Goal: Task Accomplishment & Management: Manage account settings

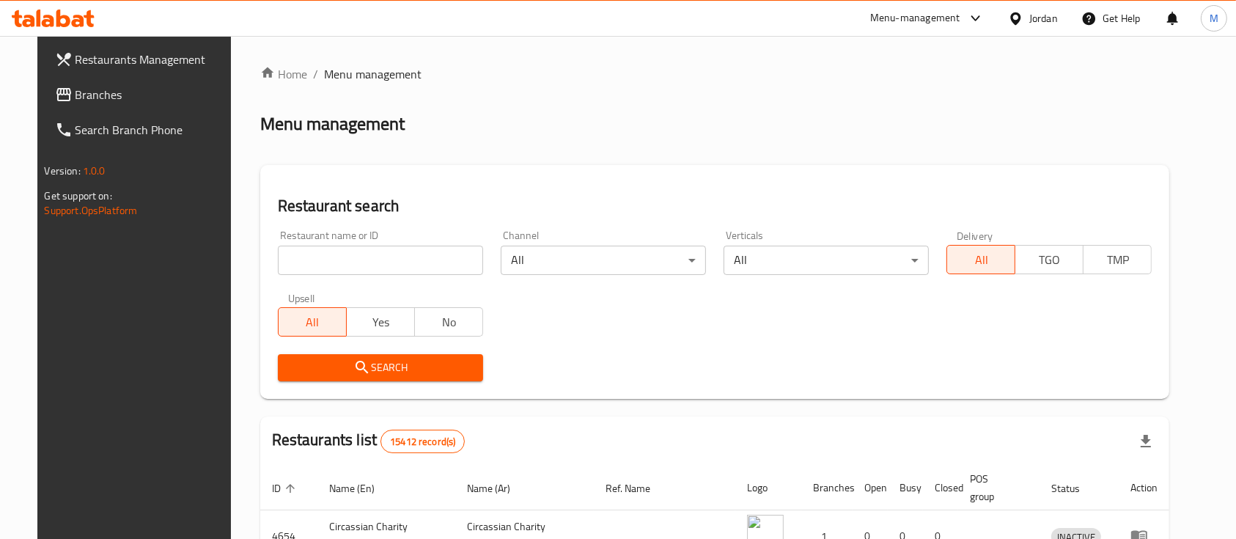
click at [349, 257] on input "search" at bounding box center [380, 260] width 205 height 29
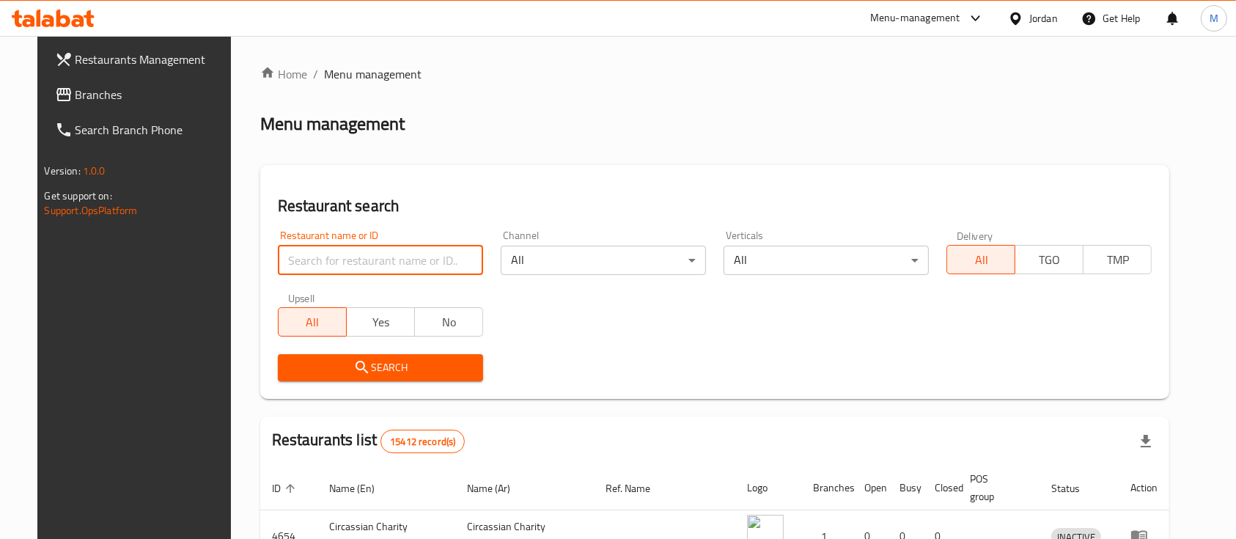
type input "س"
type input "s"
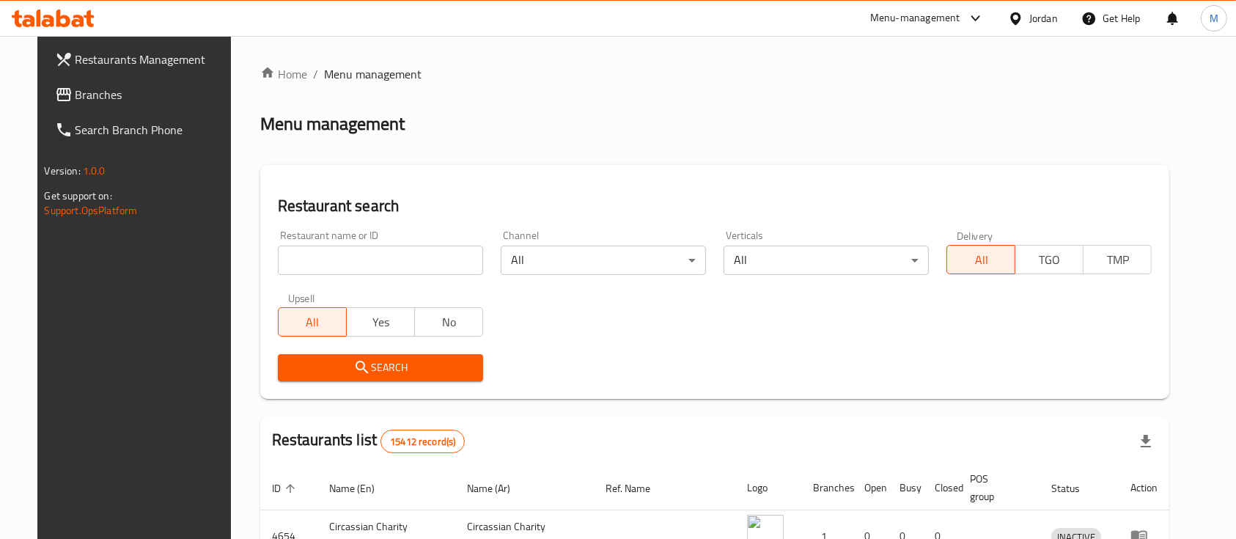
click at [942, 18] on div "Menu-management" at bounding box center [915, 19] width 90 height 18
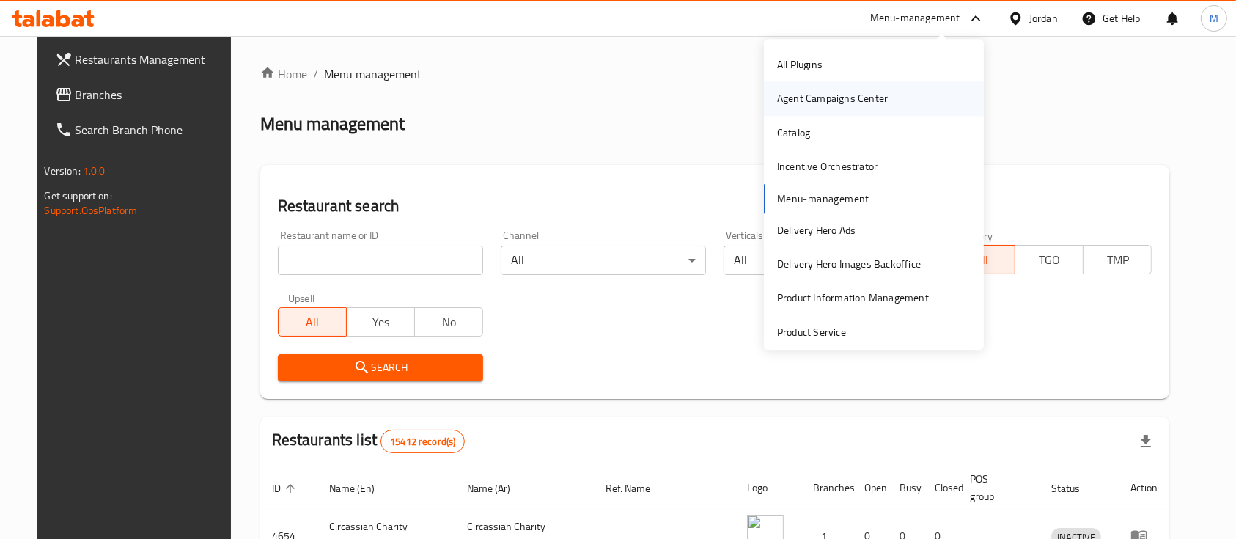
click at [804, 98] on div "Agent Campaigns Center" at bounding box center [832, 99] width 111 height 16
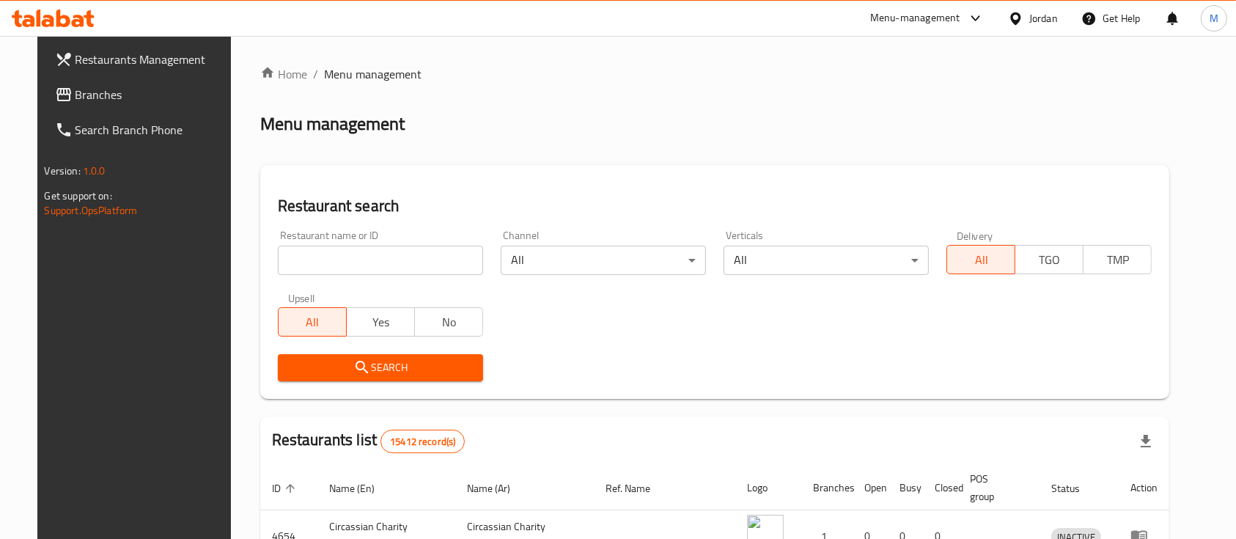
click at [358, 260] on input "search" at bounding box center [380, 260] width 205 height 29
type input "س"
type input "القدس"
click button "Search" at bounding box center [380, 367] width 205 height 27
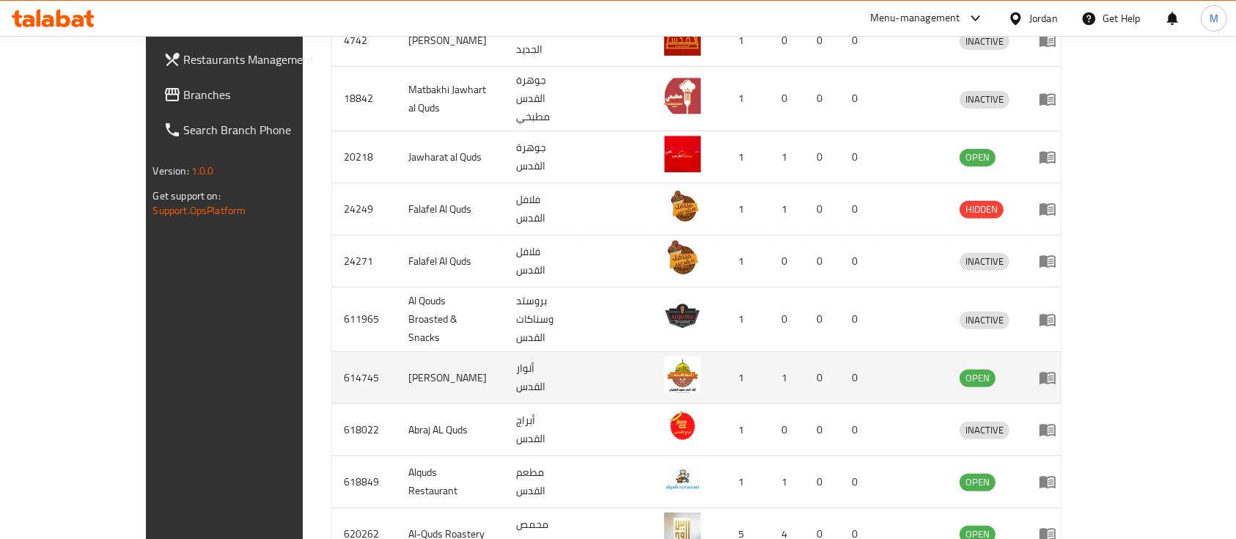
scroll to position [548, 0]
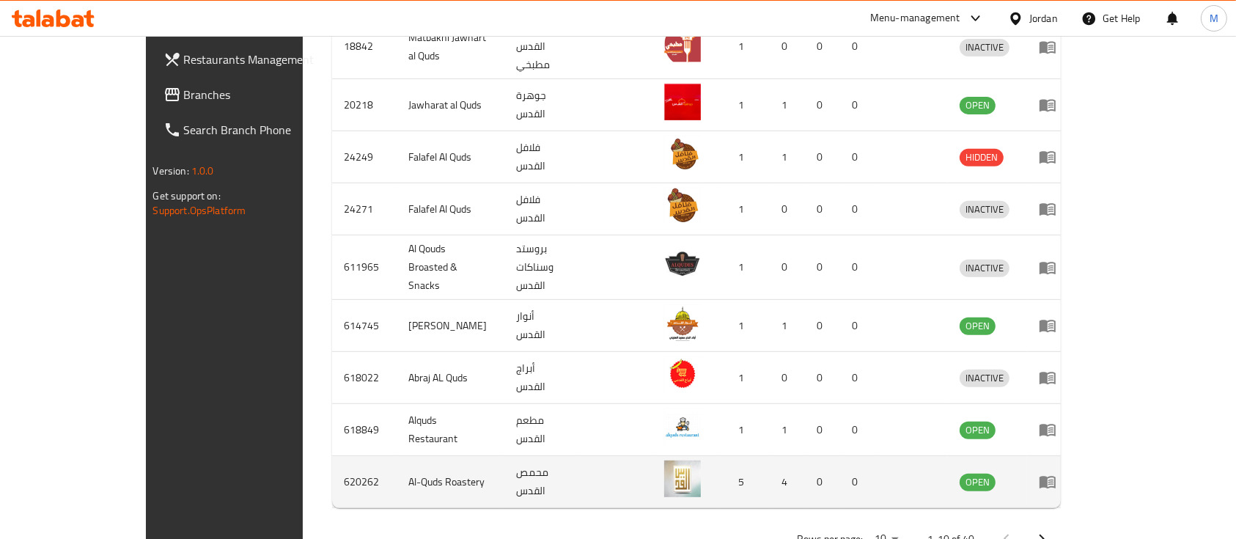
click at [1056, 477] on icon "enhanced table" at bounding box center [1048, 483] width 16 height 12
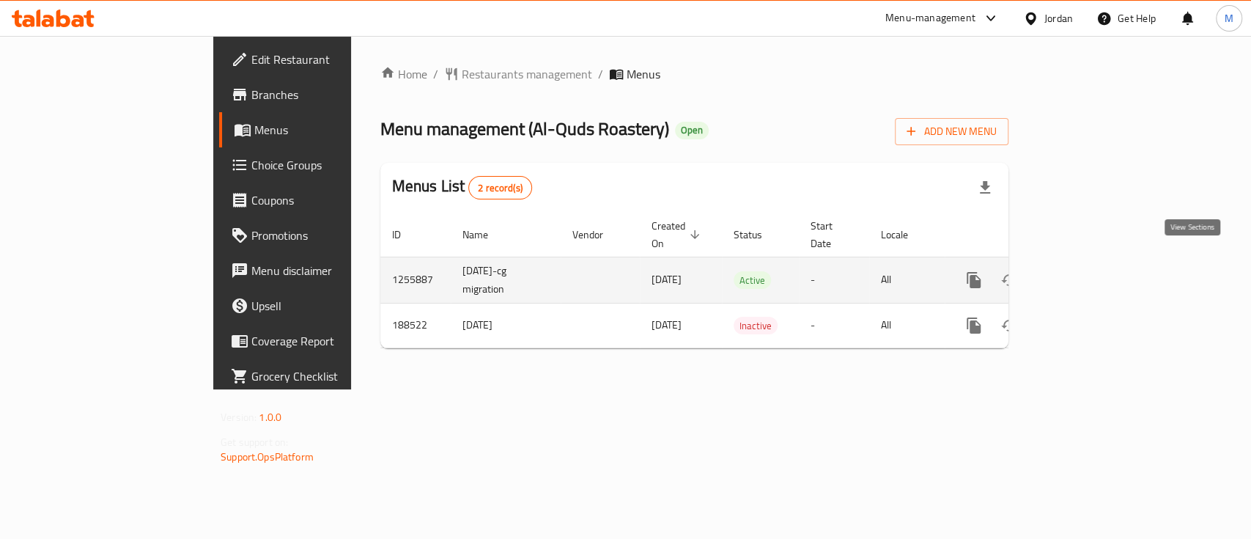
click at [1098, 272] on link "enhanced table" at bounding box center [1079, 279] width 35 height 35
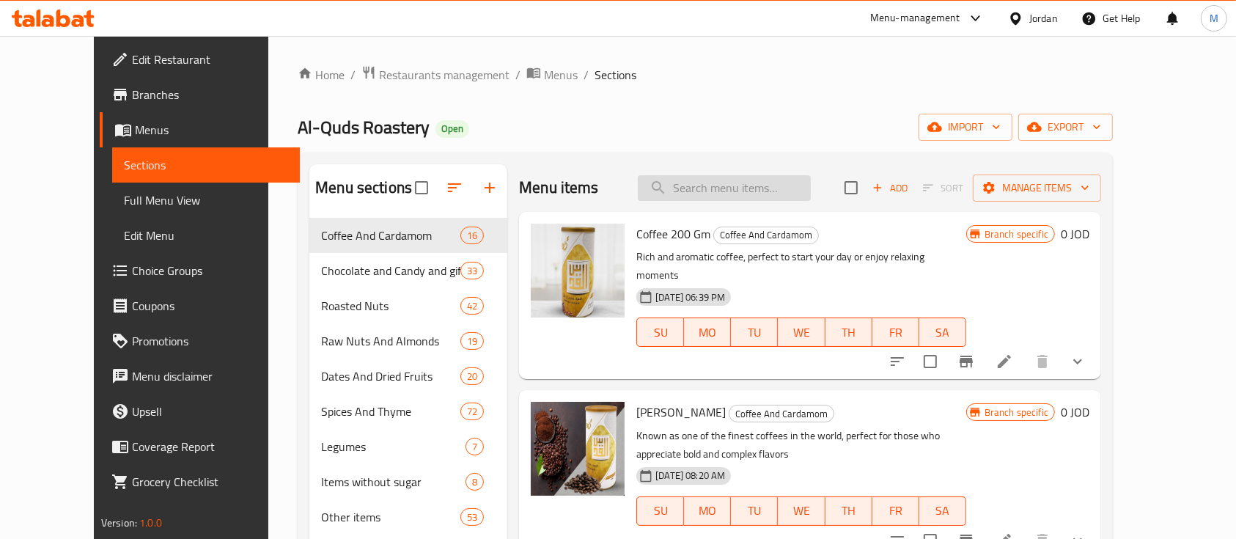
click at [740, 177] on input "search" at bounding box center [724, 188] width 173 height 26
type input "س"
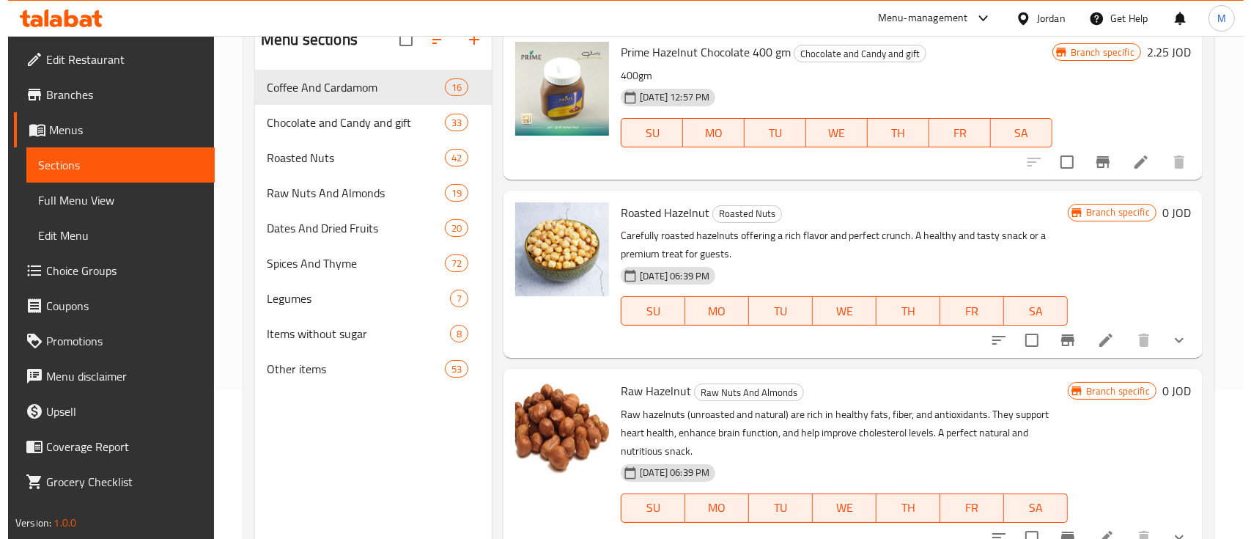
scroll to position [195, 0]
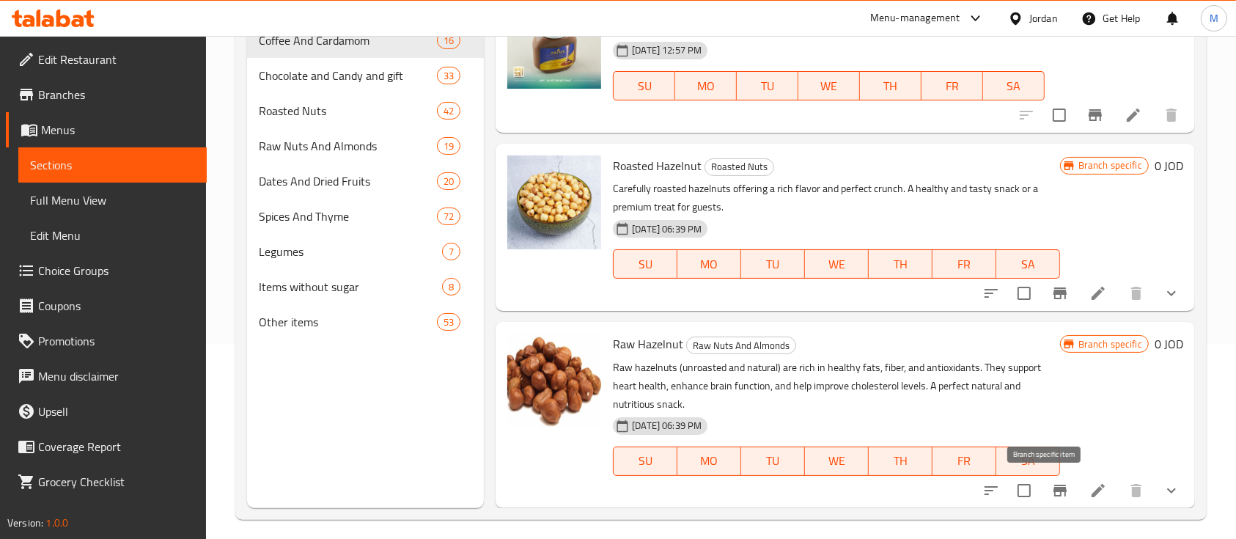
type input "بندق"
click at [1051, 495] on icon "Branch-specific-item" at bounding box center [1060, 491] width 18 height 18
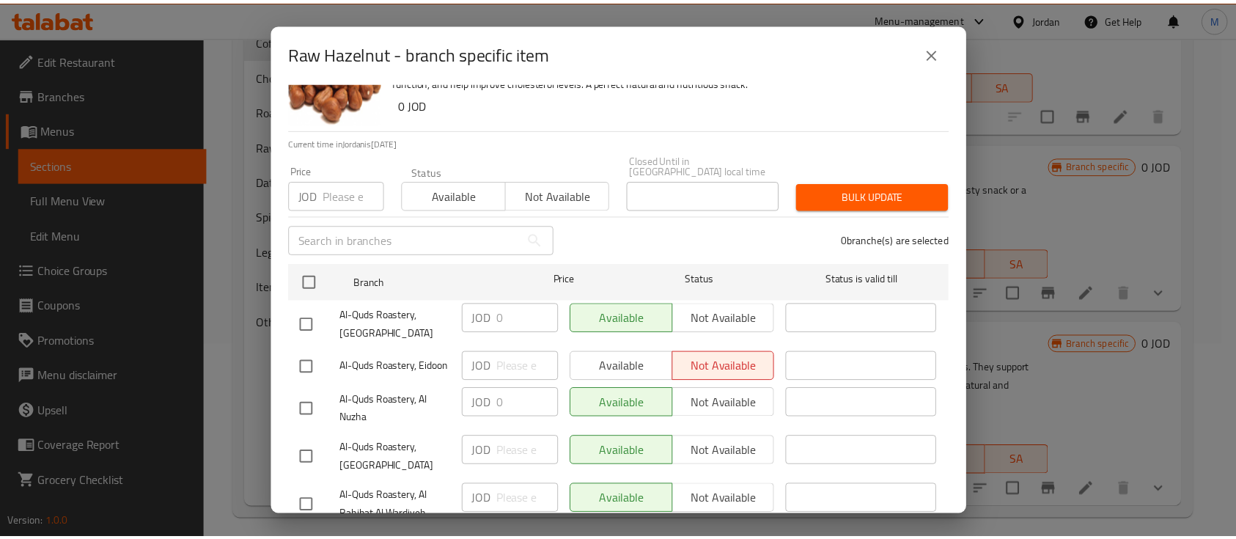
scroll to position [113, 0]
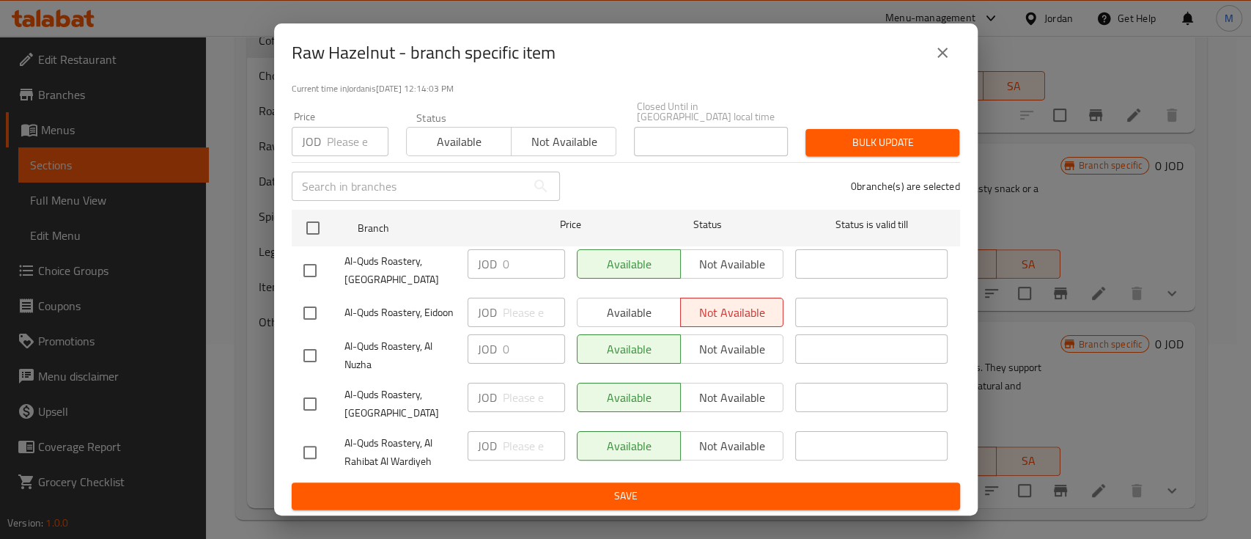
click at [949, 55] on icon "close" at bounding box center [943, 53] width 18 height 18
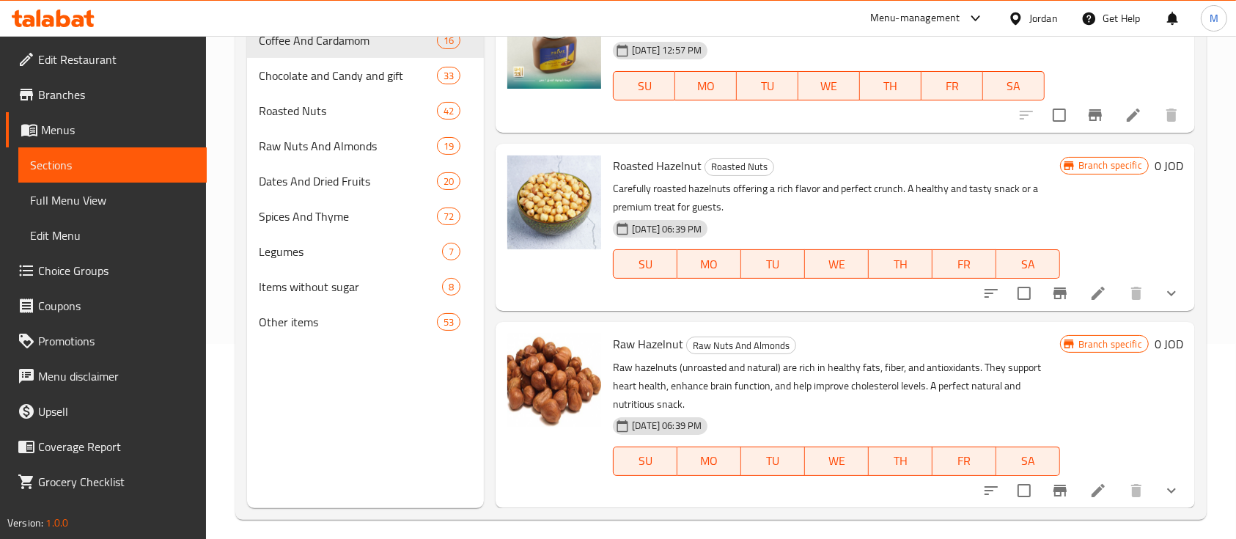
click at [1092, 495] on icon at bounding box center [1098, 490] width 13 height 13
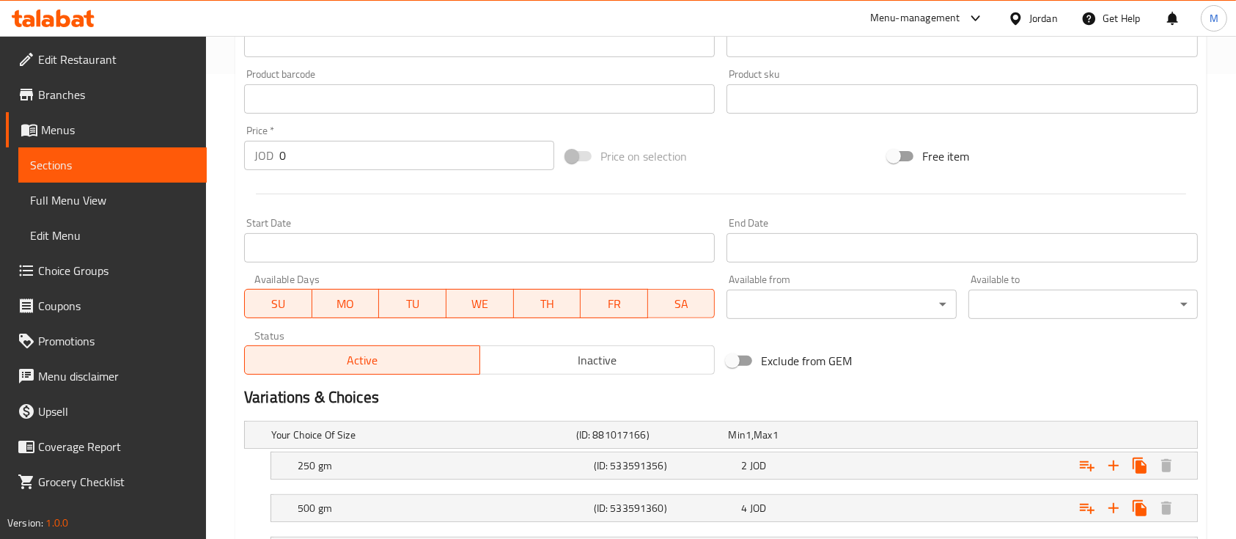
scroll to position [592, 0]
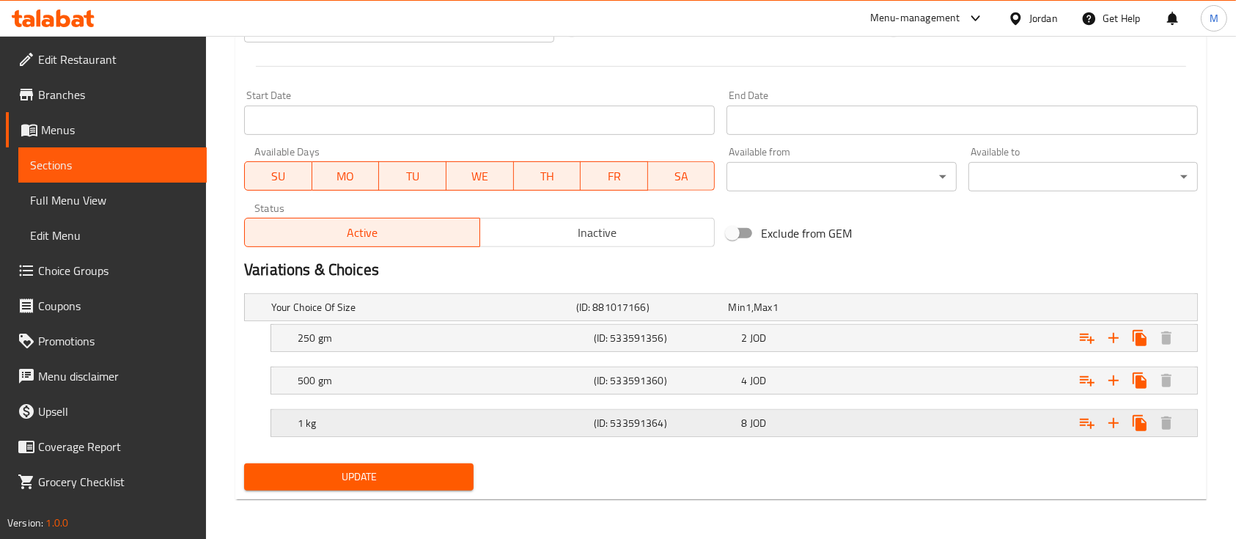
click at [742, 431] on div "1 kg (ID: 533591364) 8 JOD" at bounding box center [739, 423] width 888 height 32
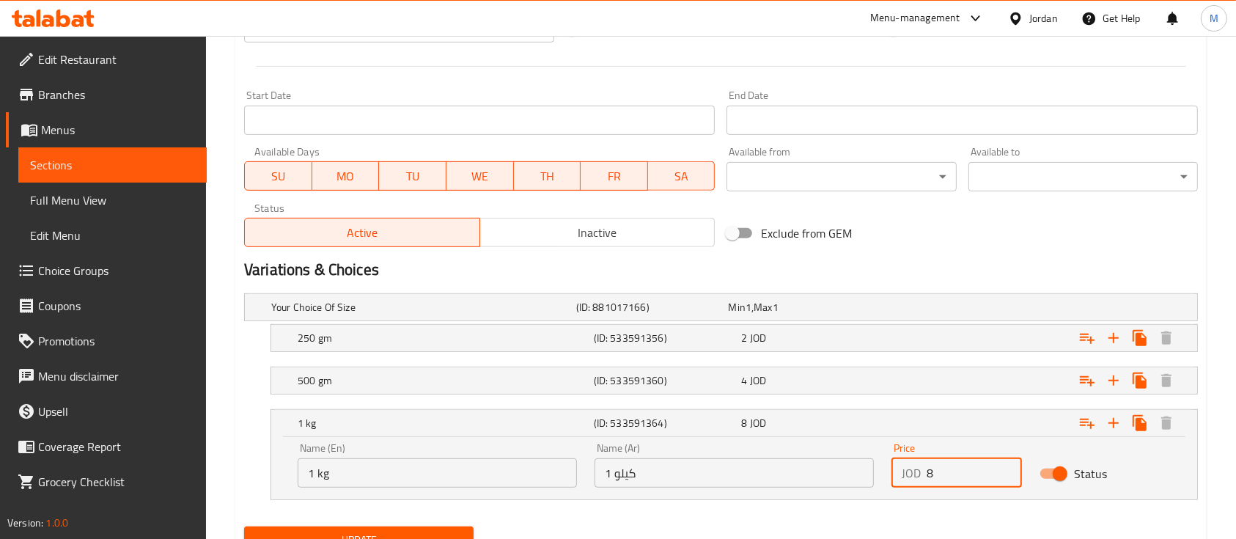
drag, startPoint x: 924, startPoint y: 472, endPoint x: 955, endPoint y: 477, distance: 31.1
click at [955, 477] on div "JOD 8 Price" at bounding box center [957, 472] width 131 height 29
type input "14"
click at [853, 379] on div "4 JOD" at bounding box center [812, 380] width 142 height 15
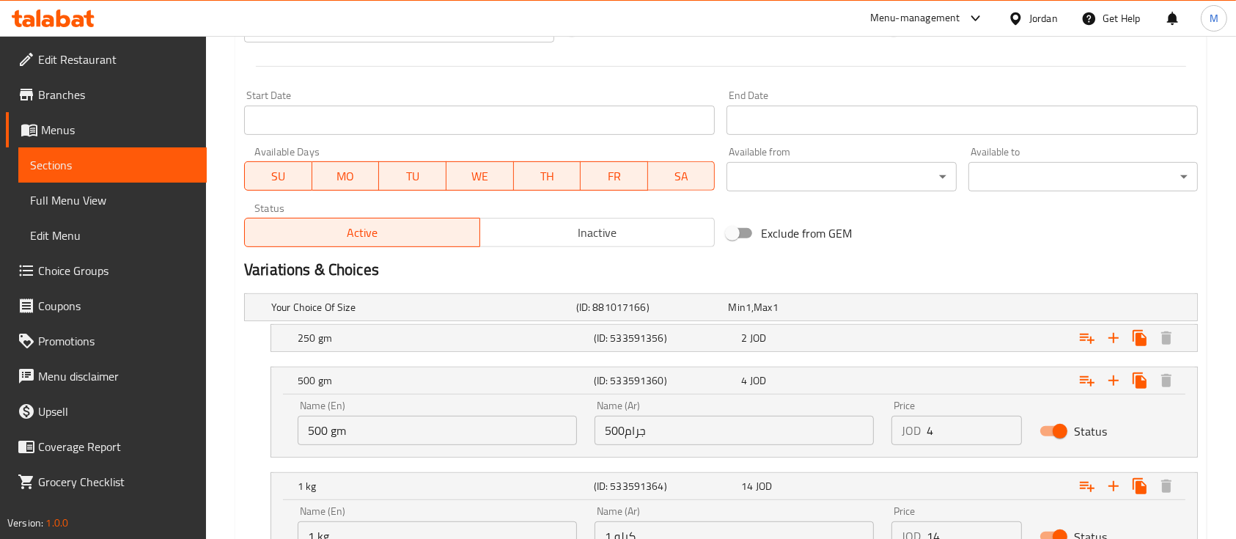
drag, startPoint x: 933, startPoint y: 426, endPoint x: 900, endPoint y: 432, distance: 33.5
click at [900, 432] on div "JOD 4 Price" at bounding box center [957, 430] width 131 height 29
type input "7"
click at [794, 331] on div "2 JOD" at bounding box center [812, 338] width 142 height 15
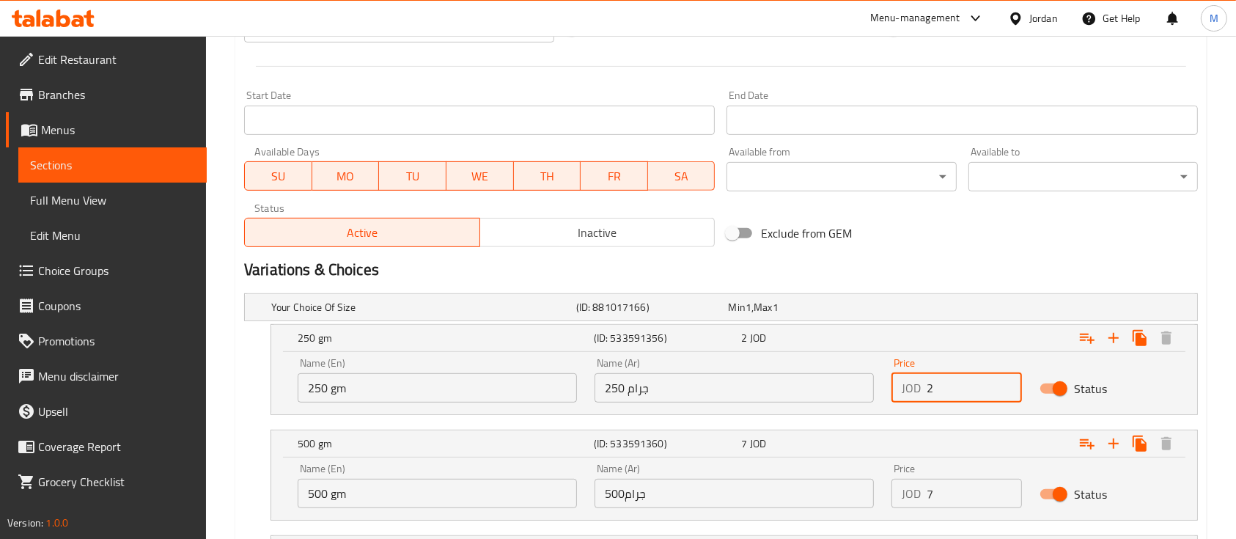
click at [891, 392] on div "Price JOD 2 Price" at bounding box center [957, 380] width 148 height 62
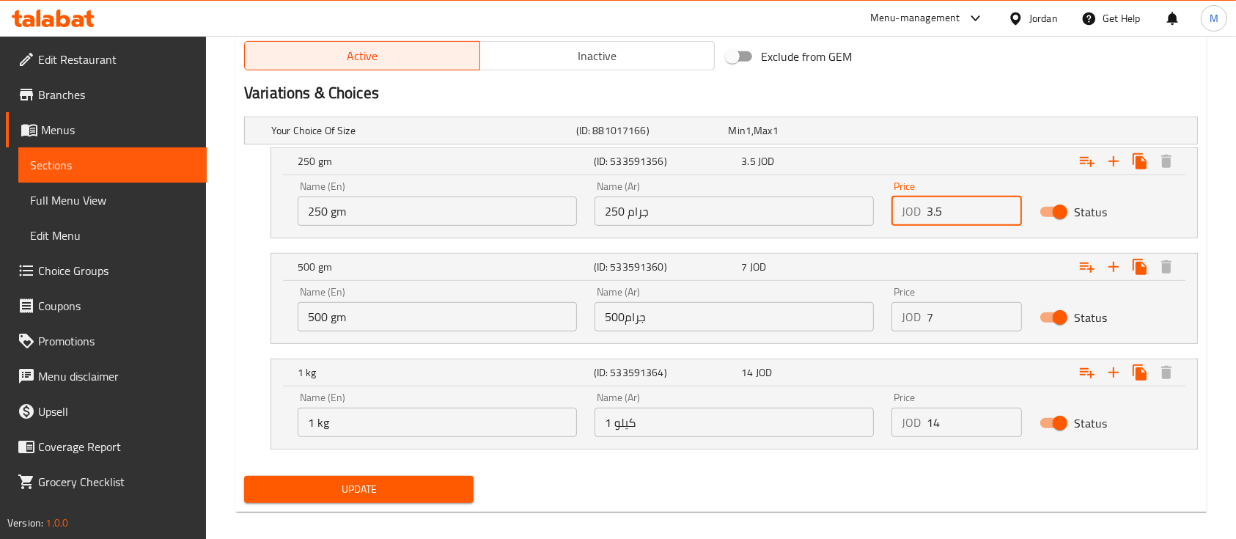
scroll to position [782, 0]
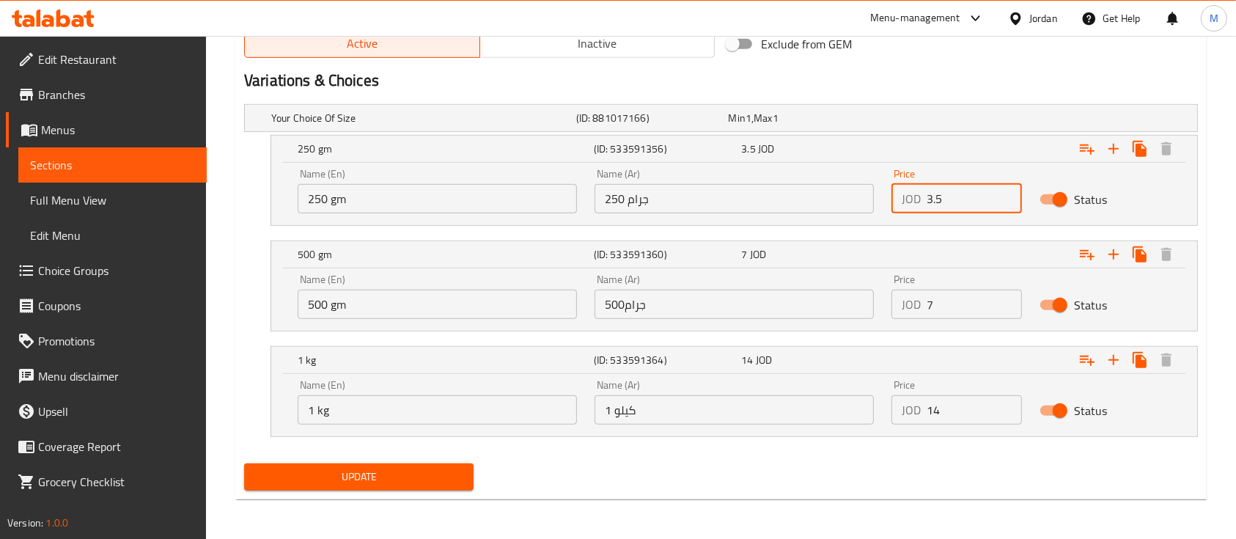
type input "3.5"
click at [455, 473] on span "Update" at bounding box center [359, 477] width 206 height 18
click at [433, 477] on span "Update" at bounding box center [359, 477] width 206 height 18
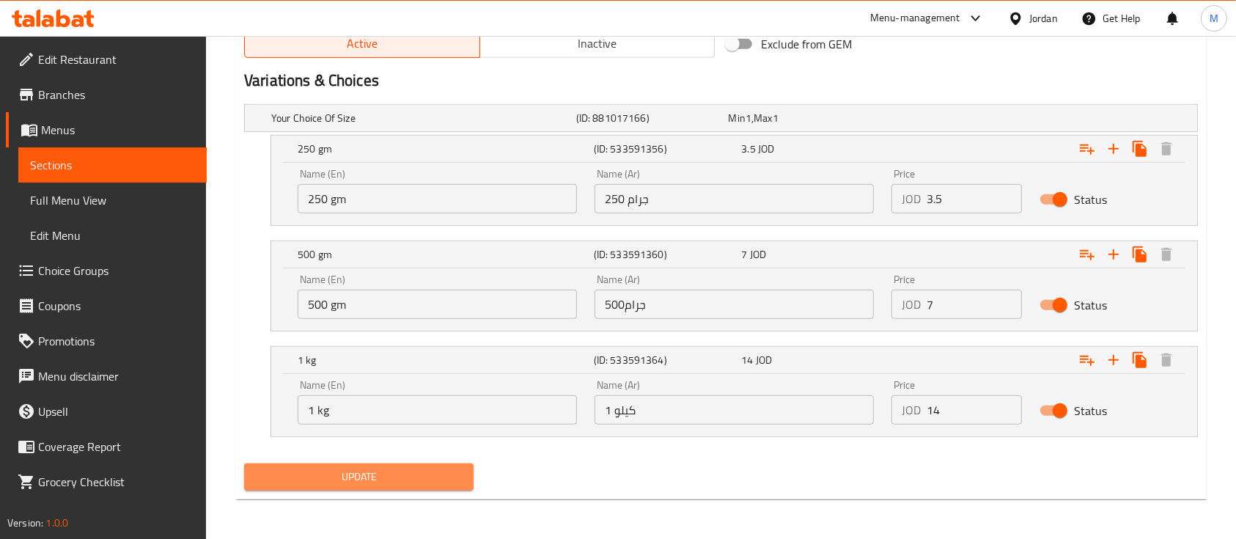
click at [422, 468] on span "Update" at bounding box center [359, 477] width 206 height 18
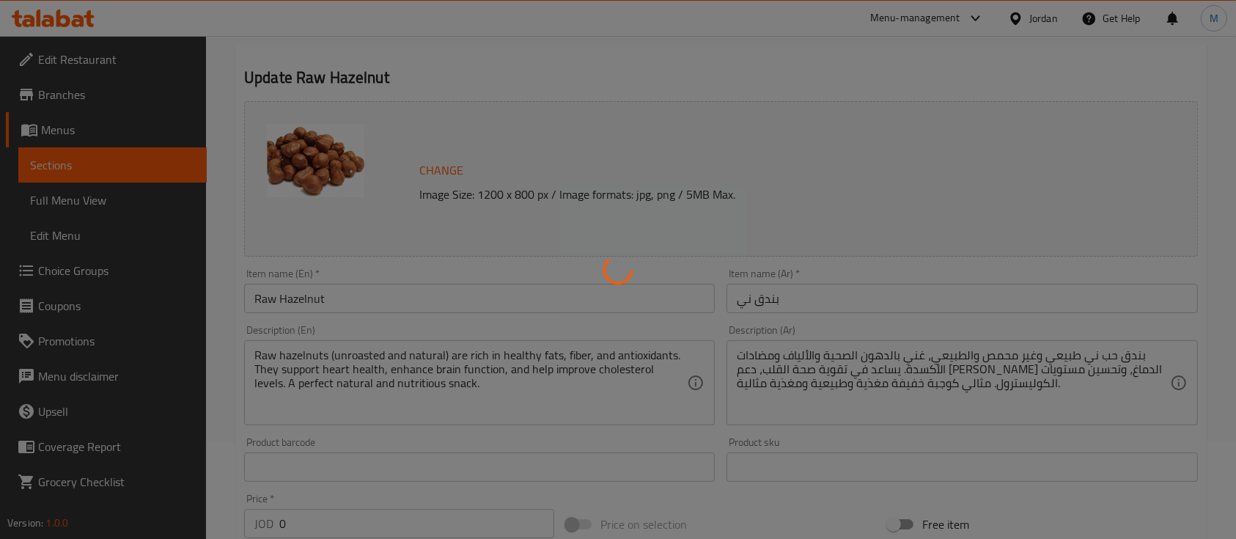
scroll to position [0, 0]
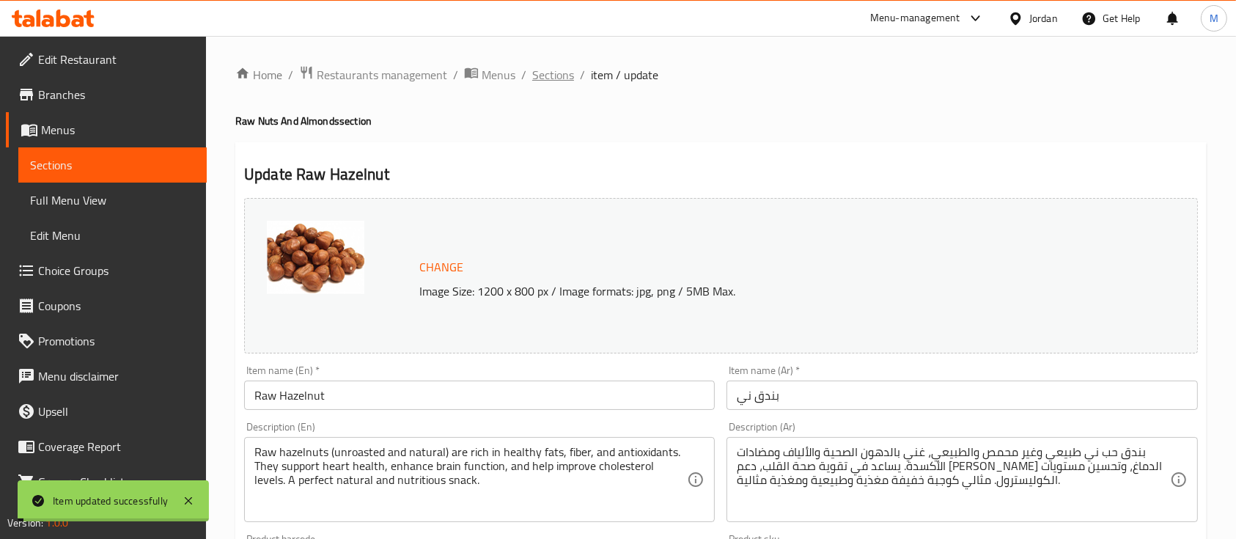
click at [560, 76] on span "Sections" at bounding box center [553, 75] width 42 height 18
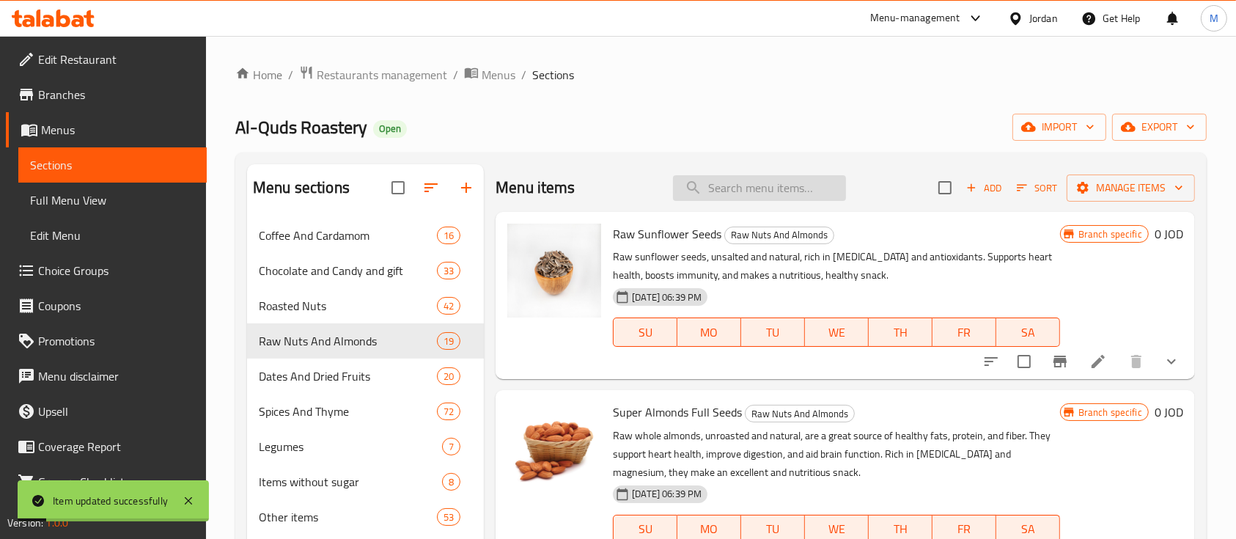
click at [764, 183] on input "search" at bounding box center [759, 188] width 173 height 26
type input "f"
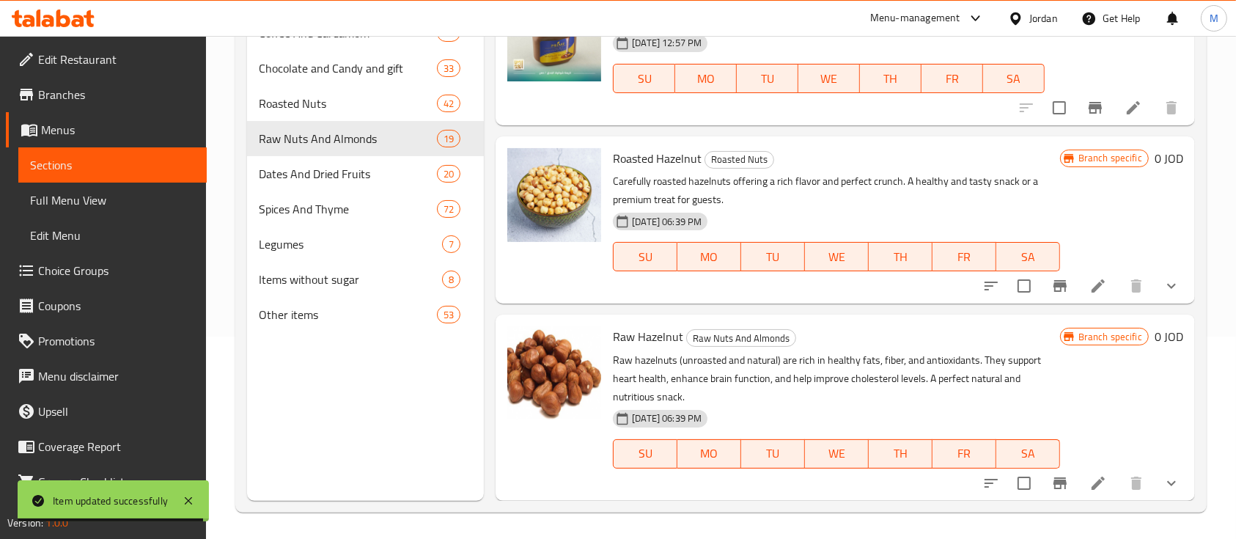
scroll to position [205, 0]
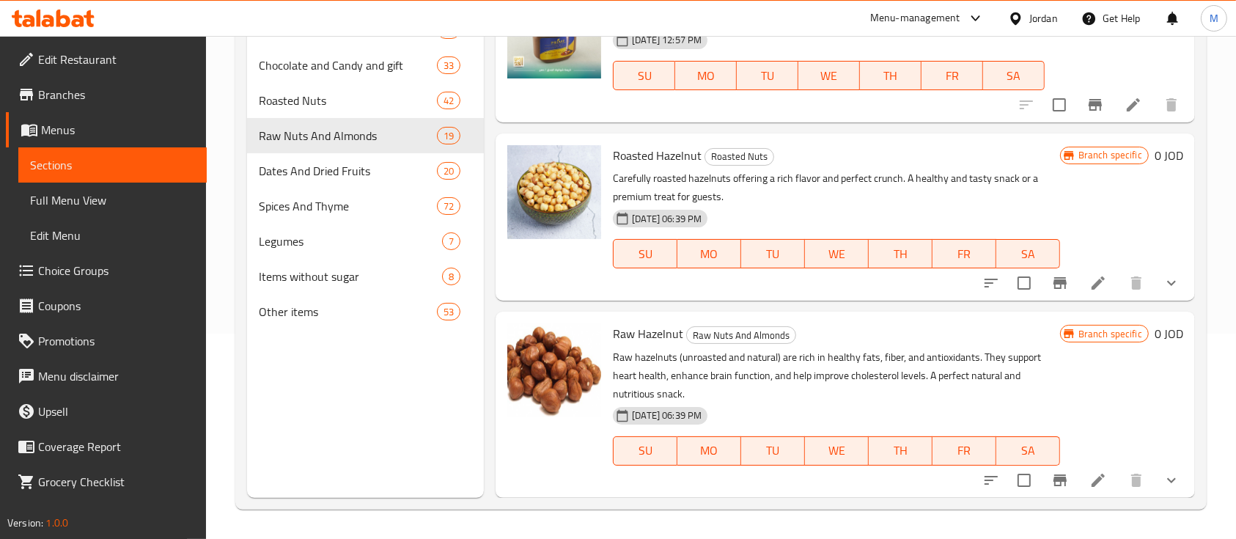
type input "بندق"
click at [1163, 476] on icon "show more" at bounding box center [1172, 480] width 18 height 18
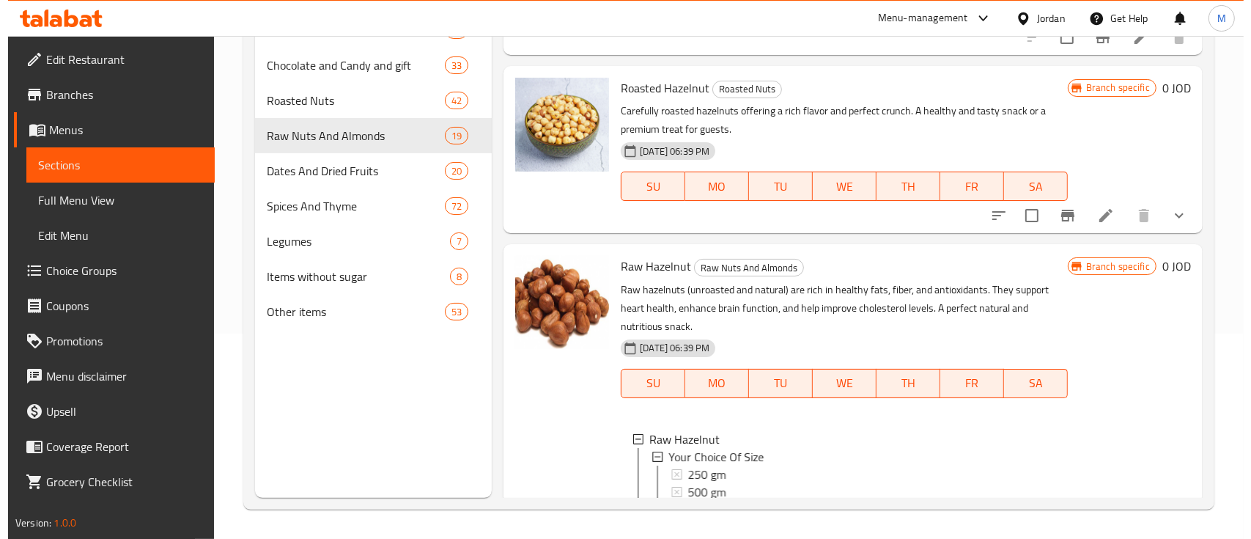
scroll to position [337, 0]
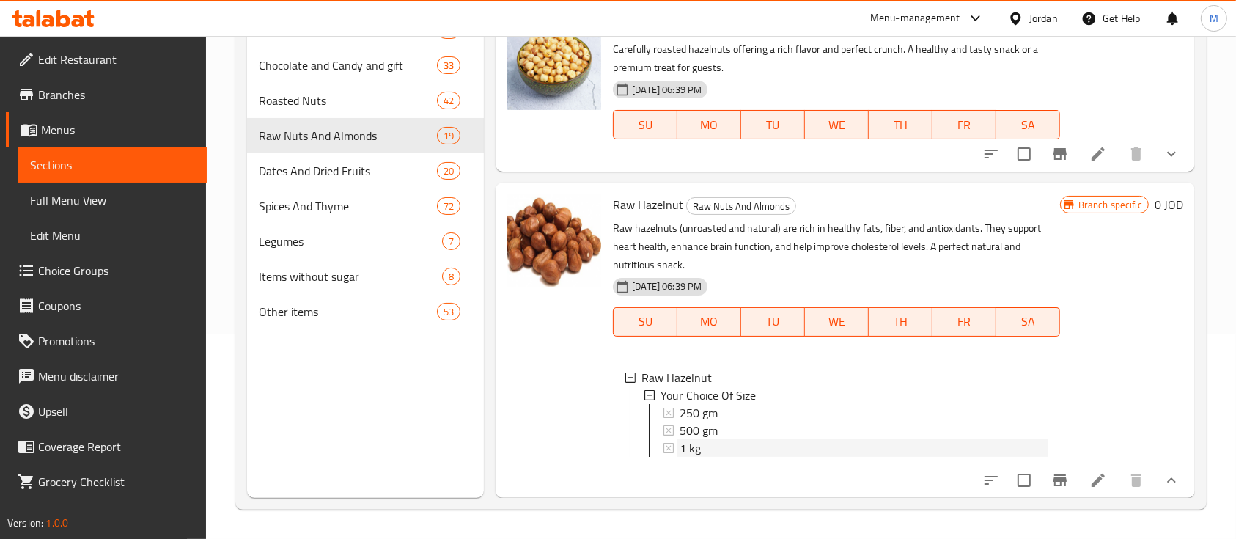
click at [722, 439] on div "1 kg" at bounding box center [864, 448] width 368 height 18
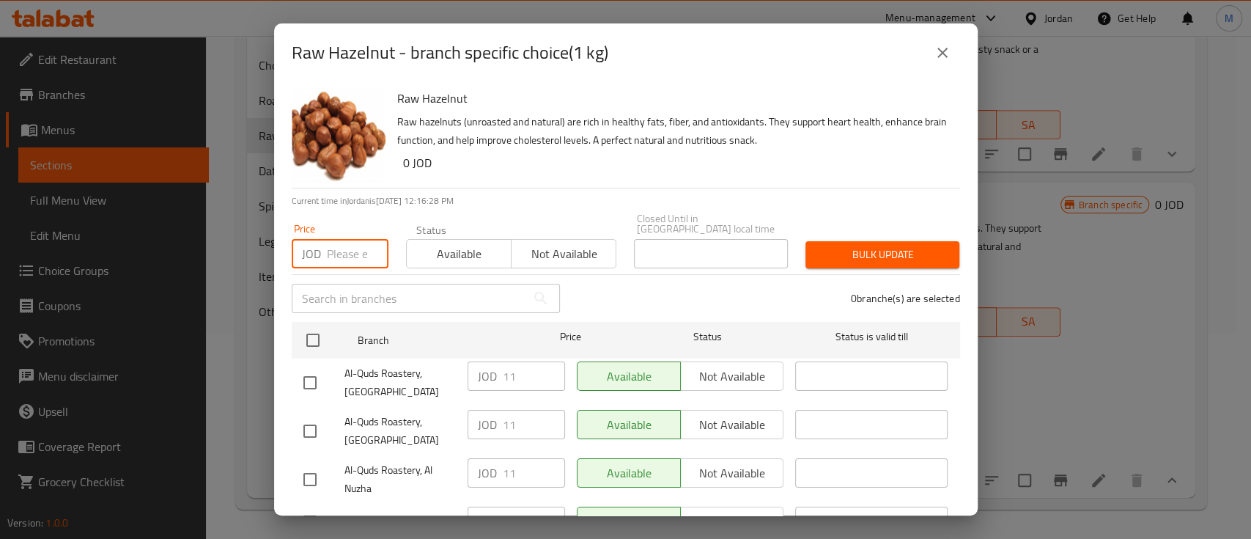
drag, startPoint x: 334, startPoint y: 237, endPoint x: 483, endPoint y: 242, distance: 148.9
click at [338, 239] on input "number" at bounding box center [358, 253] width 62 height 29
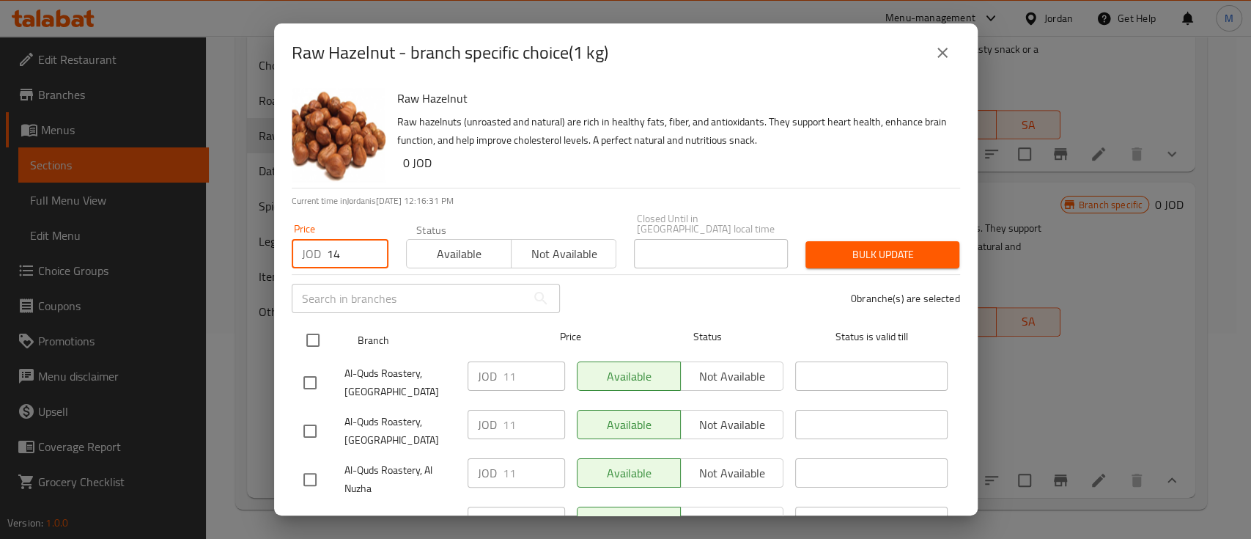
type input "14"
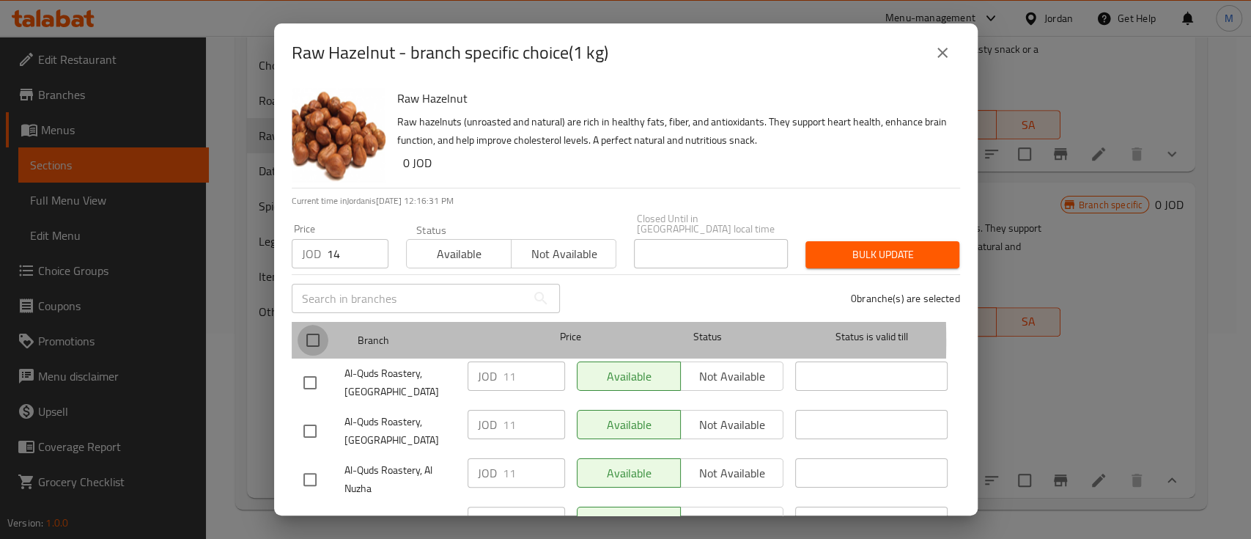
click at [313, 331] on input "checkbox" at bounding box center [313, 340] width 31 height 31
checkbox input "true"
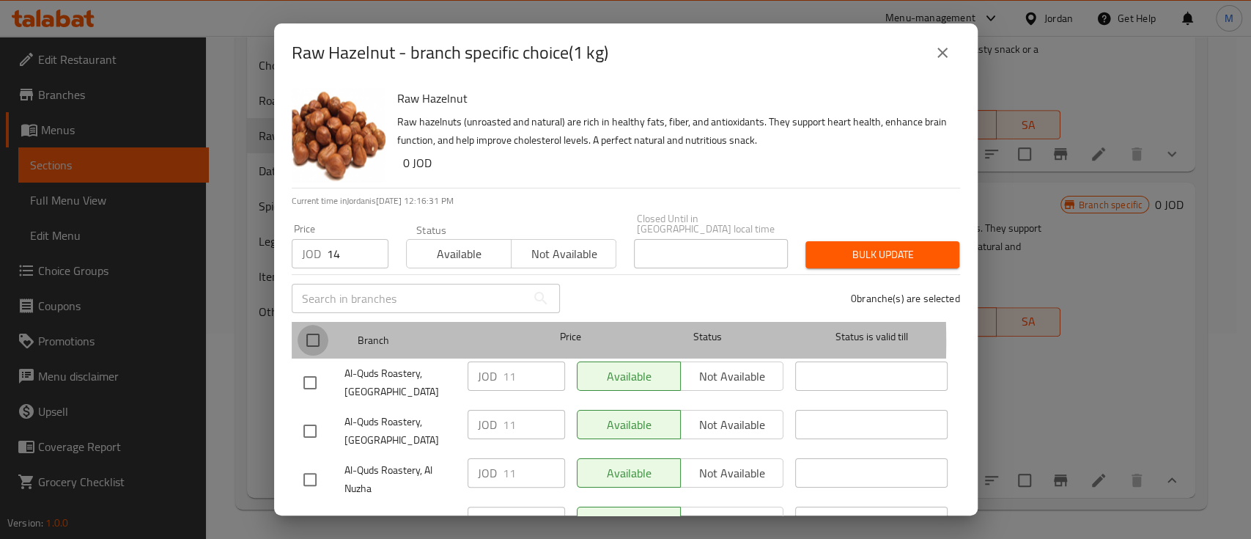
checkbox input "true"
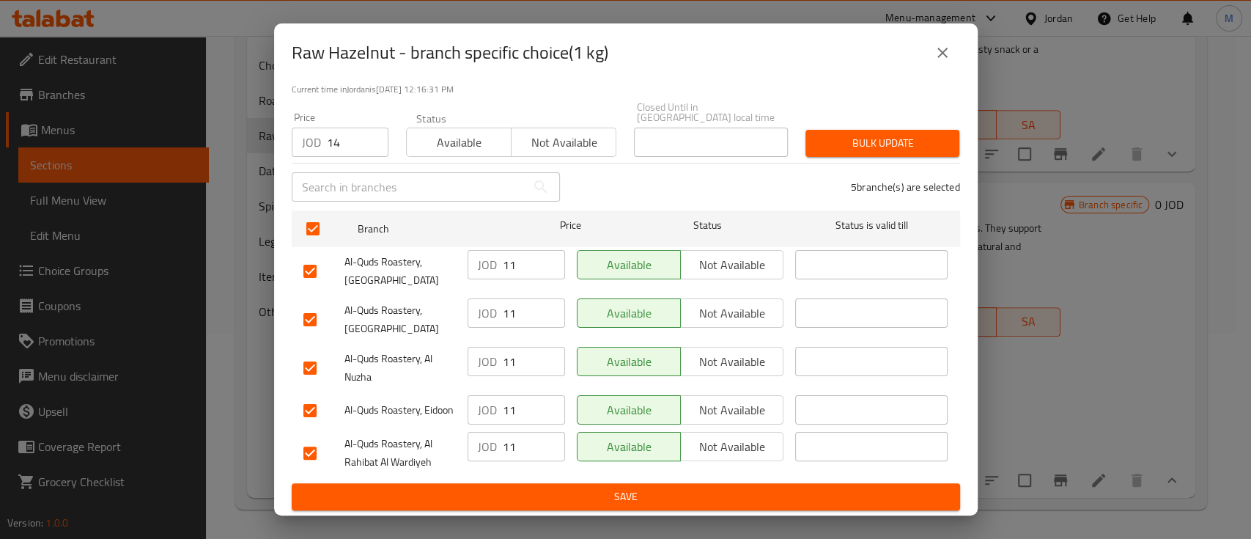
scroll to position [113, 0]
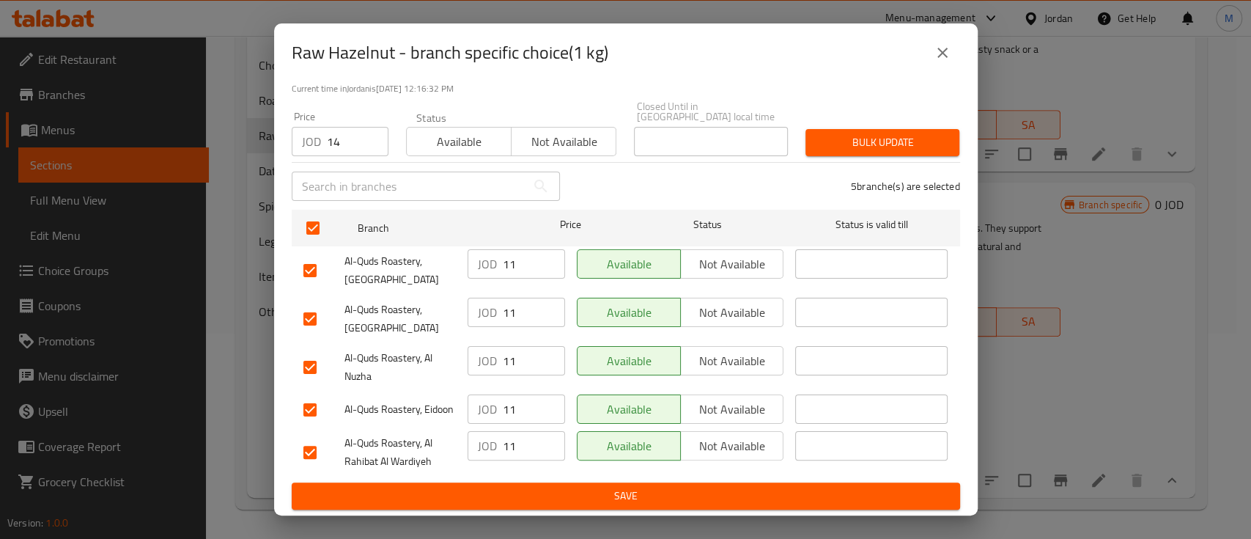
click at [867, 120] on div "Bulk update" at bounding box center [883, 142] width 172 height 45
click at [869, 133] on span "Bulk update" at bounding box center [882, 142] width 131 height 18
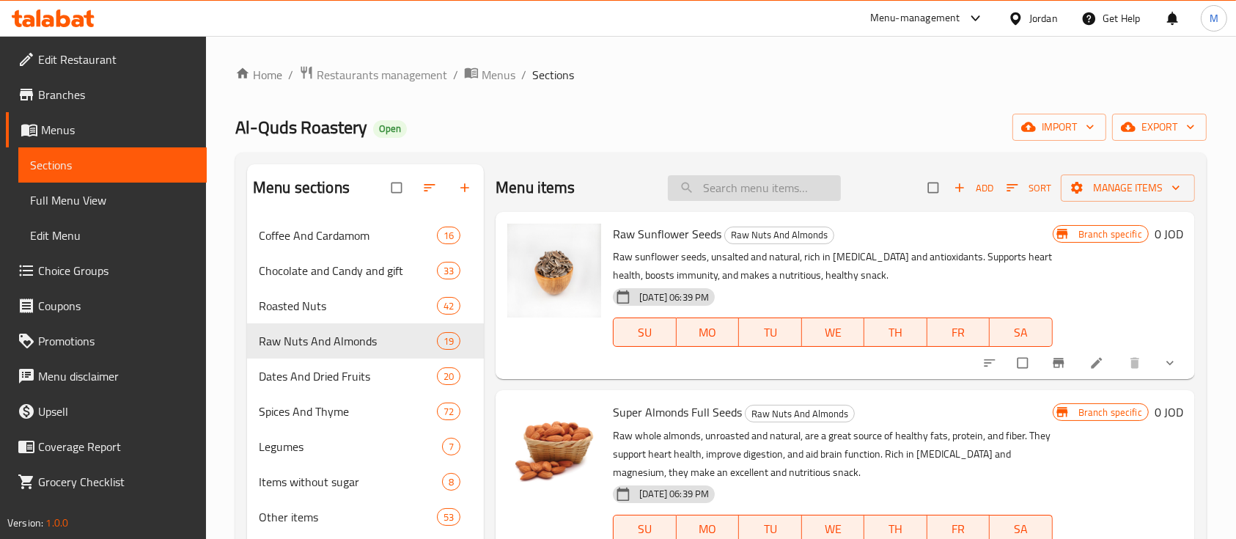
click at [728, 185] on input "search" at bounding box center [754, 188] width 173 height 26
type input "س"
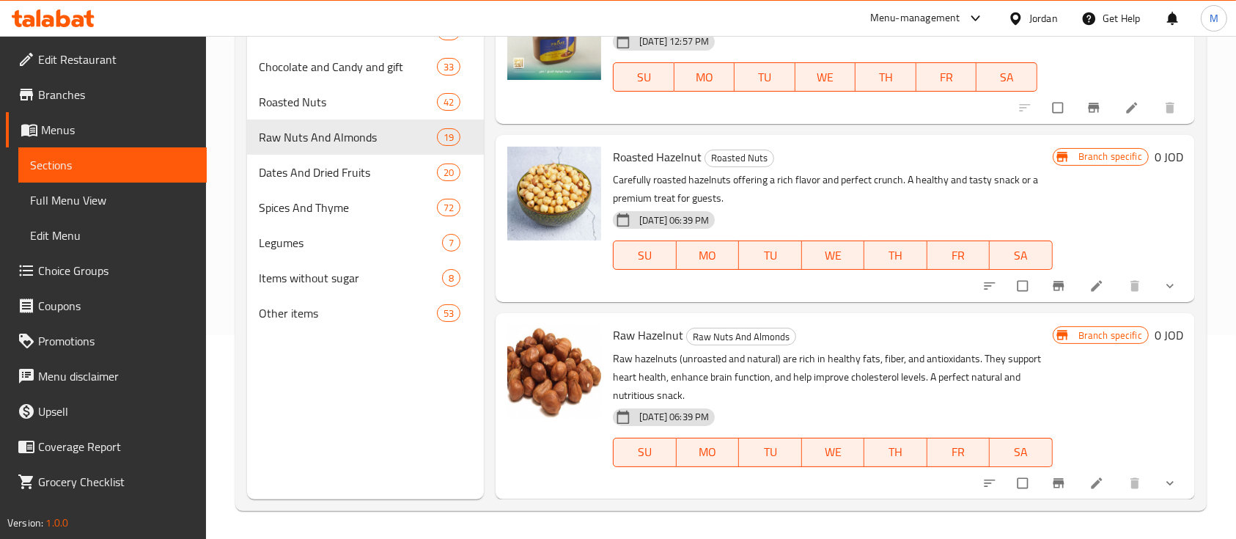
scroll to position [205, 0]
type input "بندق"
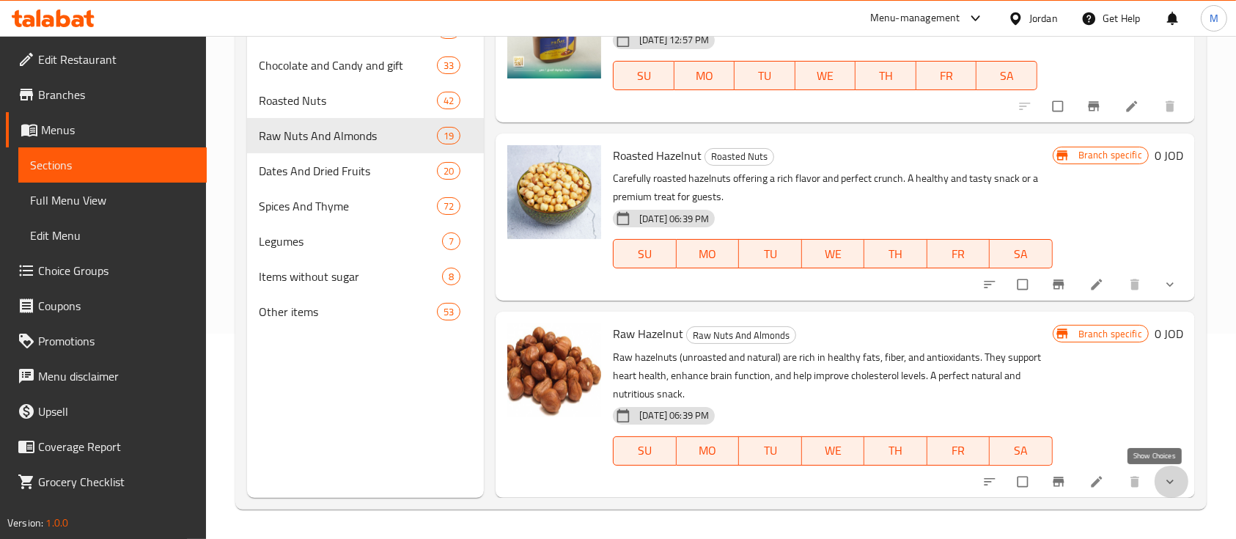
click at [1163, 479] on icon "show more" at bounding box center [1170, 481] width 15 height 15
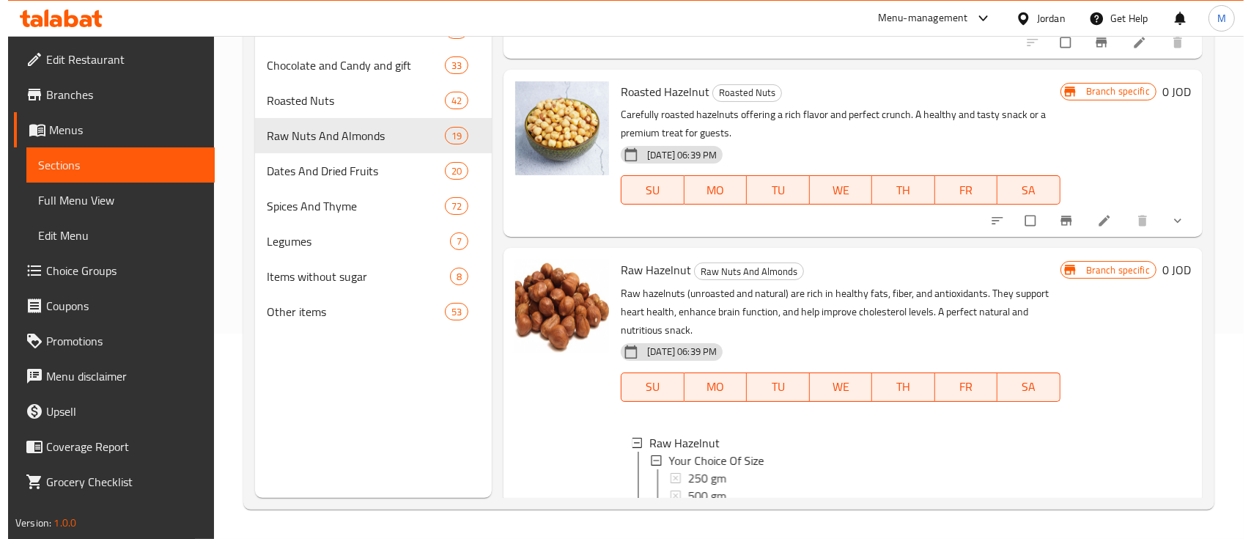
scroll to position [337, 0]
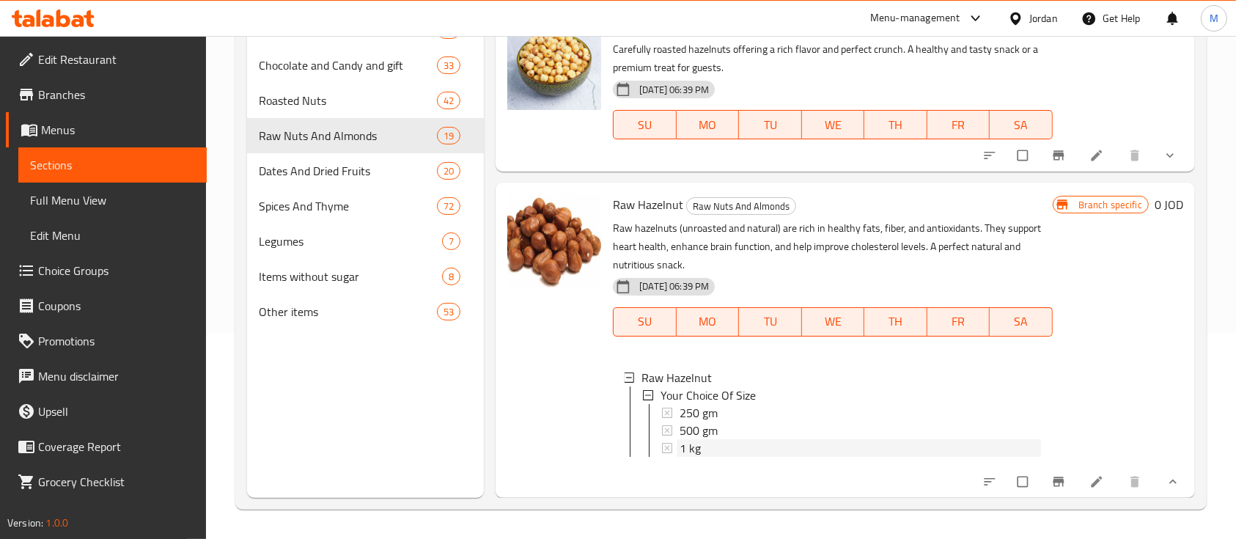
click at [736, 439] on div "1 kg" at bounding box center [860, 448] width 361 height 18
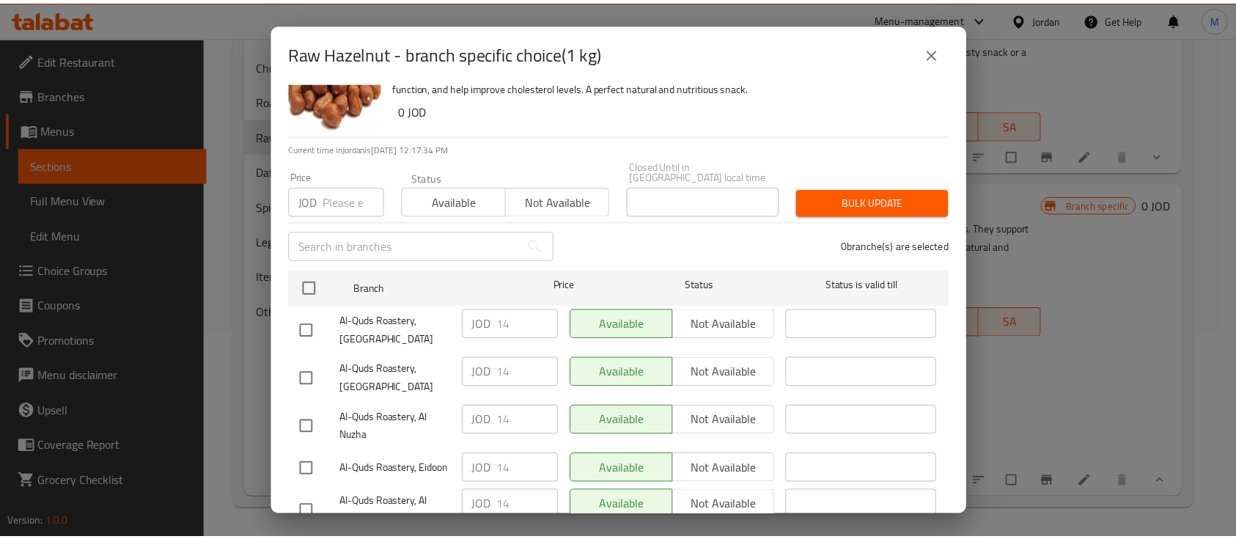
scroll to position [0, 0]
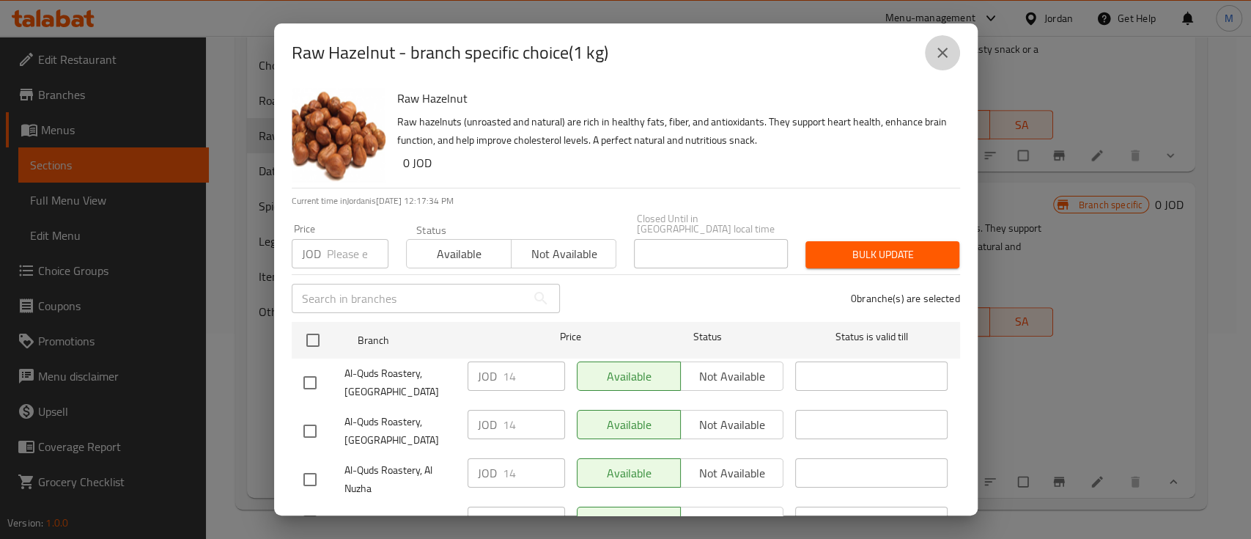
click at [934, 54] on icon "close" at bounding box center [943, 53] width 18 height 18
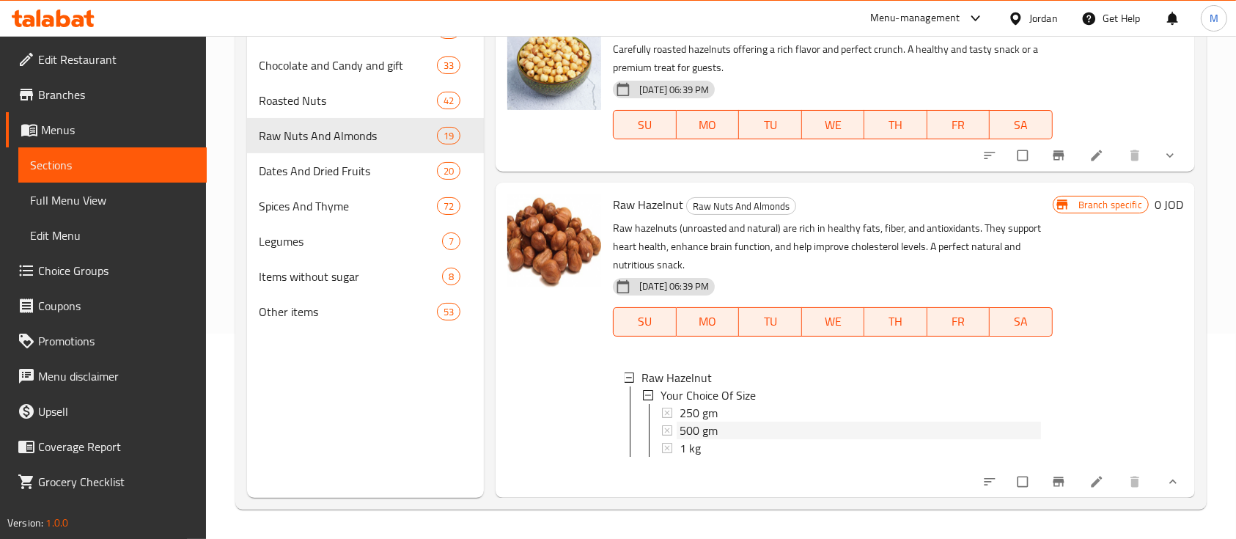
click at [752, 422] on div "500 gm" at bounding box center [860, 431] width 361 height 18
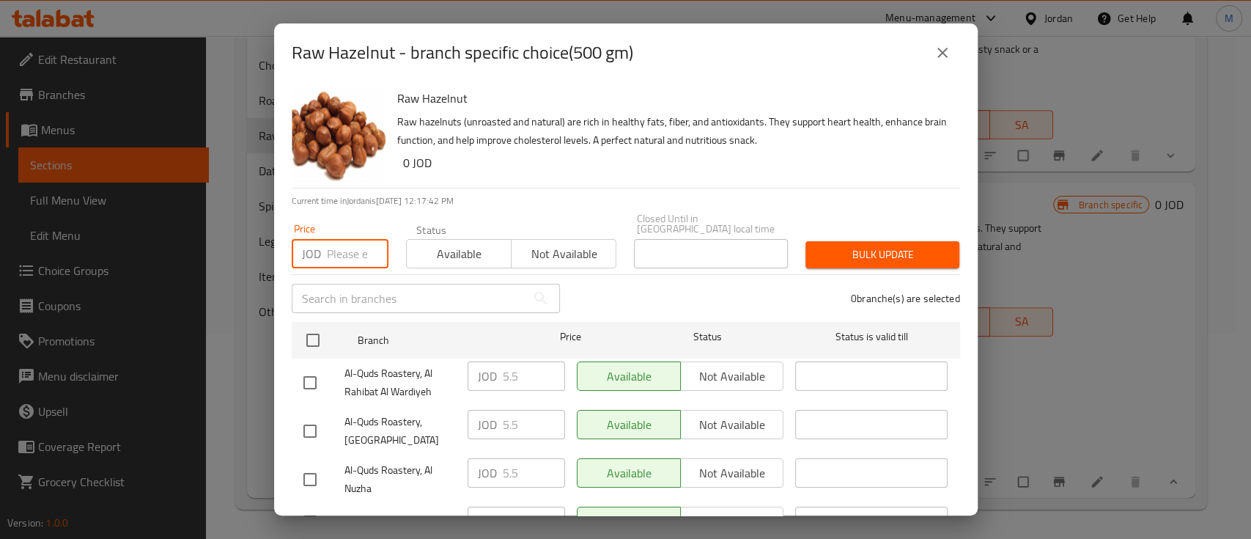
click at [332, 252] on input "number" at bounding box center [358, 253] width 62 height 29
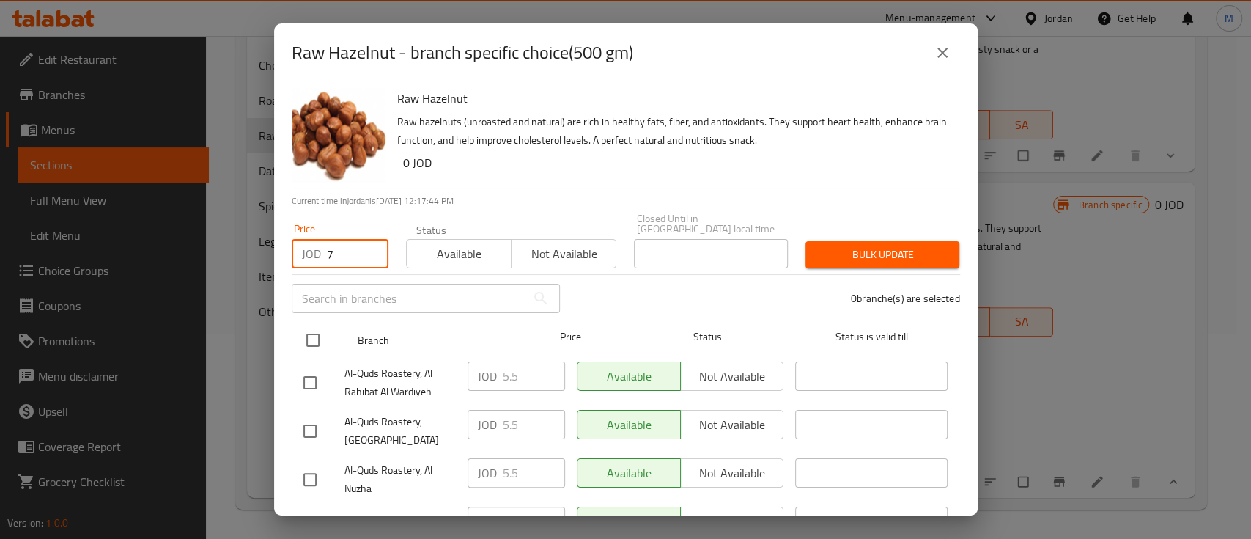
type input "7"
click at [304, 336] on input "checkbox" at bounding box center [313, 340] width 31 height 31
checkbox input "true"
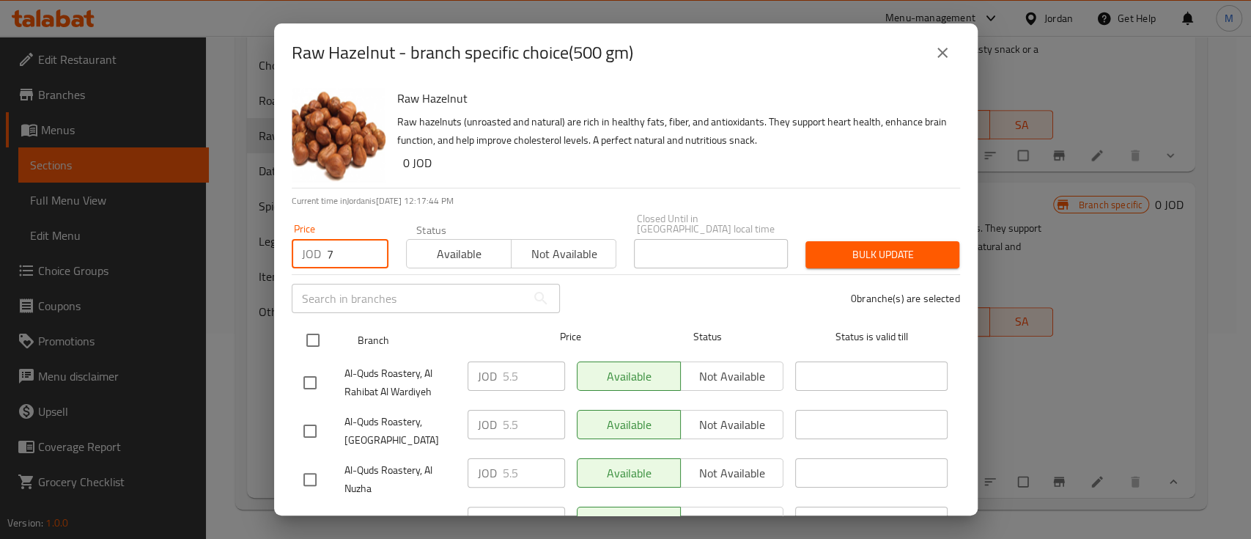
checkbox input "true"
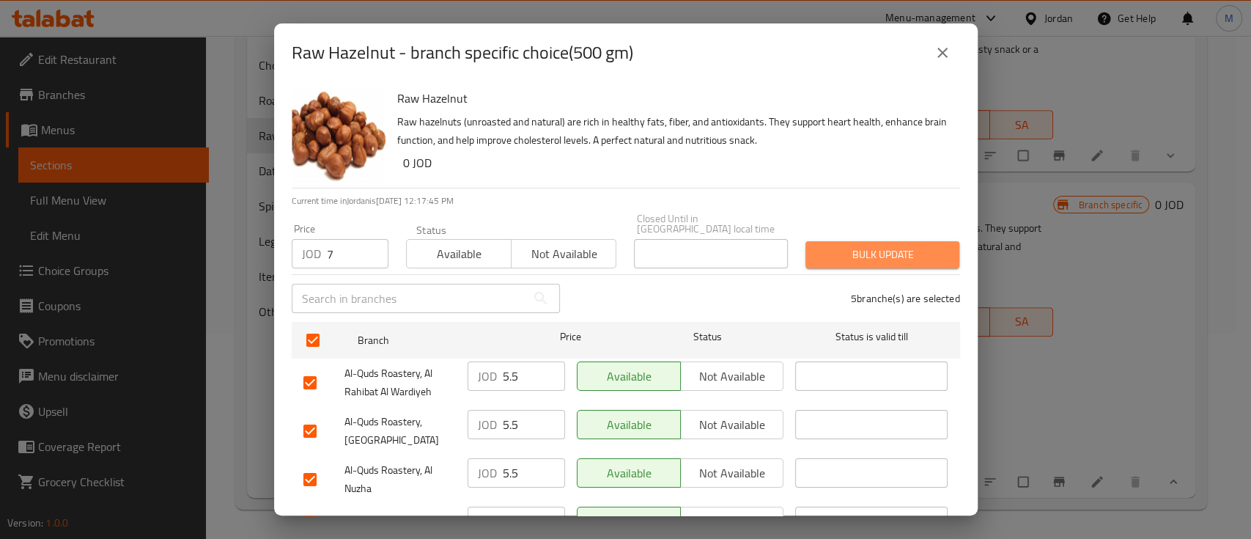
click at [883, 246] on span "Bulk update" at bounding box center [882, 255] width 131 height 18
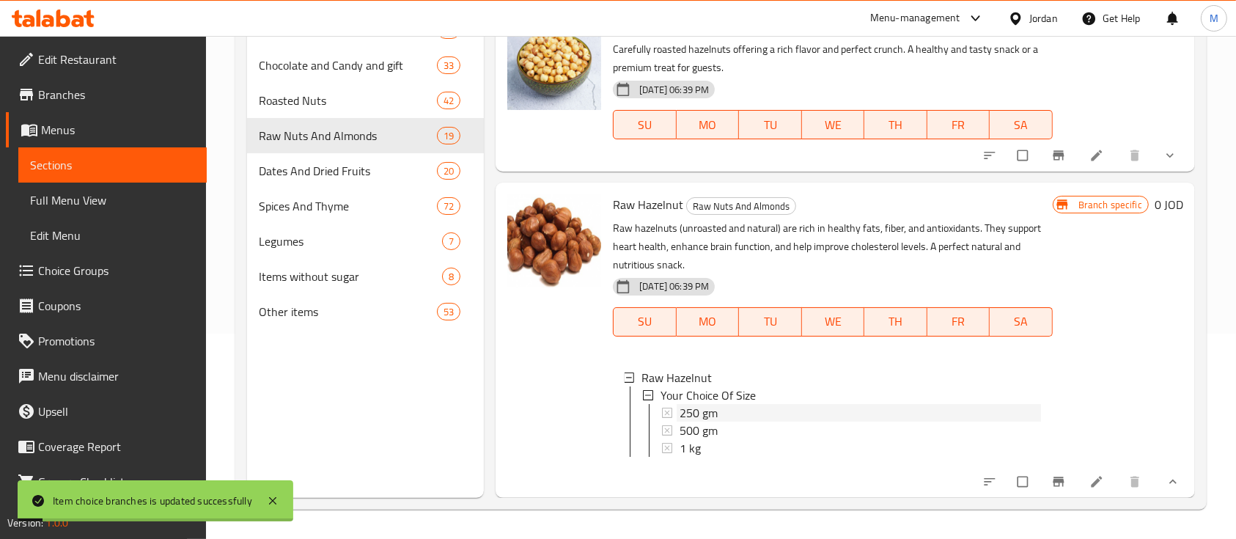
click at [751, 404] on div "250 gm" at bounding box center [860, 413] width 361 height 18
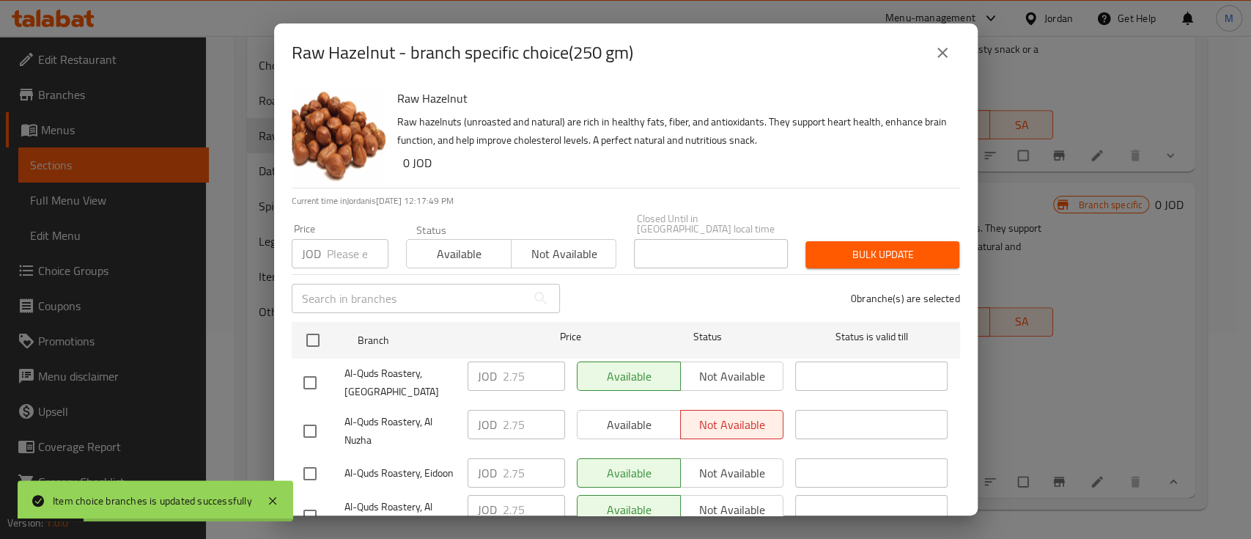
click at [348, 249] on input "number" at bounding box center [358, 253] width 62 height 29
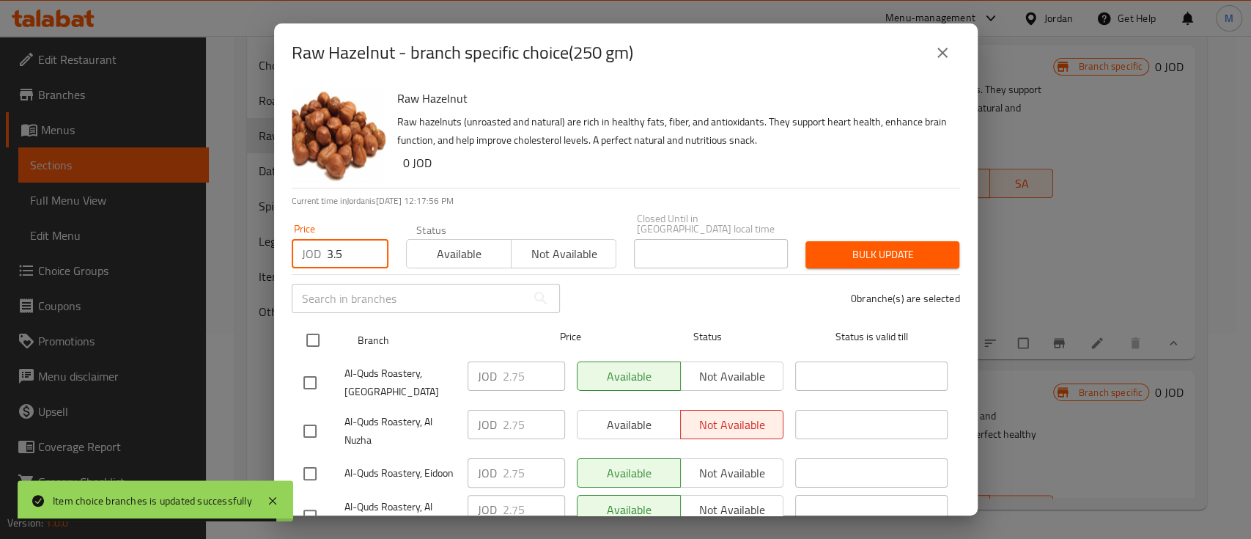
type input "3.5"
click at [306, 332] on input "checkbox" at bounding box center [313, 340] width 31 height 31
checkbox input "true"
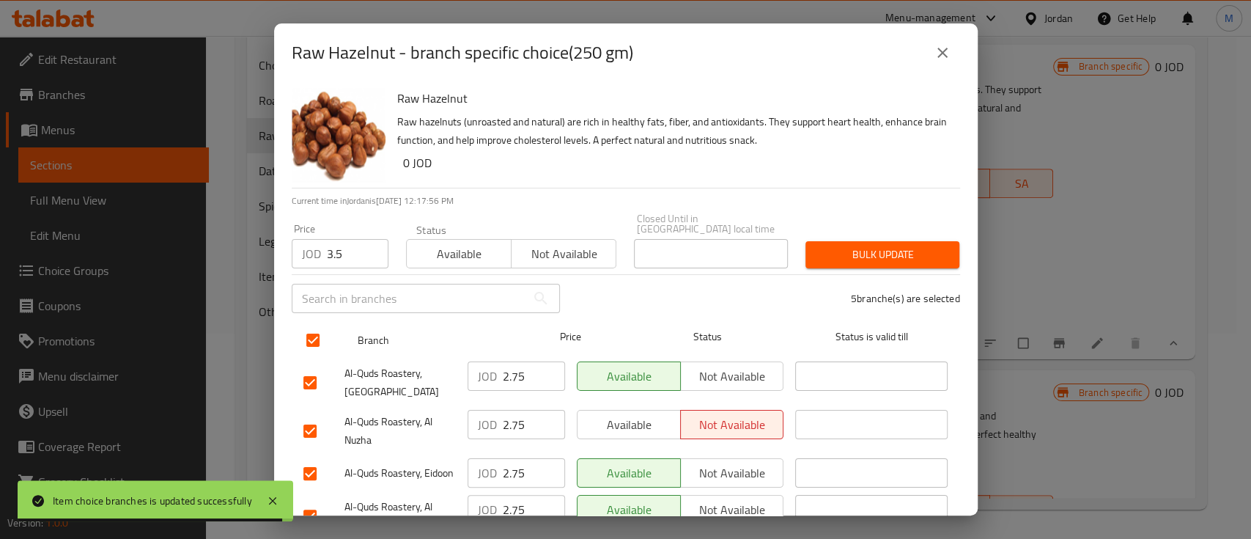
checkbox input "true"
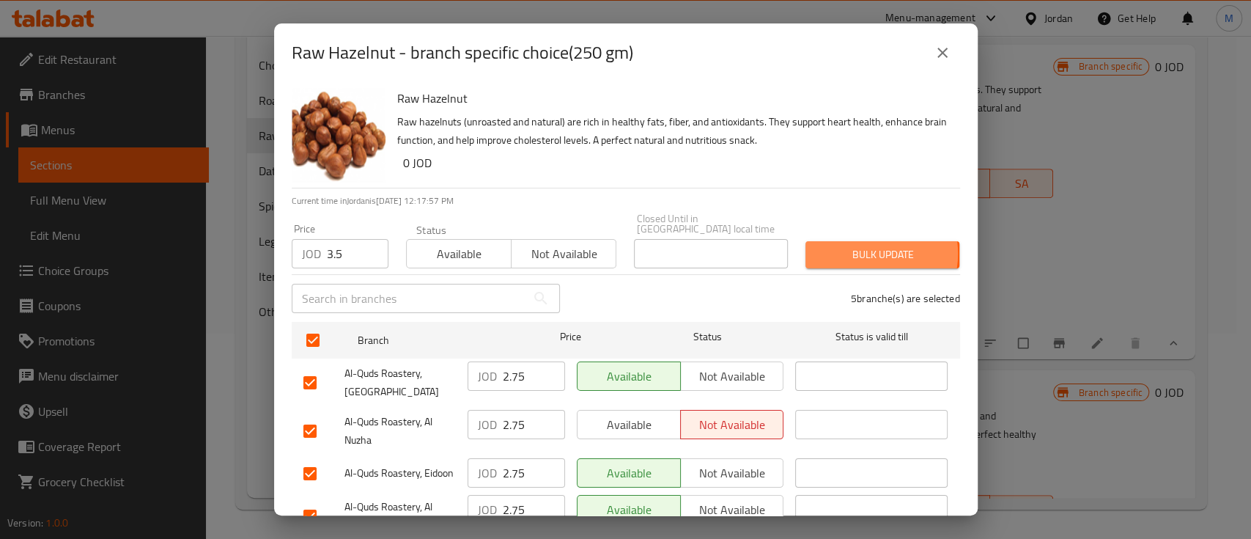
click at [856, 246] on span "Bulk update" at bounding box center [882, 255] width 131 height 18
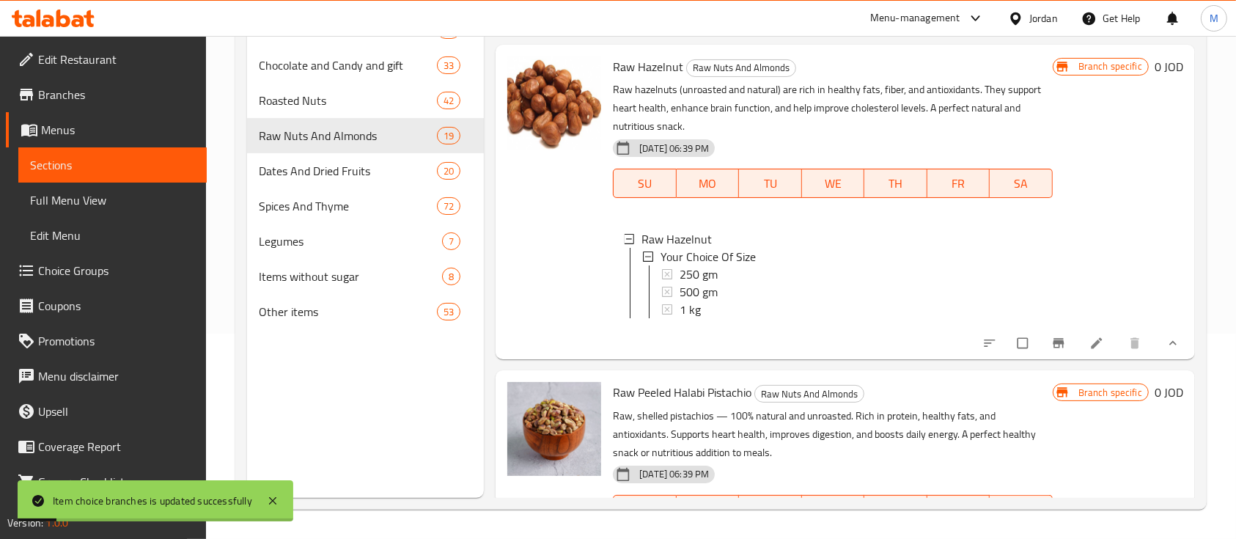
click at [1117, 316] on div "Branch specific 0 JOD" at bounding box center [1118, 201] width 131 height 291
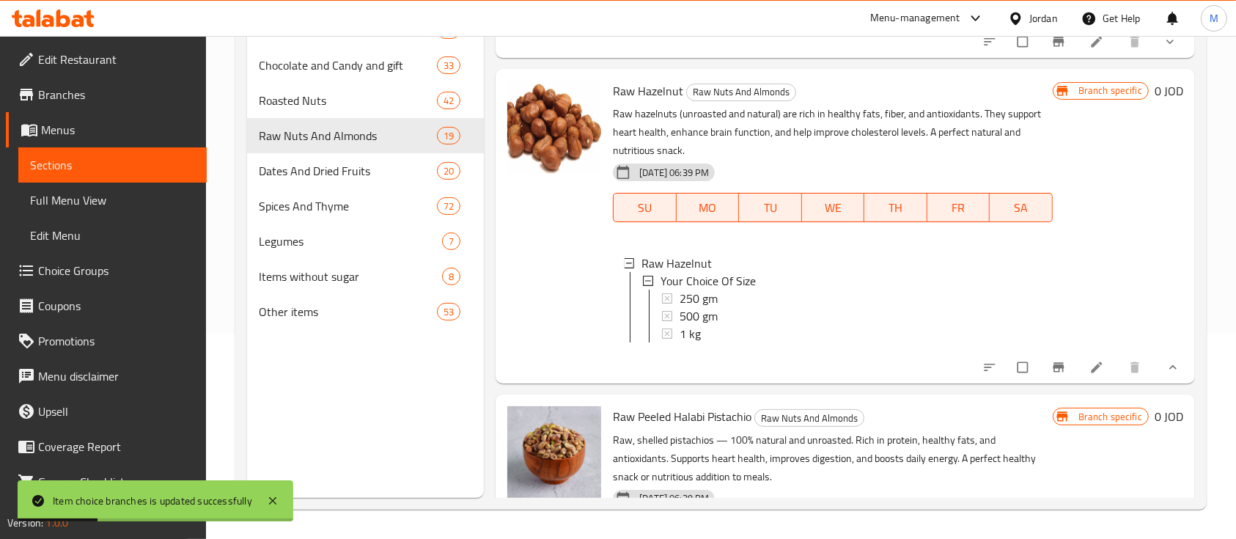
scroll to position [337, 0]
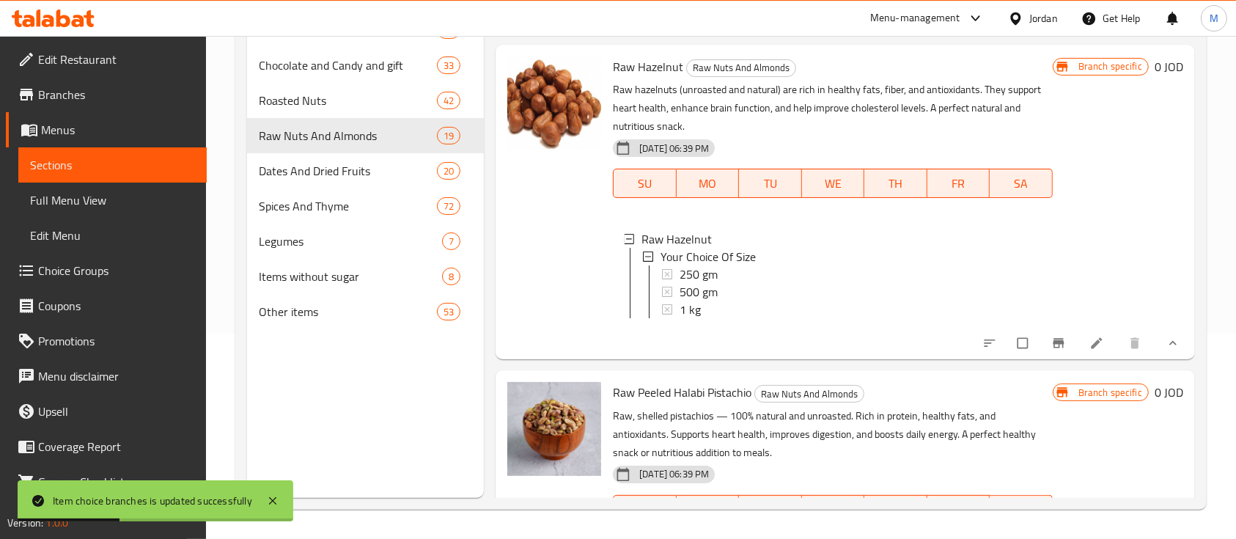
click at [1166, 350] on icon "show more" at bounding box center [1173, 343] width 15 height 15
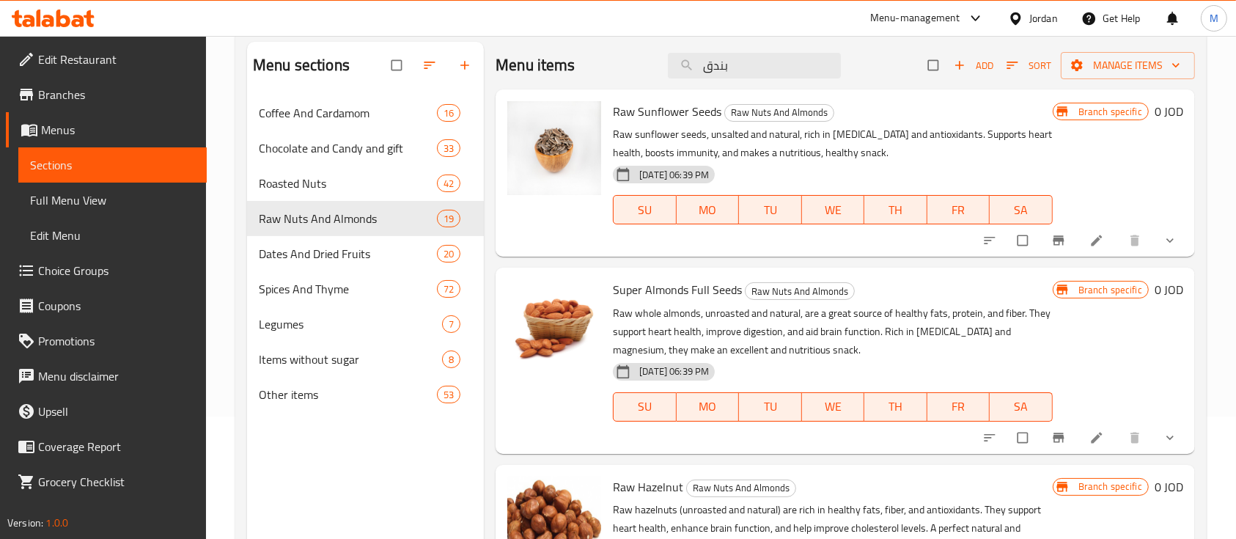
scroll to position [0, 0]
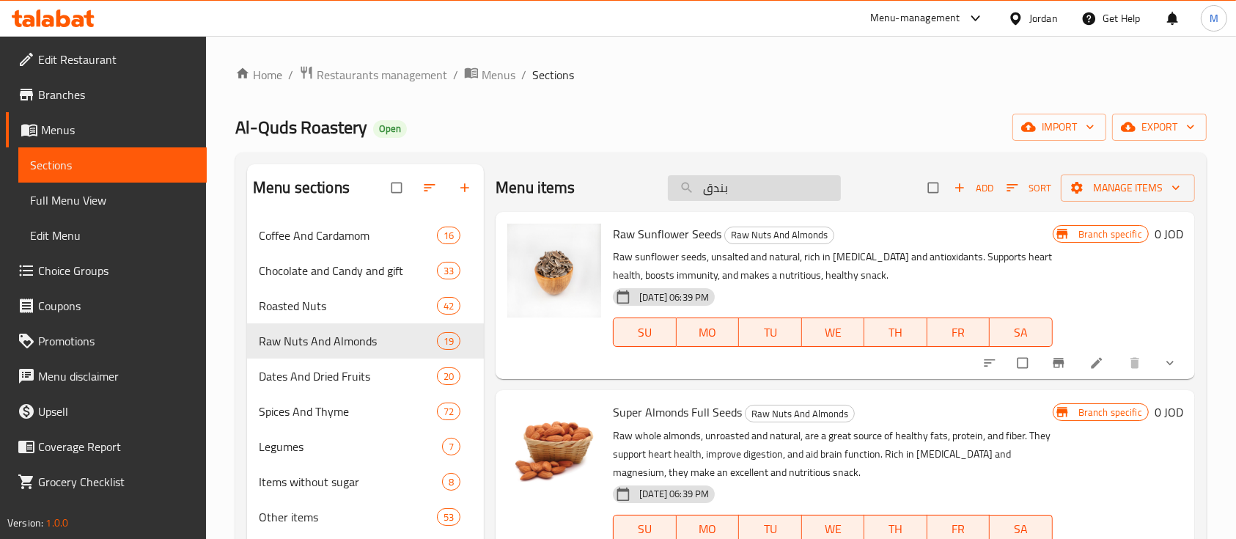
drag, startPoint x: 768, startPoint y: 188, endPoint x: 682, endPoint y: 189, distance: 85.8
click at [682, 189] on input "بندق" at bounding box center [754, 188] width 173 height 26
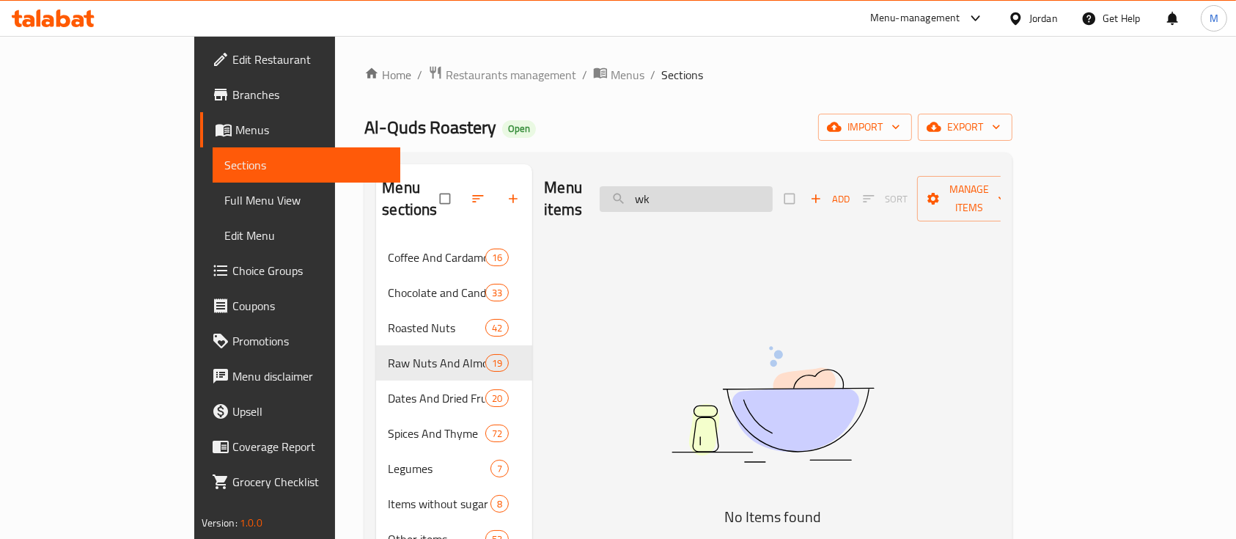
type input "w"
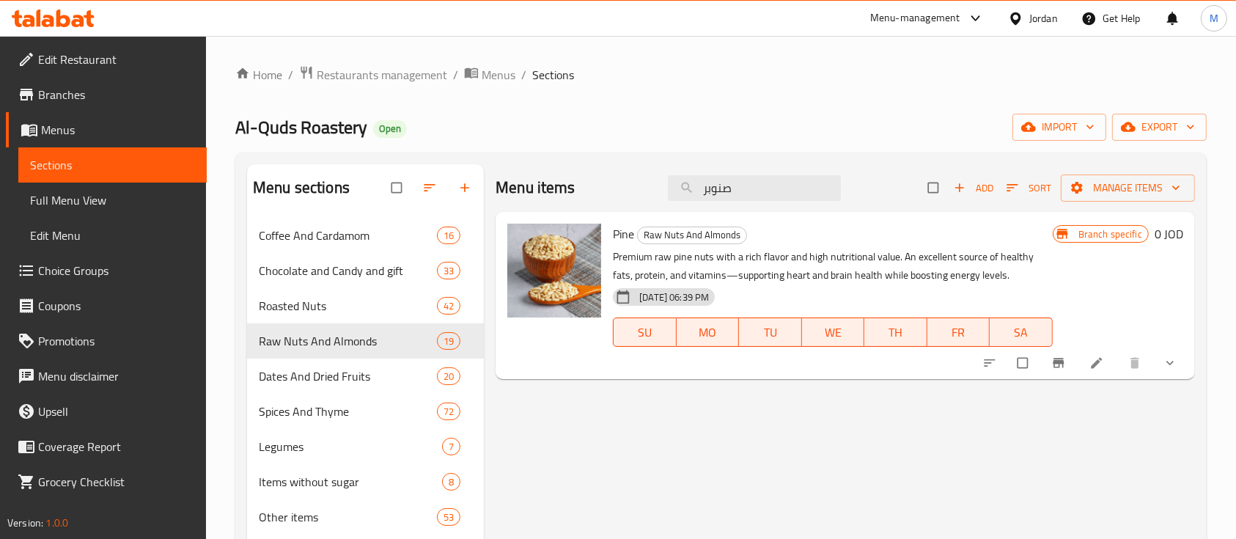
type input "صنوبر"
click at [1177, 369] on icon "show more" at bounding box center [1170, 363] width 15 height 15
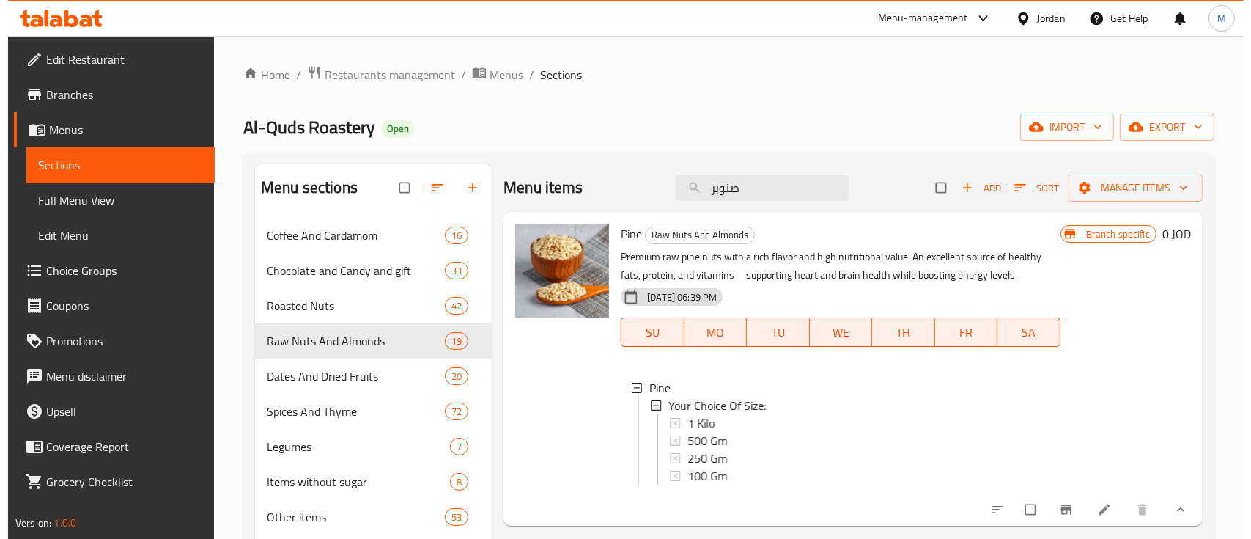
scroll to position [1, 0]
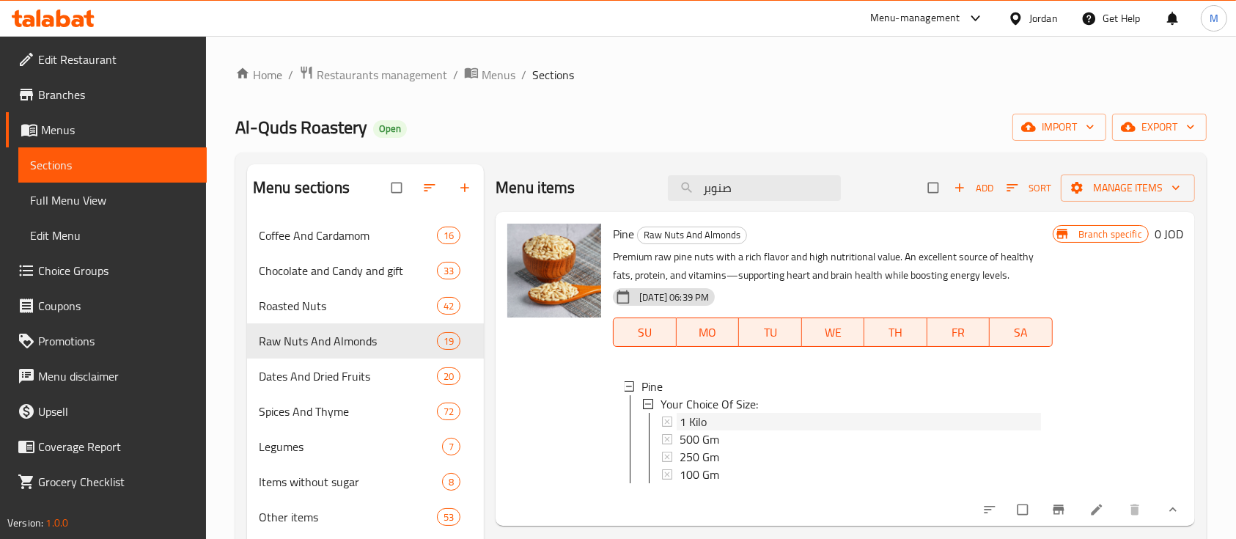
click at [801, 429] on div "1 Kilo" at bounding box center [860, 422] width 361 height 18
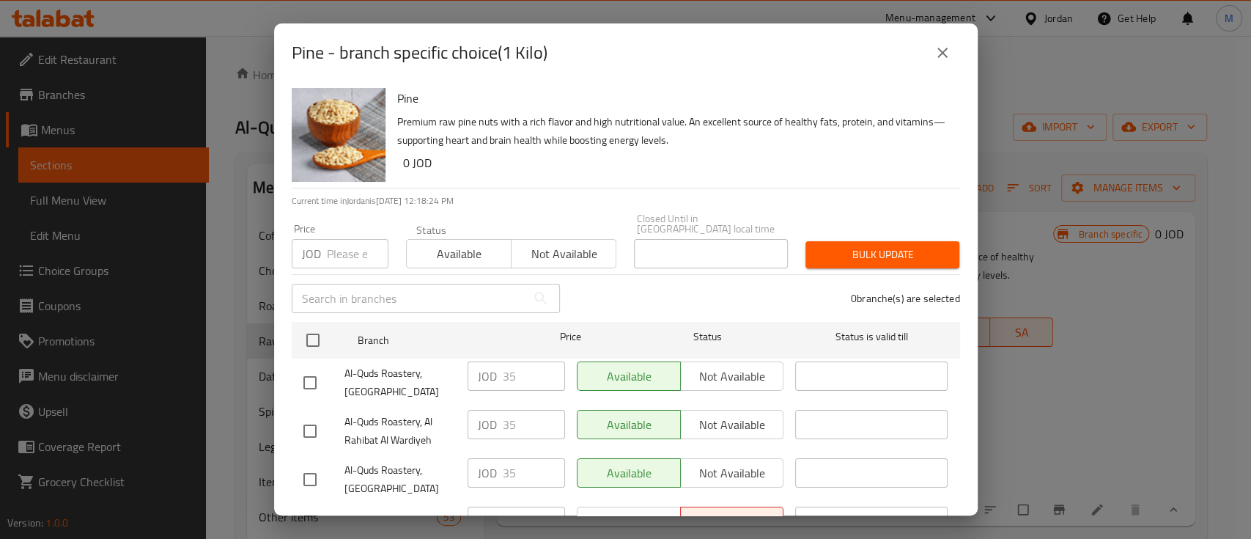
click at [341, 246] on input "number" at bounding box center [358, 253] width 62 height 29
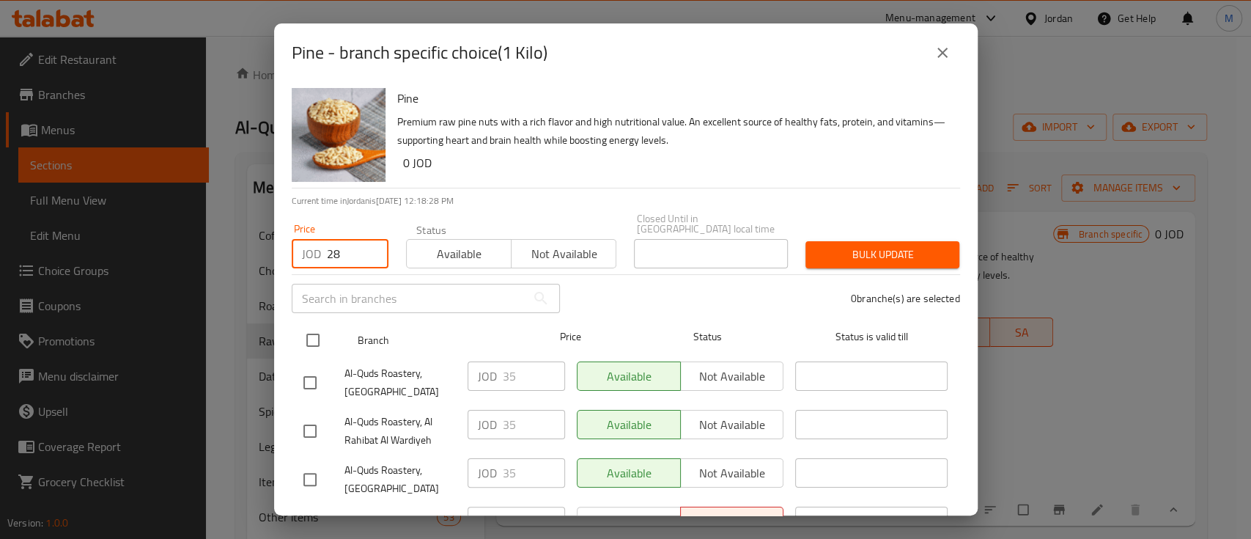
type input "28"
click at [323, 325] on input "checkbox" at bounding box center [313, 340] width 31 height 31
checkbox input "true"
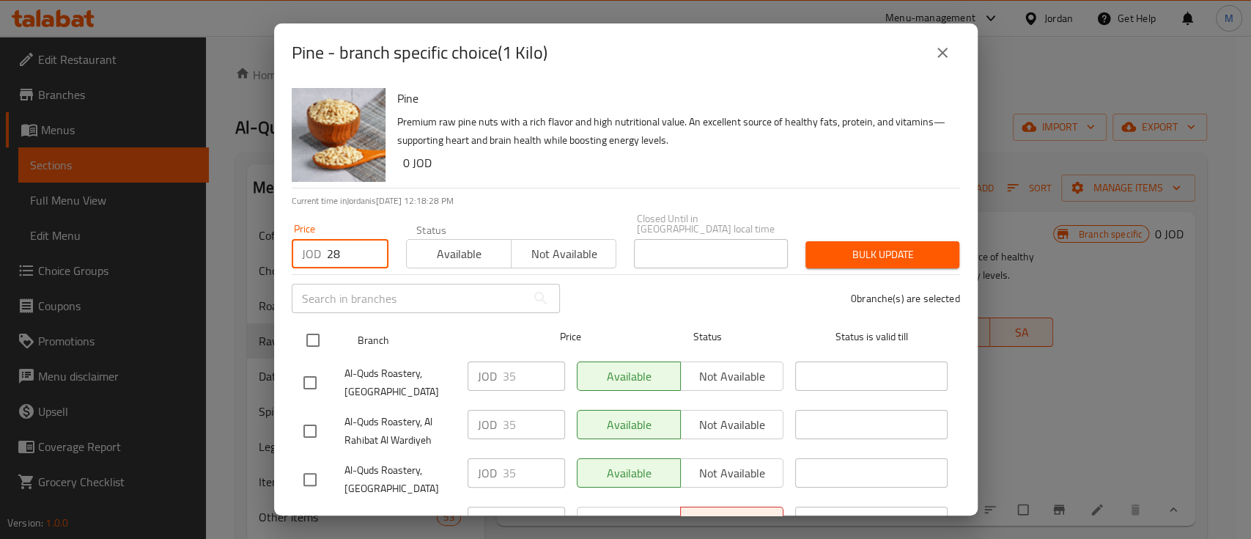
checkbox input "true"
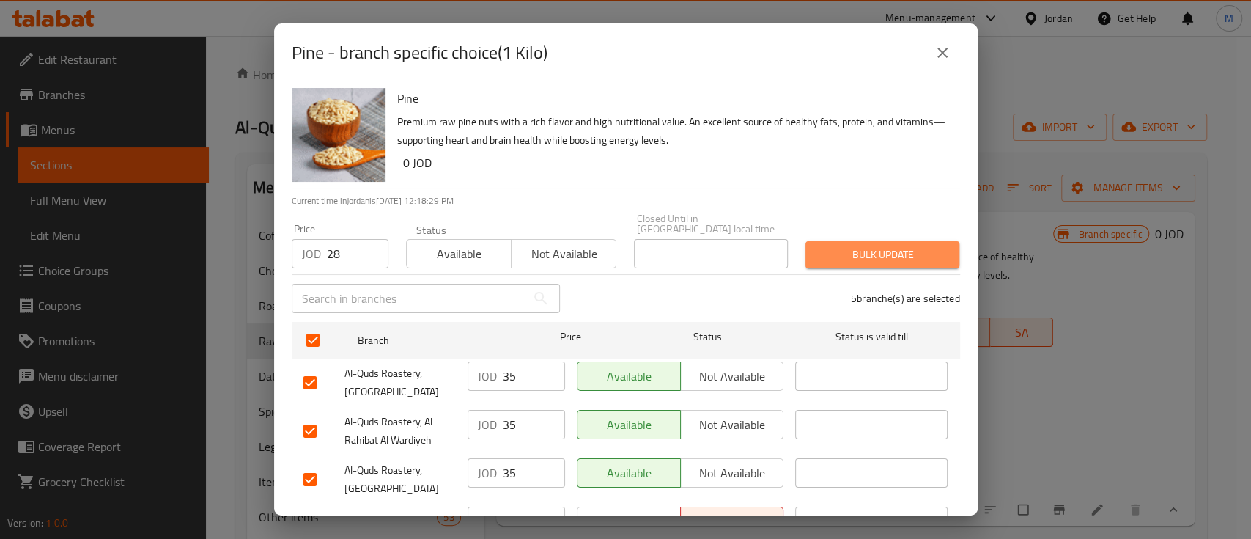
click at [874, 250] on span "Bulk update" at bounding box center [882, 255] width 131 height 18
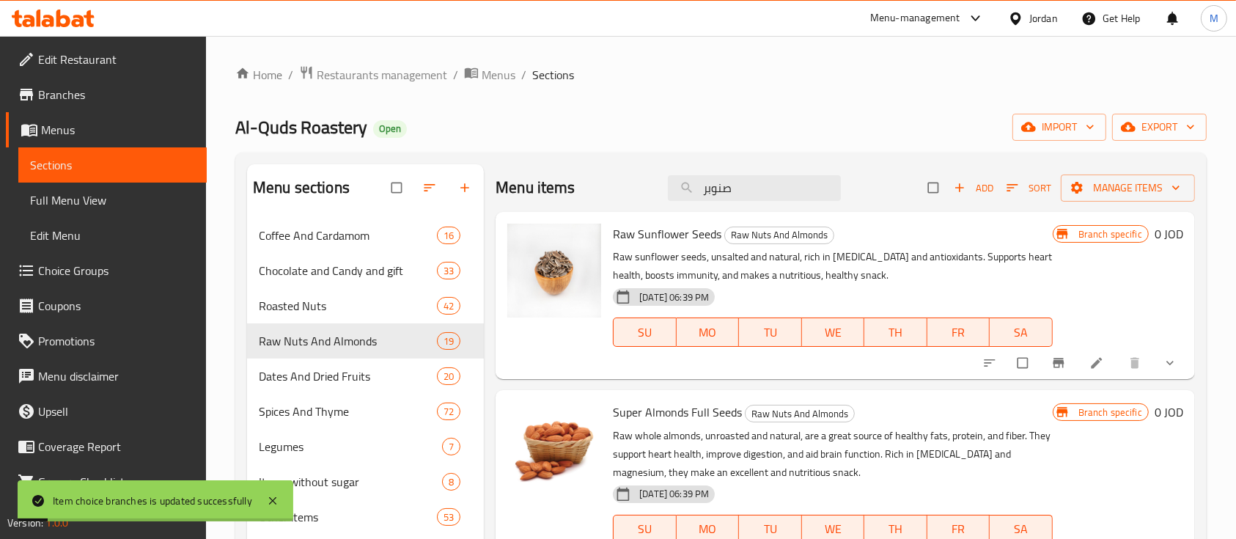
click at [712, 440] on p "Raw whole almonds, unroasted and natural, are a great source of healthy fats, p…" at bounding box center [832, 454] width 439 height 55
click at [751, 197] on input "صنوبر" at bounding box center [754, 188] width 173 height 26
paste input "صنوبر"
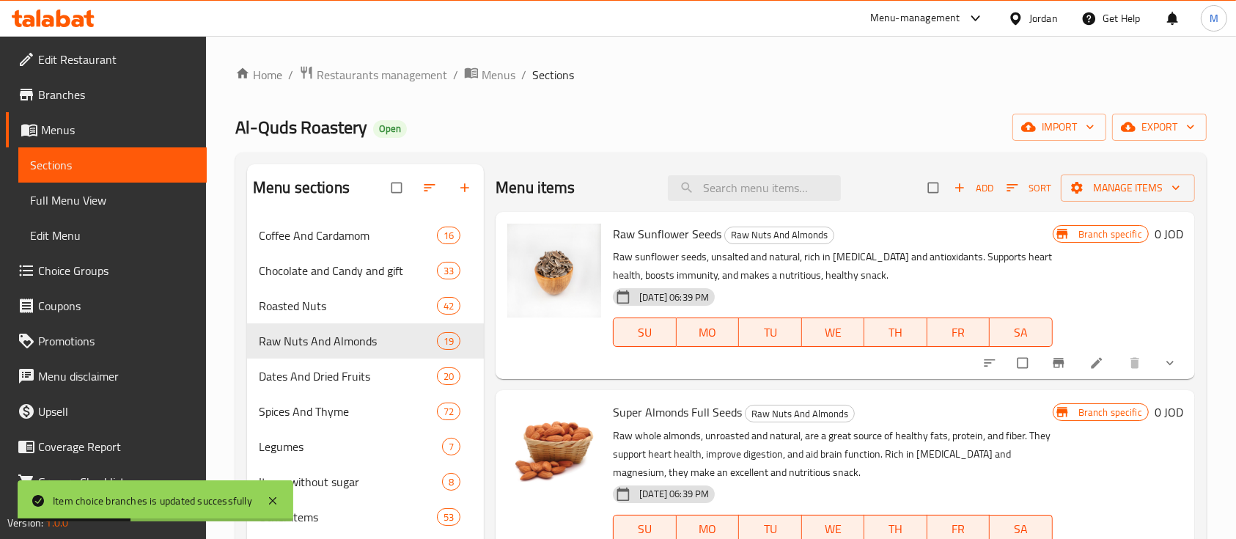
type input "صنوبر"
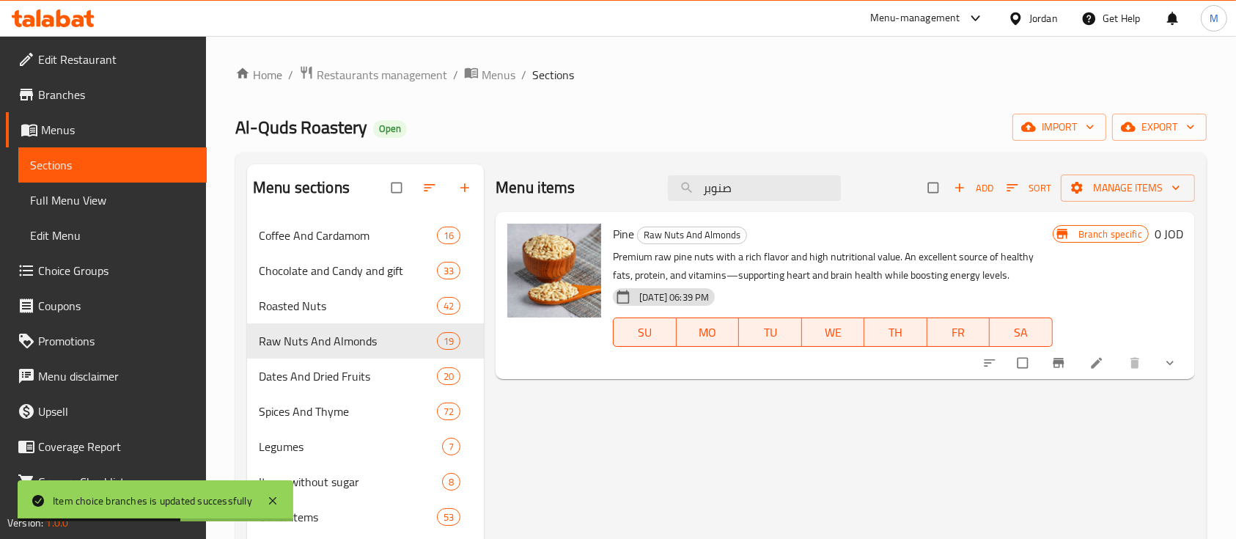
click at [1179, 353] on button "show more" at bounding box center [1171, 363] width 35 height 32
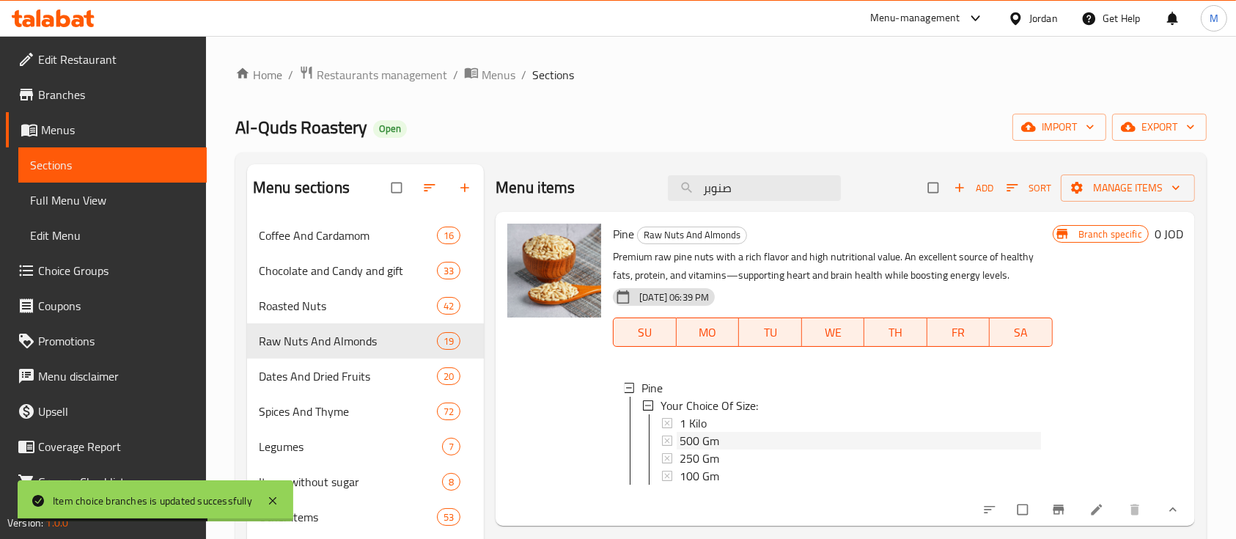
click at [715, 443] on span "500 Gm" at bounding box center [700, 441] width 40 height 18
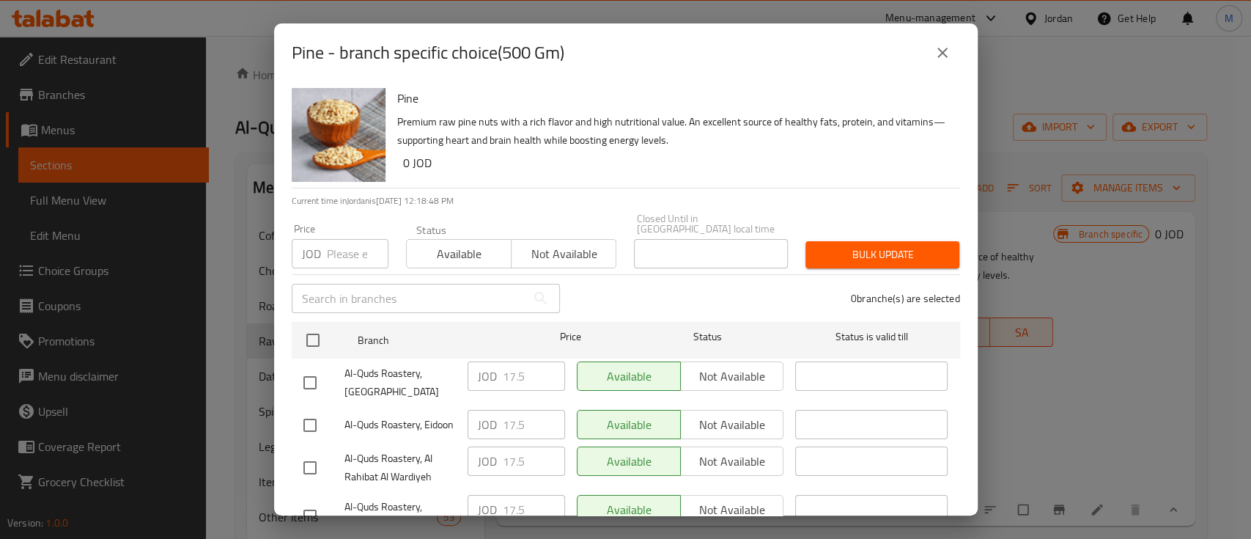
click at [358, 239] on input "number" at bounding box center [358, 253] width 62 height 29
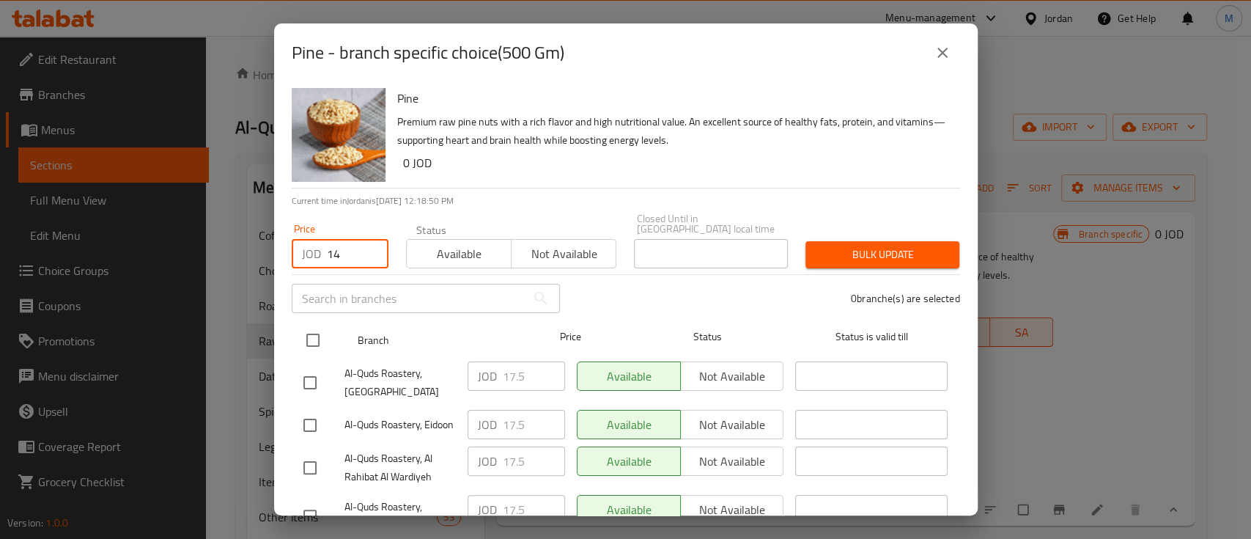
type input "14"
click at [319, 325] on input "checkbox" at bounding box center [313, 340] width 31 height 31
checkbox input "true"
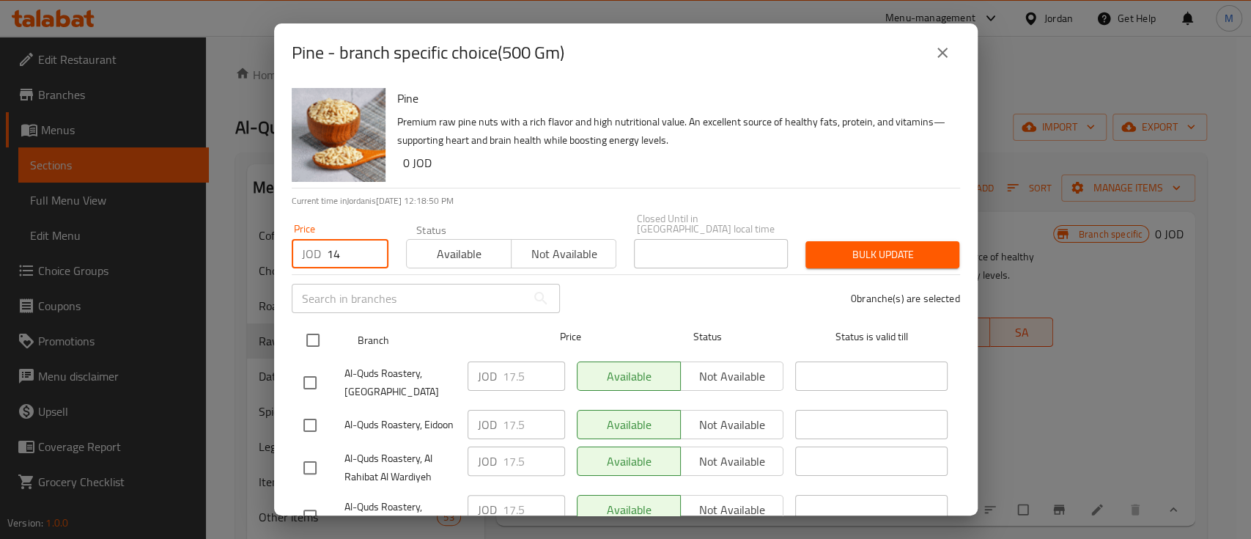
checkbox input "true"
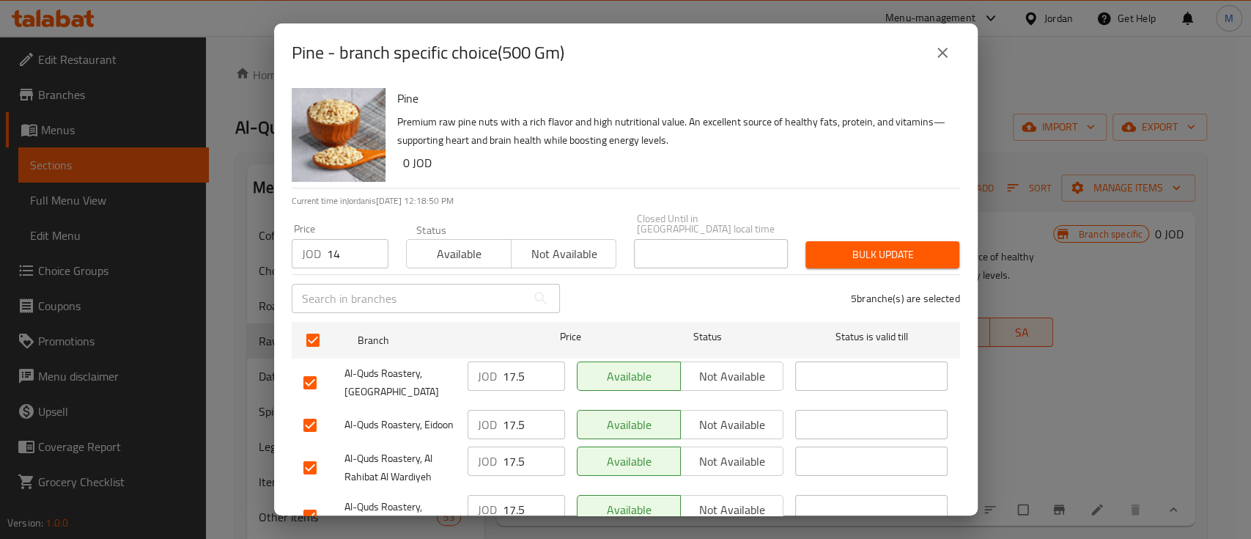
click at [850, 251] on span "Bulk update" at bounding box center [882, 255] width 131 height 18
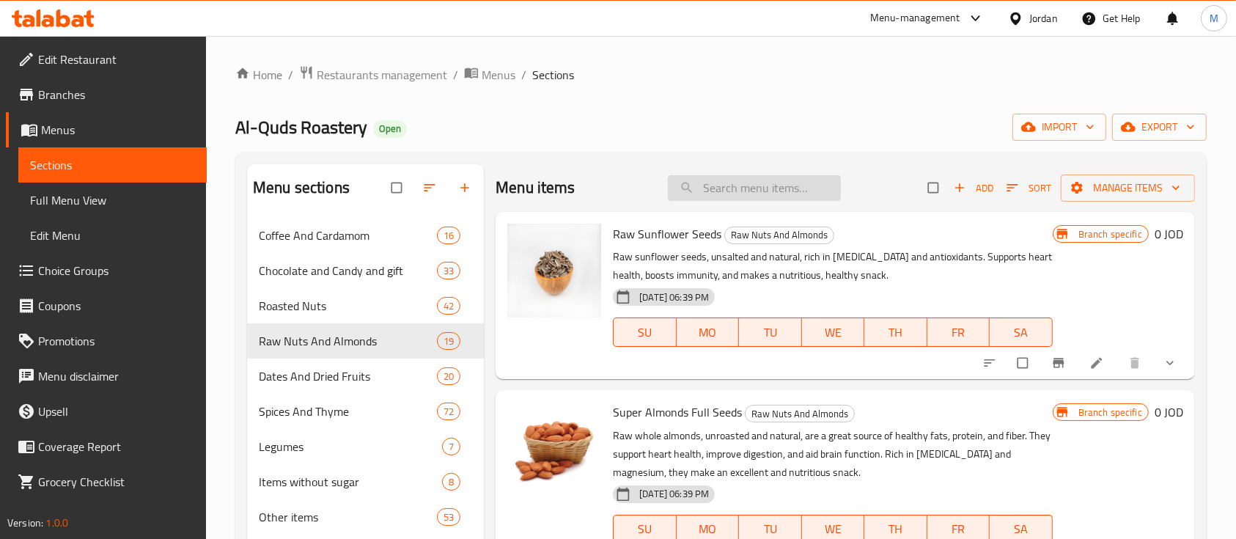
drag, startPoint x: 701, startPoint y: 180, endPoint x: 716, endPoint y: 183, distance: 15.0
click at [700, 180] on input "search" at bounding box center [754, 188] width 173 height 26
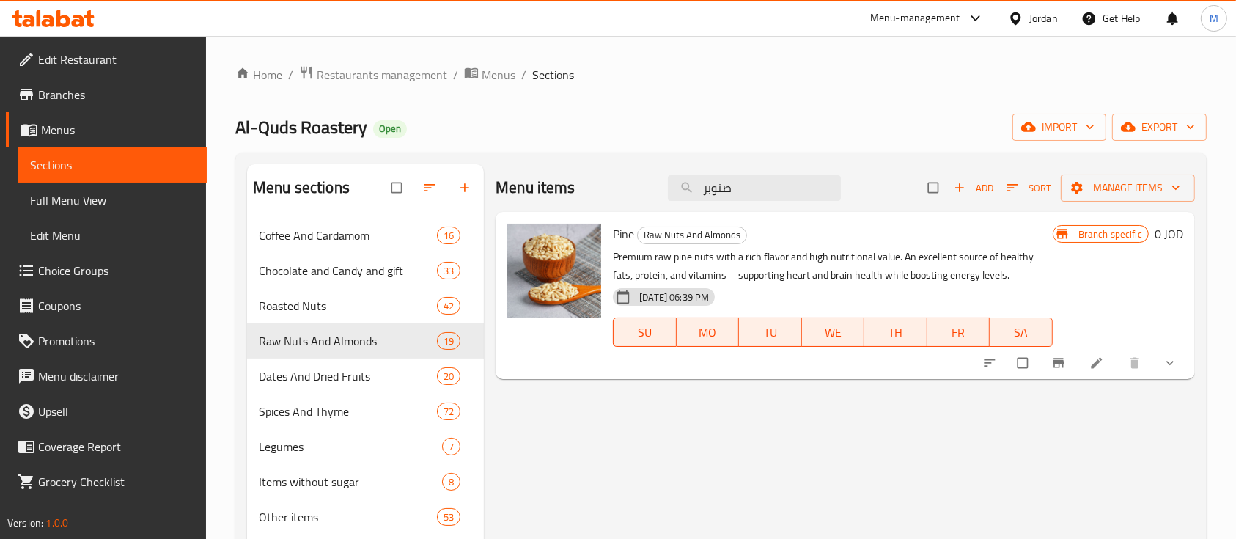
type input "صنوبر"
click at [1164, 361] on icon "show more" at bounding box center [1170, 363] width 15 height 15
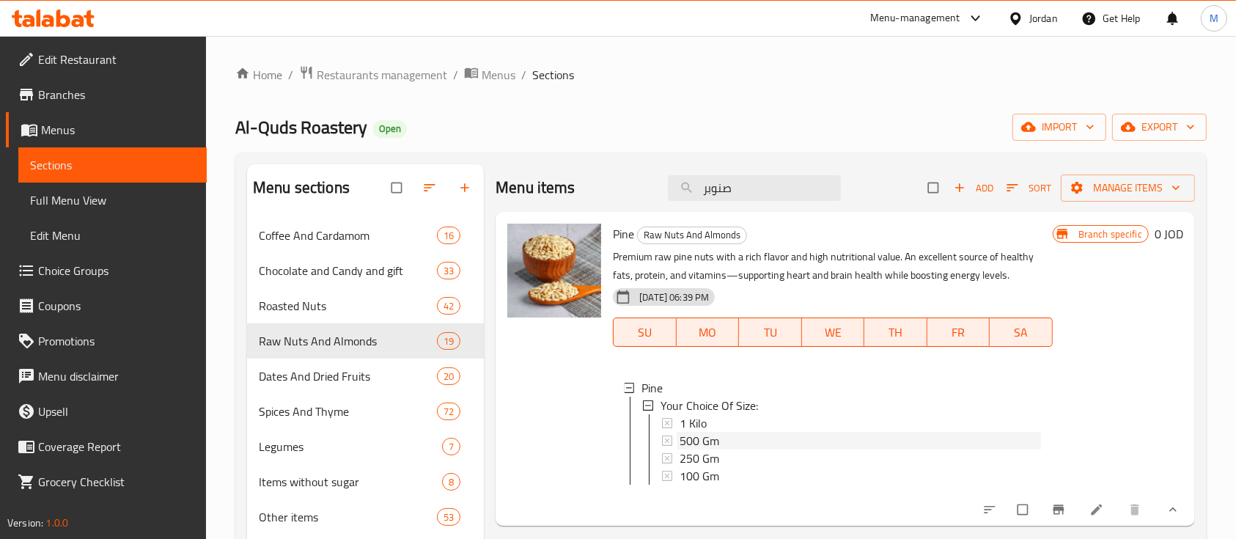
click at [740, 442] on div "500 Gm" at bounding box center [860, 441] width 361 height 18
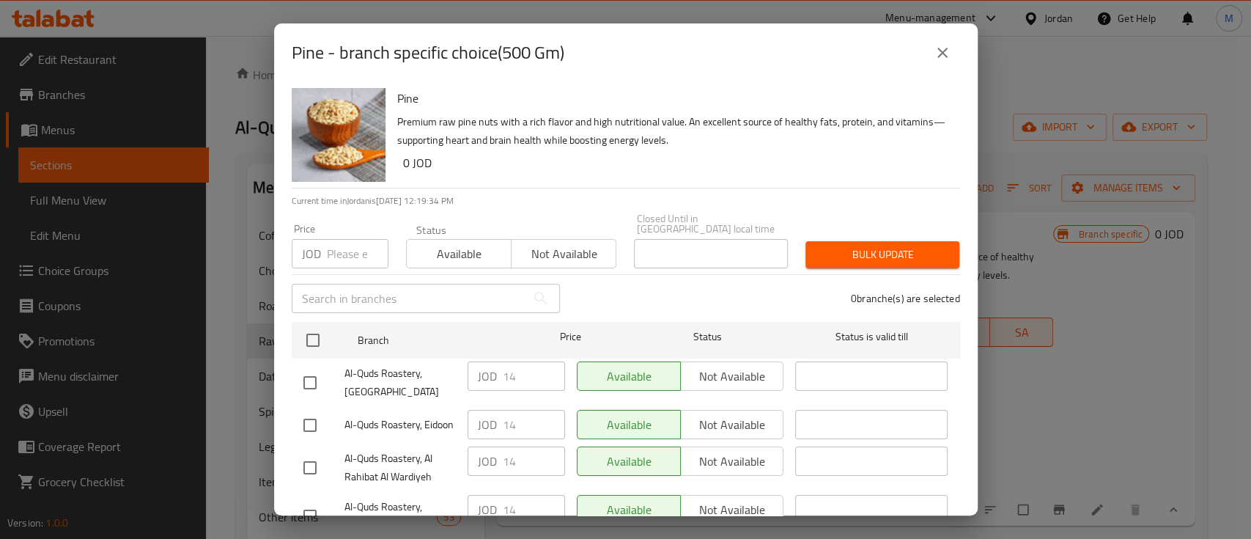
click at [950, 54] on icon "close" at bounding box center [943, 53] width 18 height 18
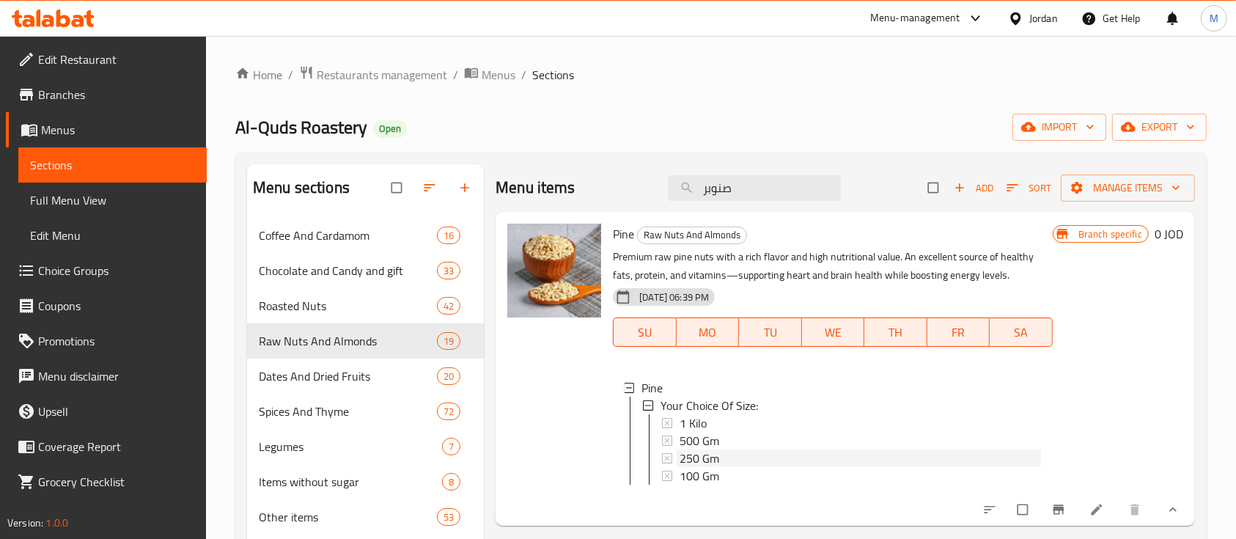
click at [729, 463] on div "250 Gm" at bounding box center [860, 458] width 361 height 18
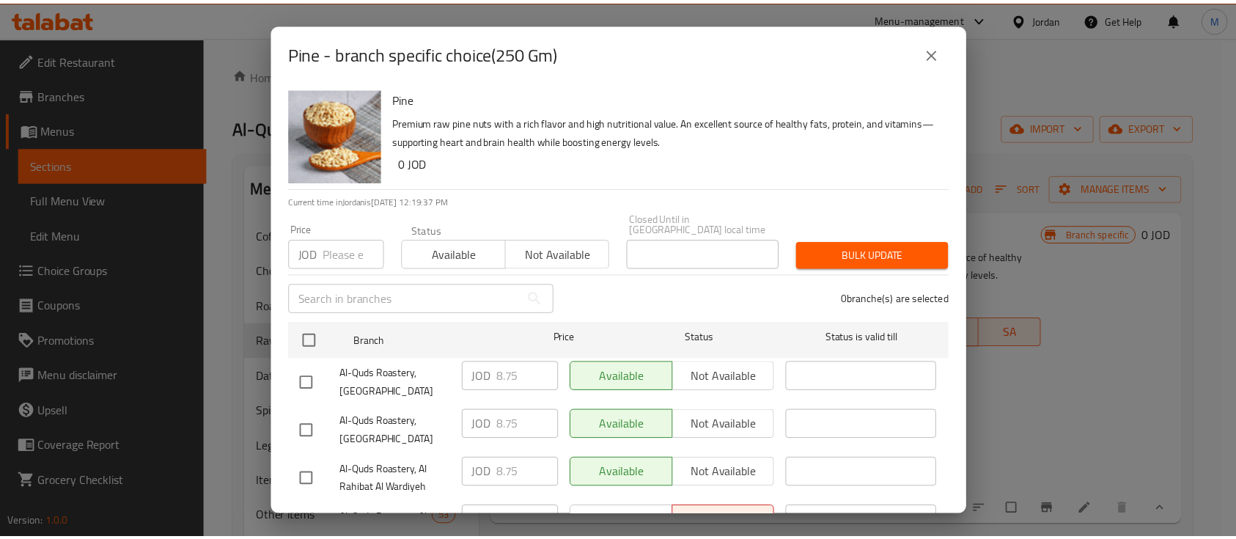
scroll to position [98, 0]
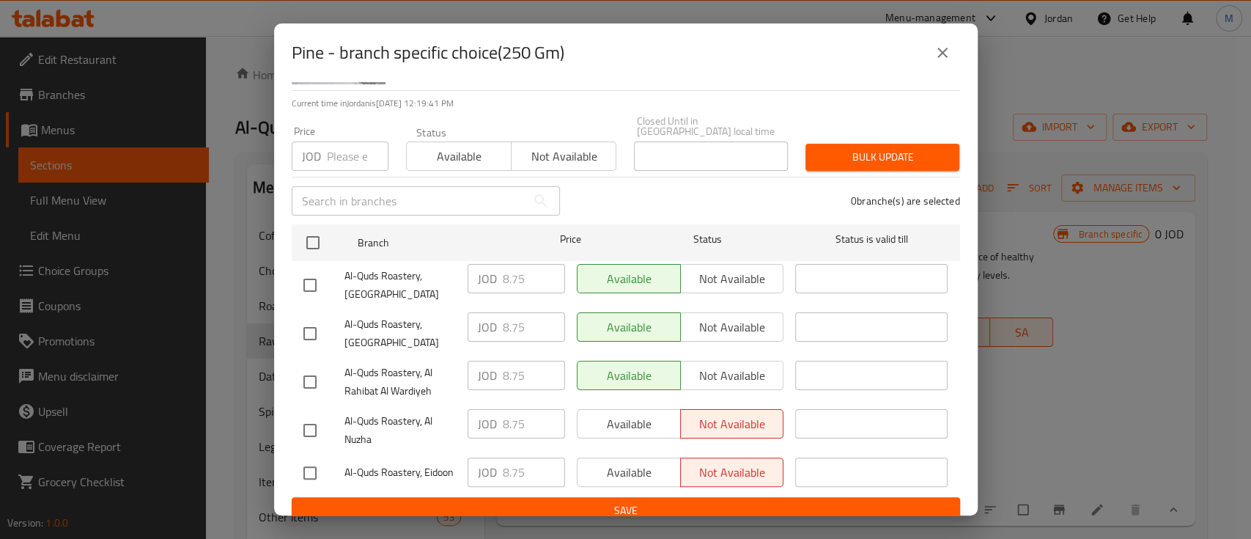
click at [352, 144] on input "number" at bounding box center [358, 155] width 62 height 29
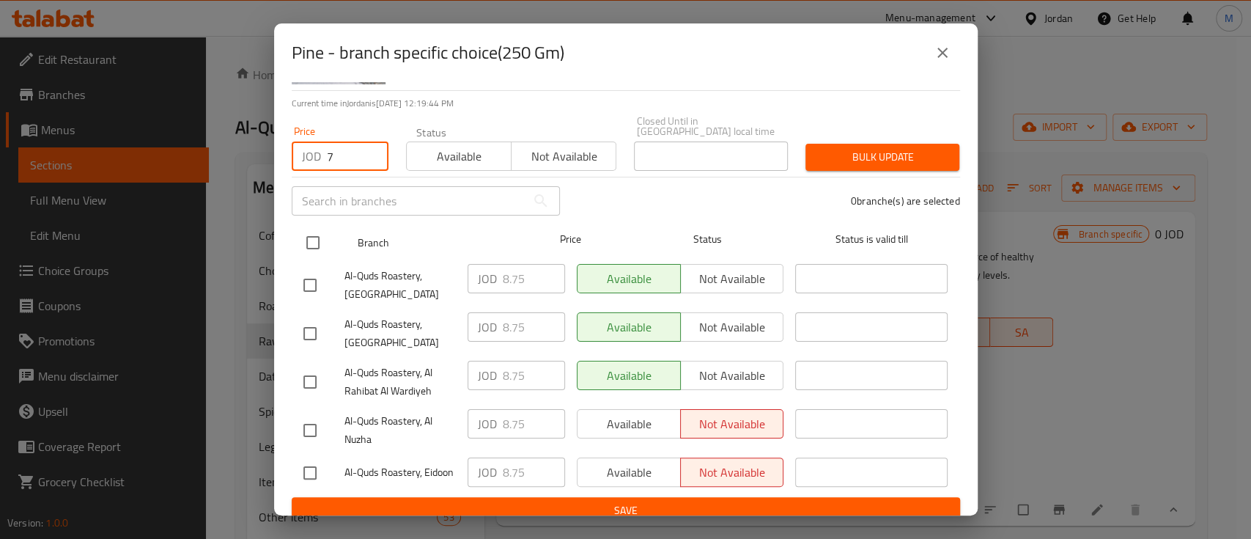
type input "7"
click at [309, 227] on input "checkbox" at bounding box center [313, 242] width 31 height 31
checkbox input "true"
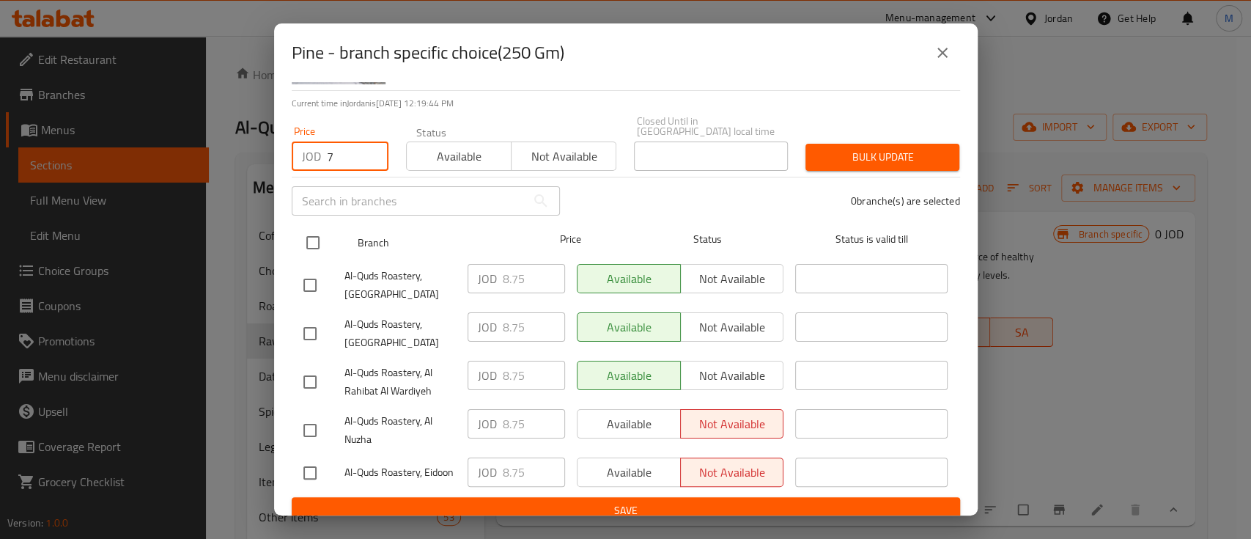
checkbox input "true"
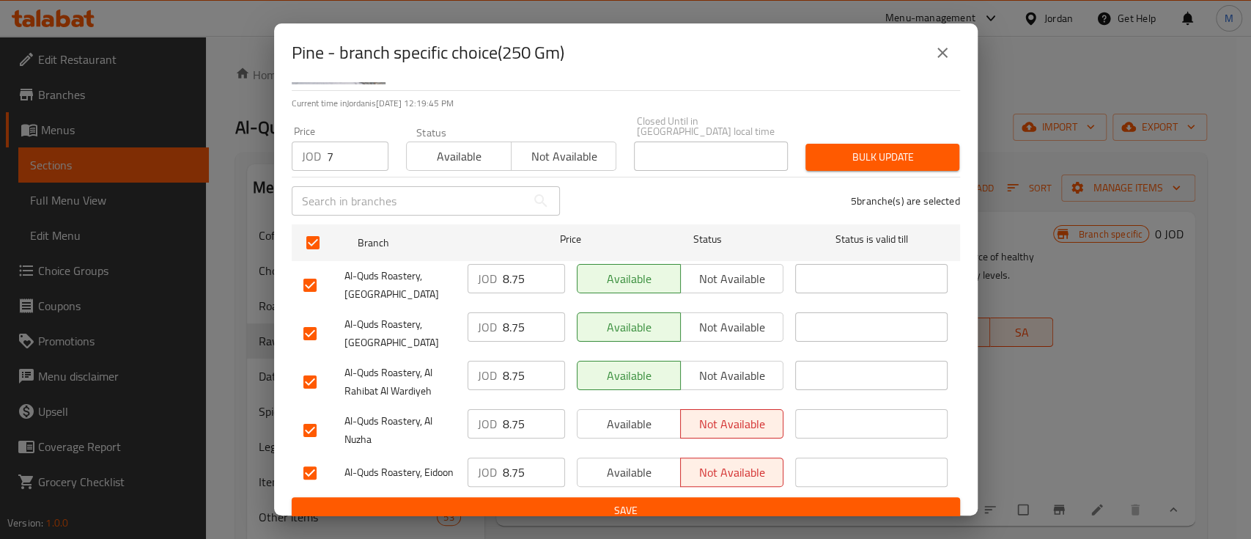
click at [853, 150] on span "Bulk update" at bounding box center [882, 157] width 131 height 18
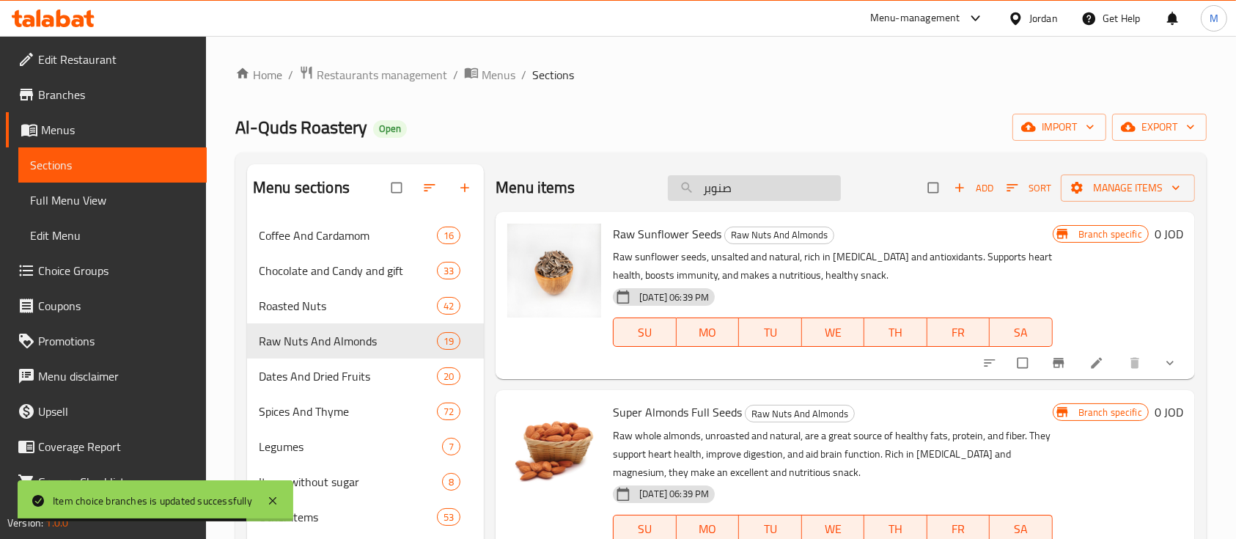
click at [721, 181] on input "صنوبر" at bounding box center [754, 188] width 173 height 26
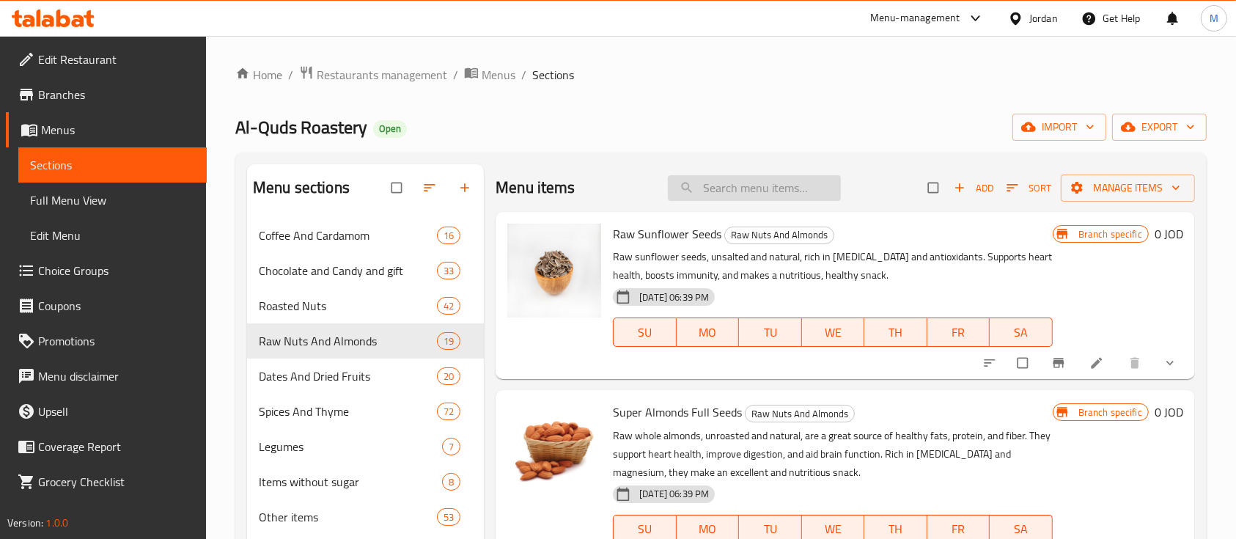
paste input "صنوبر"
type input "صنوبر"
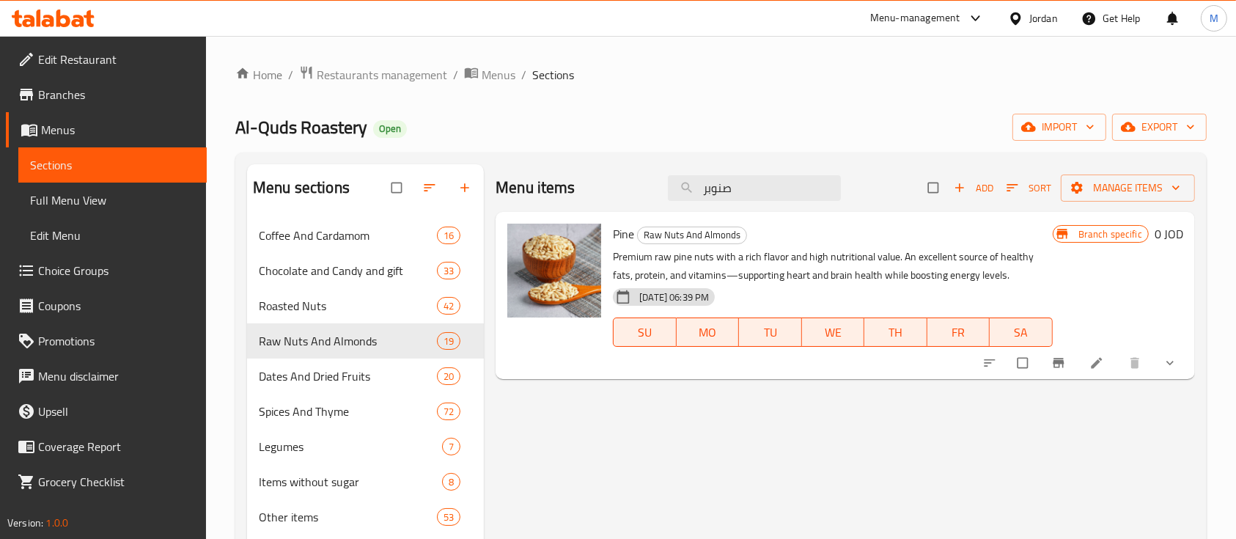
click at [1177, 364] on icon "show more" at bounding box center [1170, 363] width 15 height 15
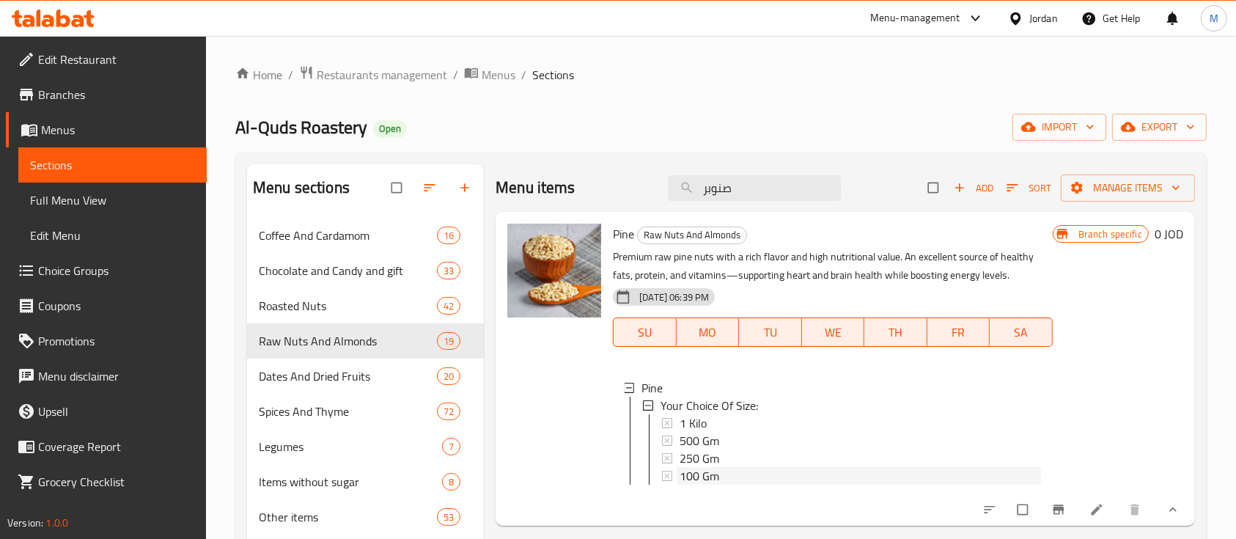
click at [714, 477] on span "100 Gm" at bounding box center [700, 476] width 40 height 18
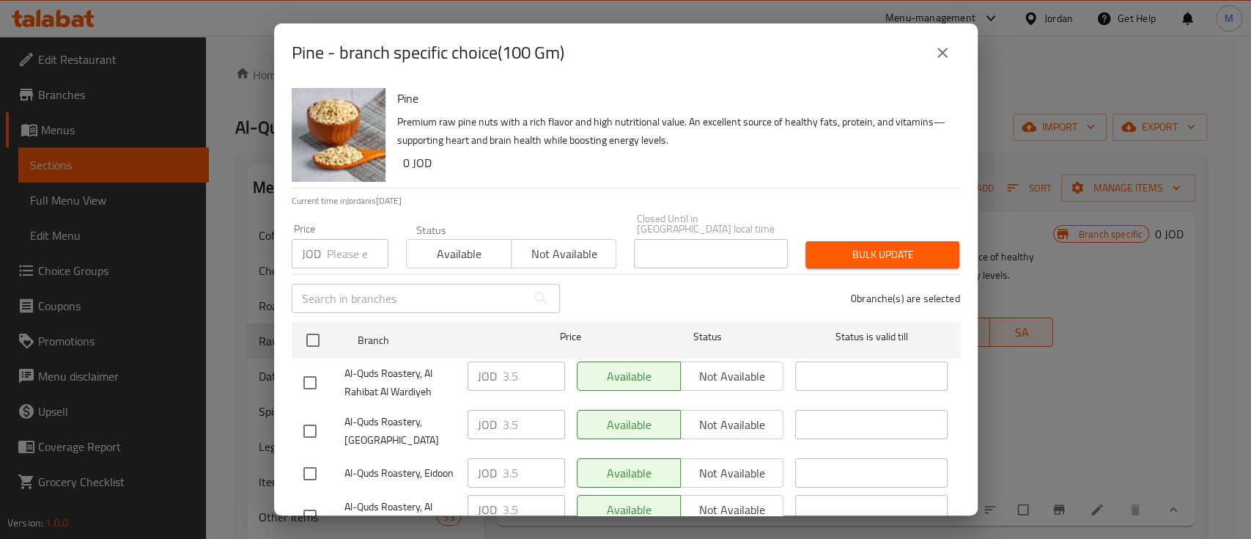
click at [353, 242] on input "number" at bounding box center [358, 253] width 62 height 29
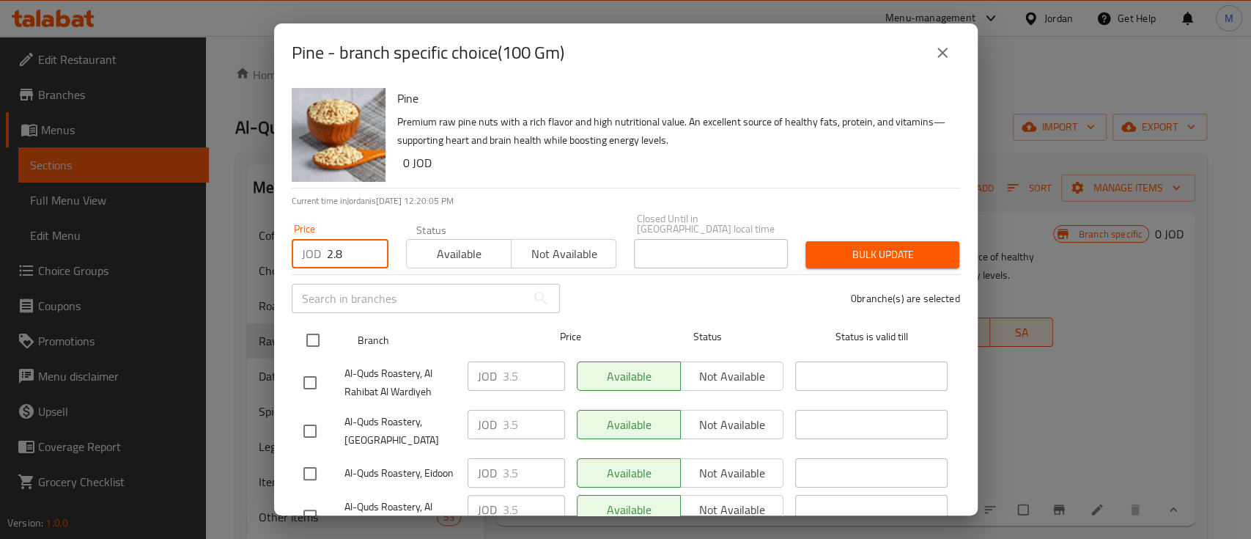
type input "2.8"
click at [309, 325] on input "checkbox" at bounding box center [313, 340] width 31 height 31
checkbox input "true"
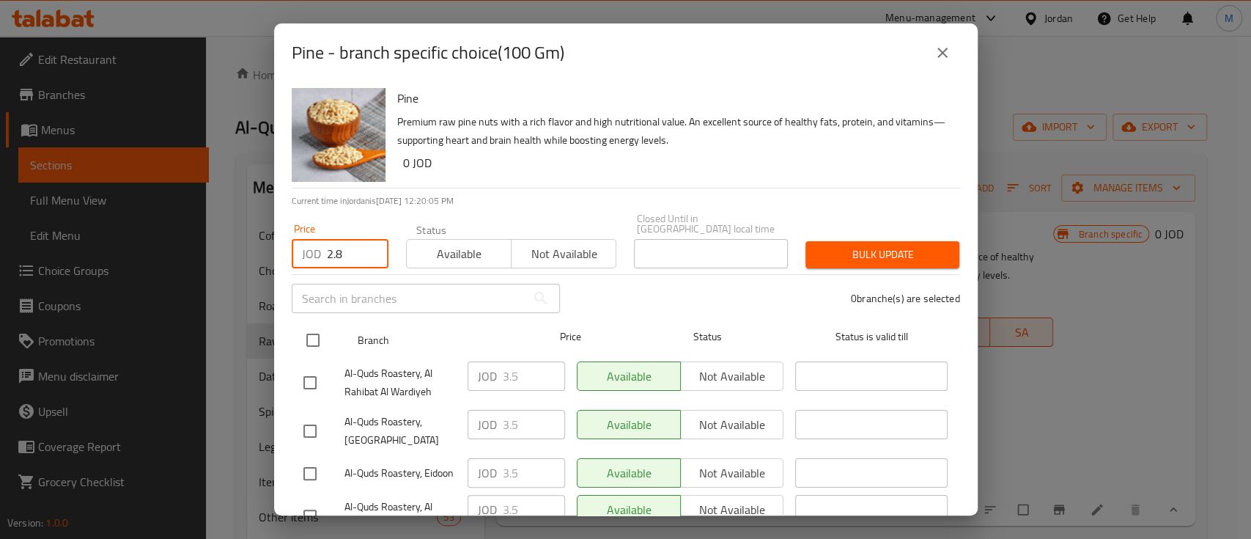
checkbox input "true"
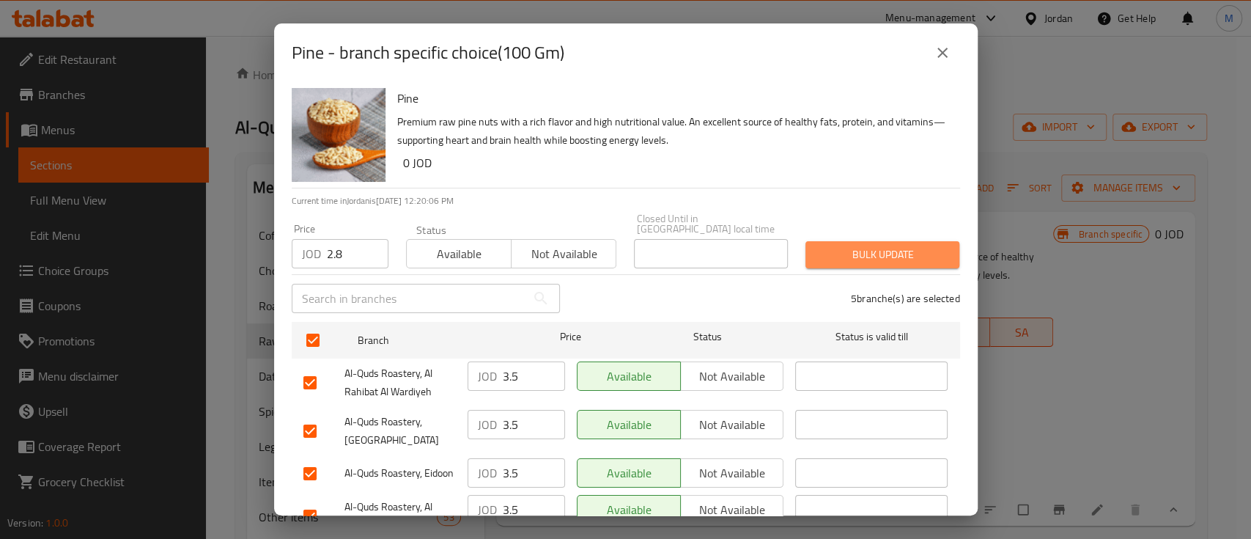
click at [877, 246] on span "Bulk update" at bounding box center [882, 255] width 131 height 18
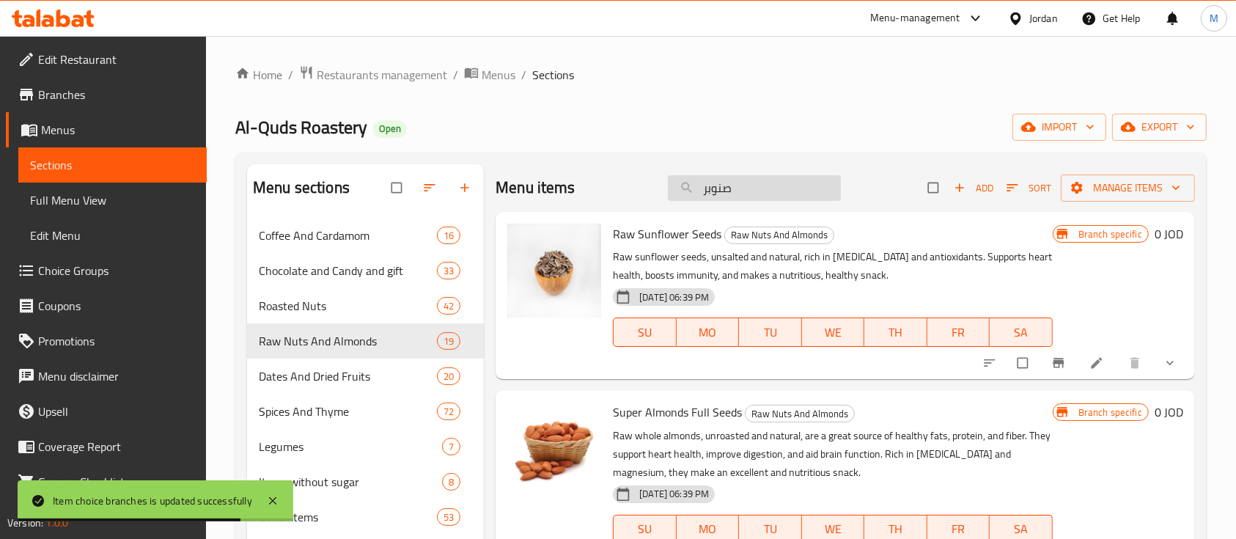
click at [729, 180] on input "صنوبر" at bounding box center [754, 188] width 173 height 26
click at [732, 178] on input "صنوبر" at bounding box center [754, 188] width 173 height 26
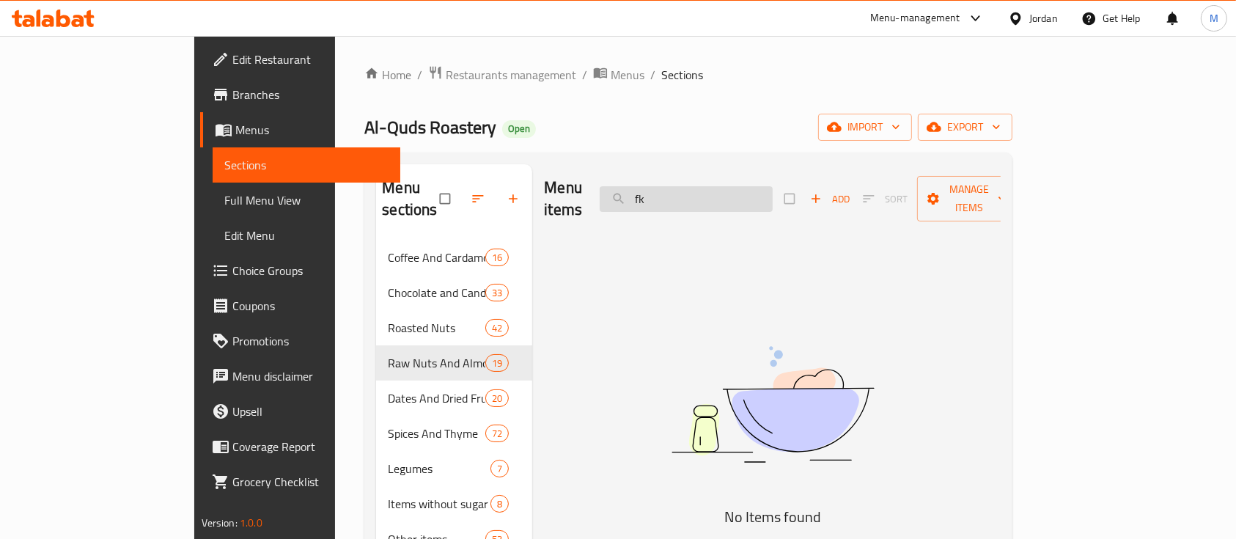
type input "f"
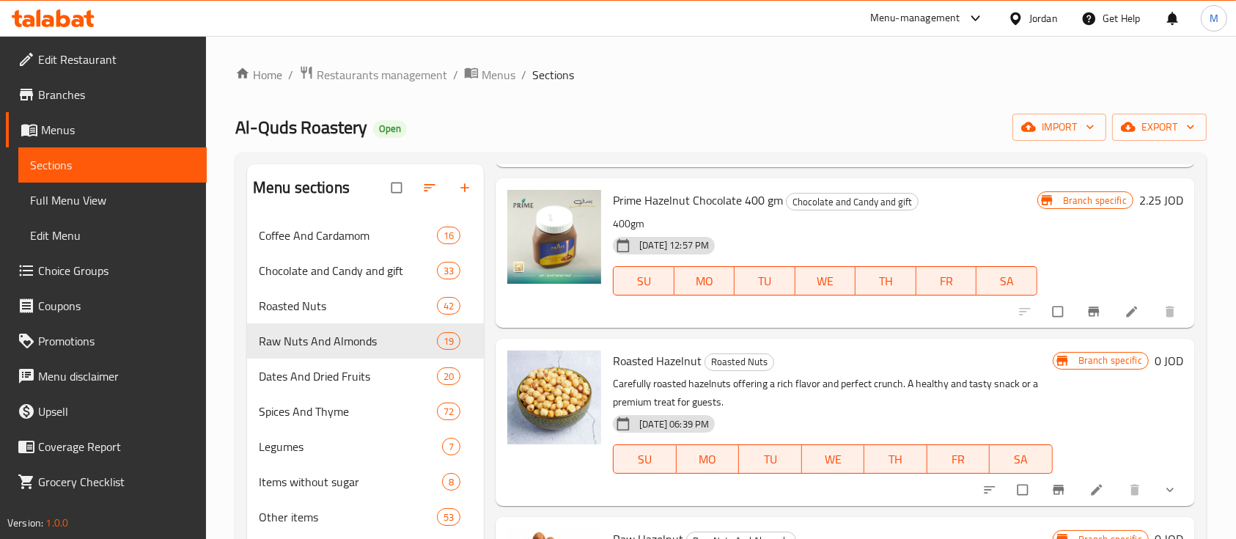
scroll to position [205, 0]
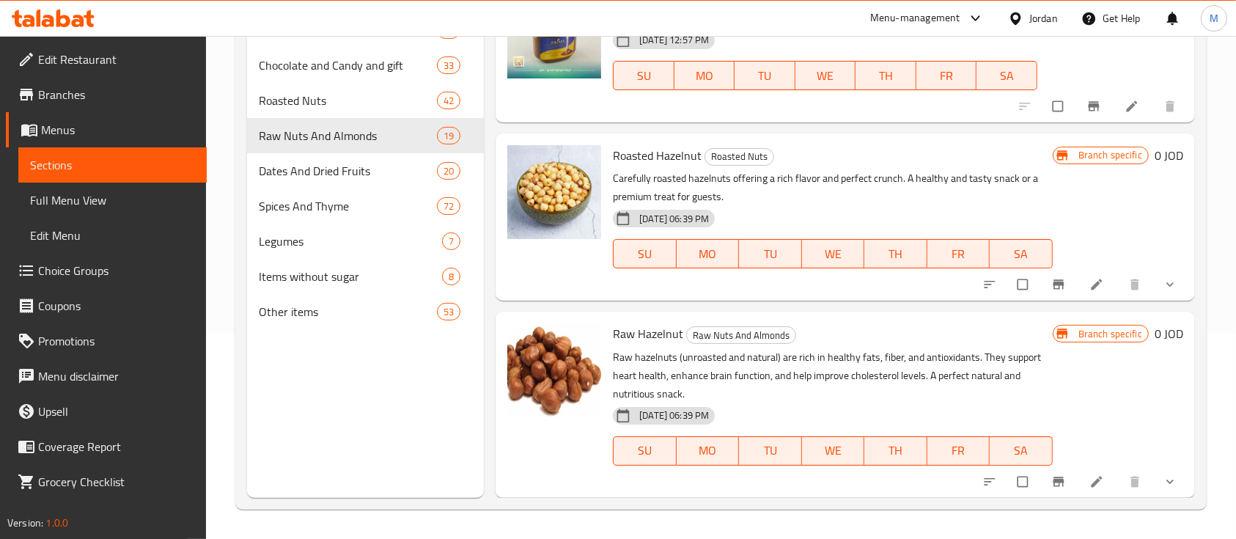
type input "بندق"
click at [1175, 290] on div "Roasted Hazelnut Roasted Nuts Carefully roasted hazelnuts offering a rich flavo…" at bounding box center [845, 216] width 699 height 167
click at [1169, 290] on button "show more" at bounding box center [1171, 284] width 35 height 32
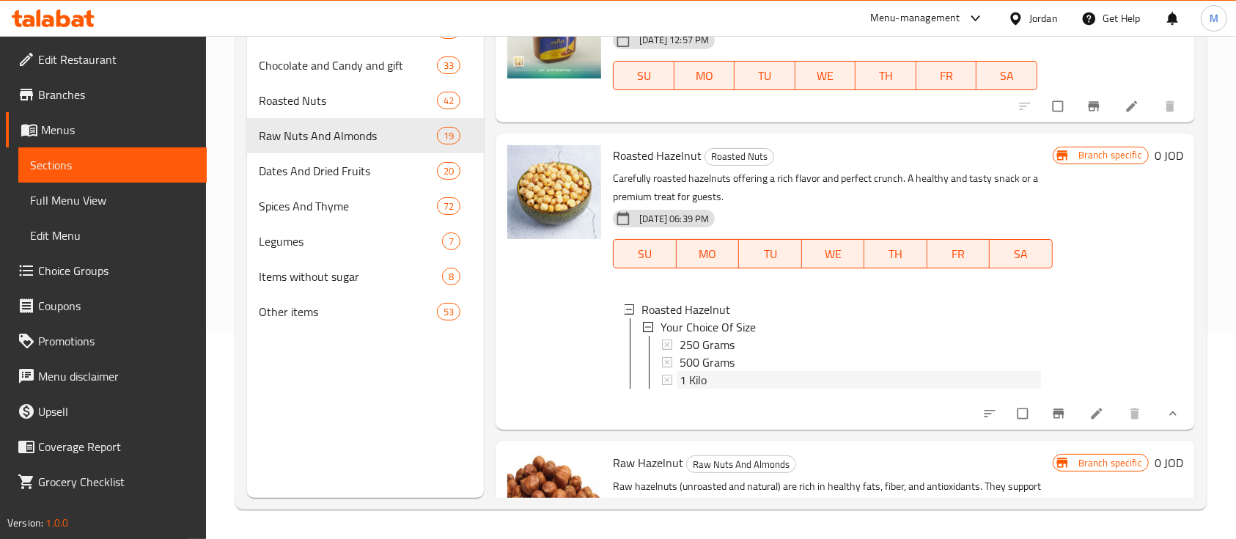
click at [780, 377] on div "1 Kilo" at bounding box center [860, 380] width 361 height 18
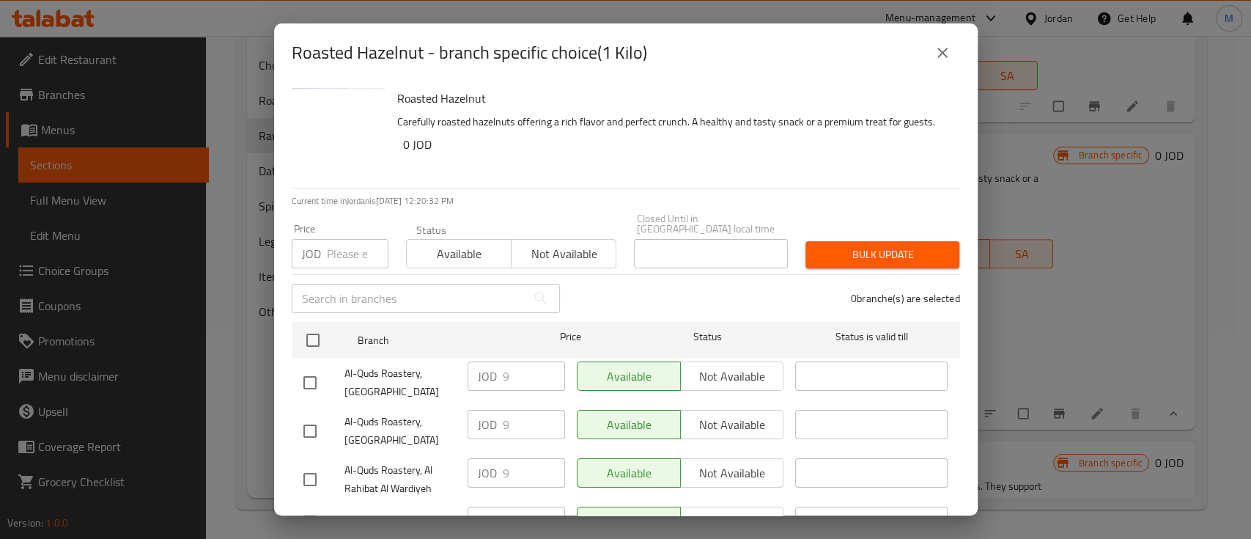
click at [339, 248] on input "number" at bounding box center [358, 253] width 62 height 29
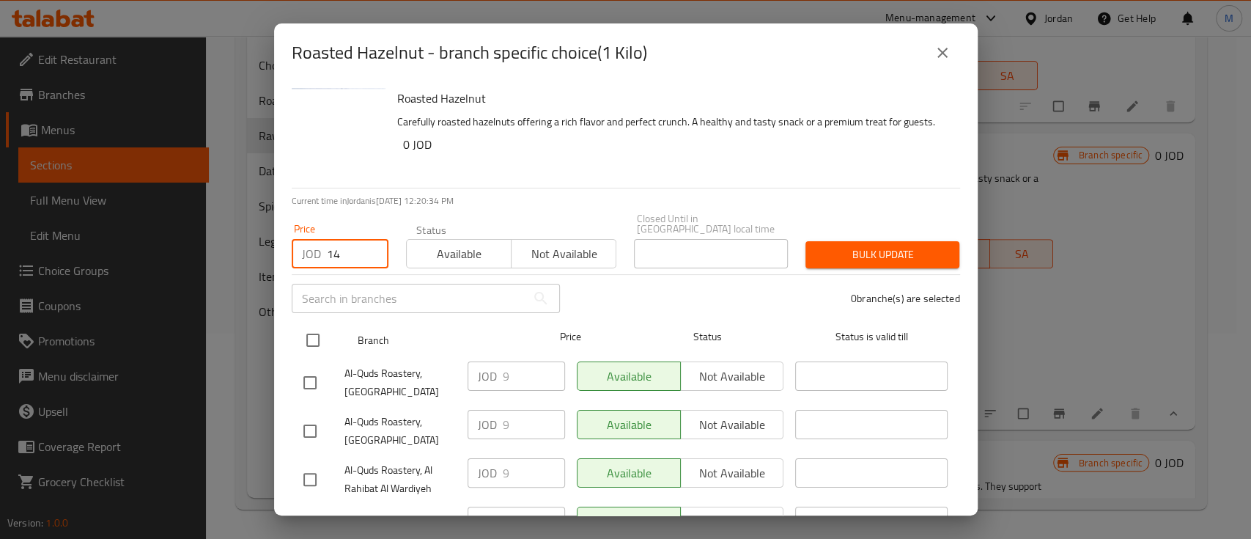
type input "14"
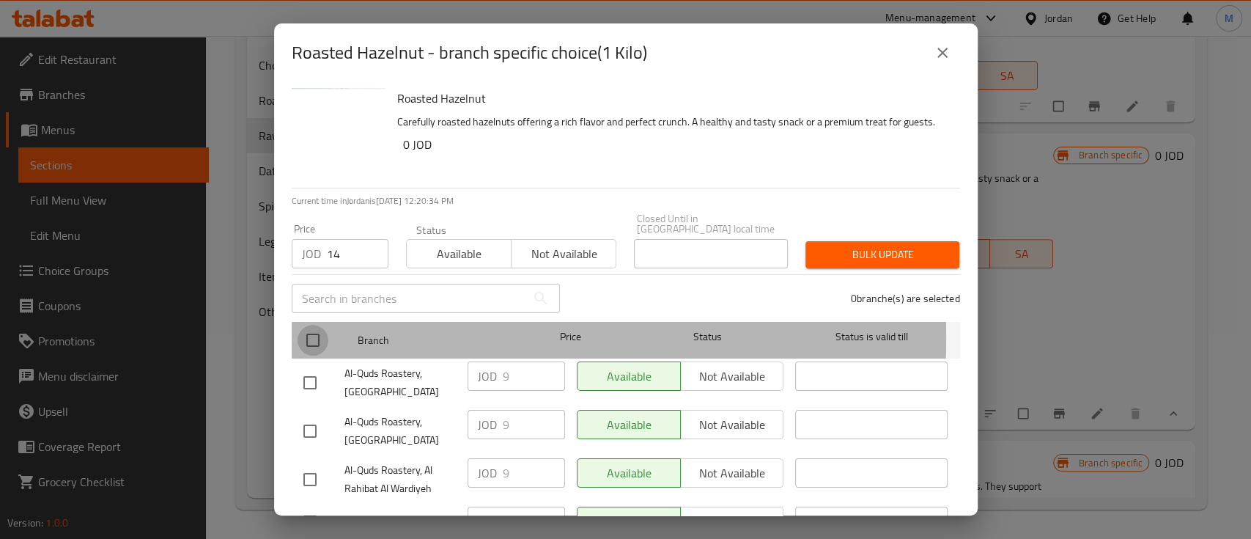
drag, startPoint x: 323, startPoint y: 328, endPoint x: 516, endPoint y: 302, distance: 195.2
click at [331, 328] on div at bounding box center [325, 340] width 55 height 43
click at [312, 326] on input "checkbox" at bounding box center [313, 340] width 31 height 31
checkbox input "true"
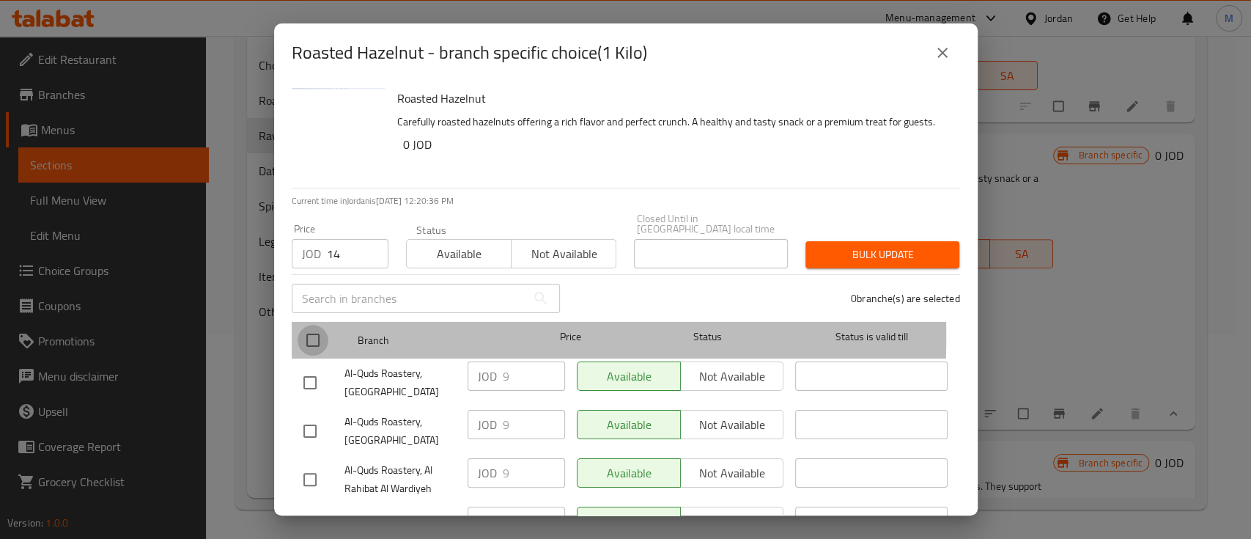
checkbox input "true"
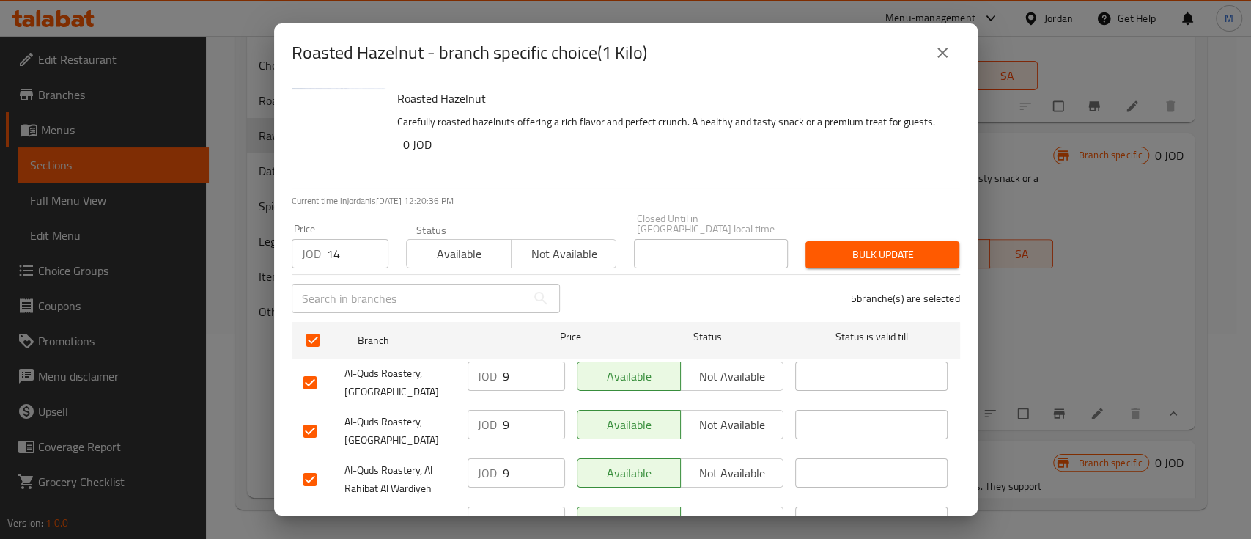
click at [857, 246] on span "Bulk update" at bounding box center [882, 255] width 131 height 18
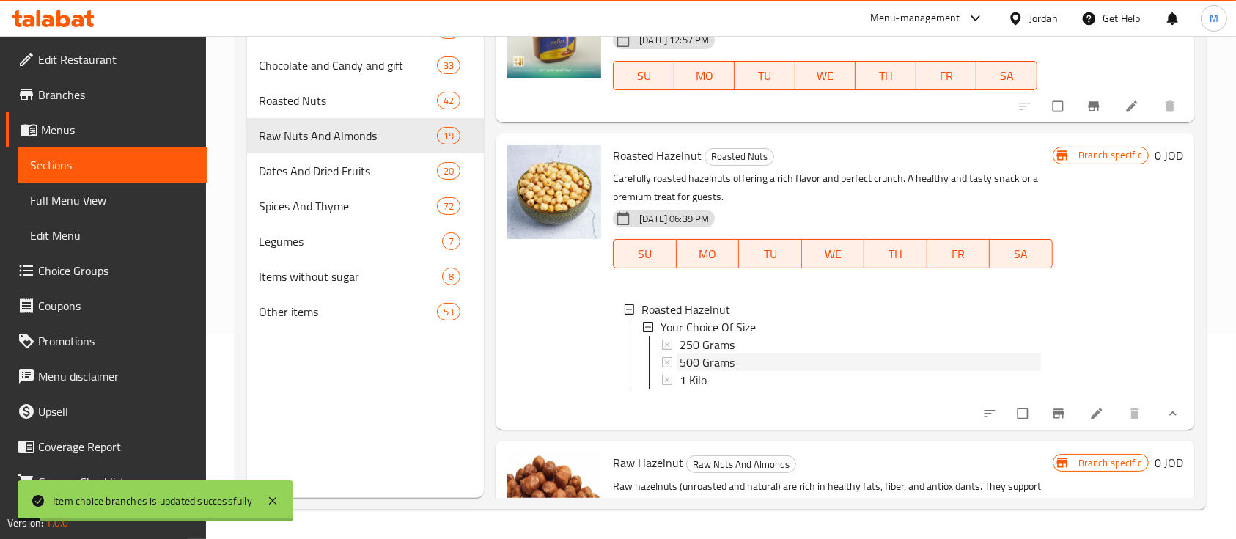
click at [698, 362] on span "500 Grams" at bounding box center [707, 362] width 55 height 18
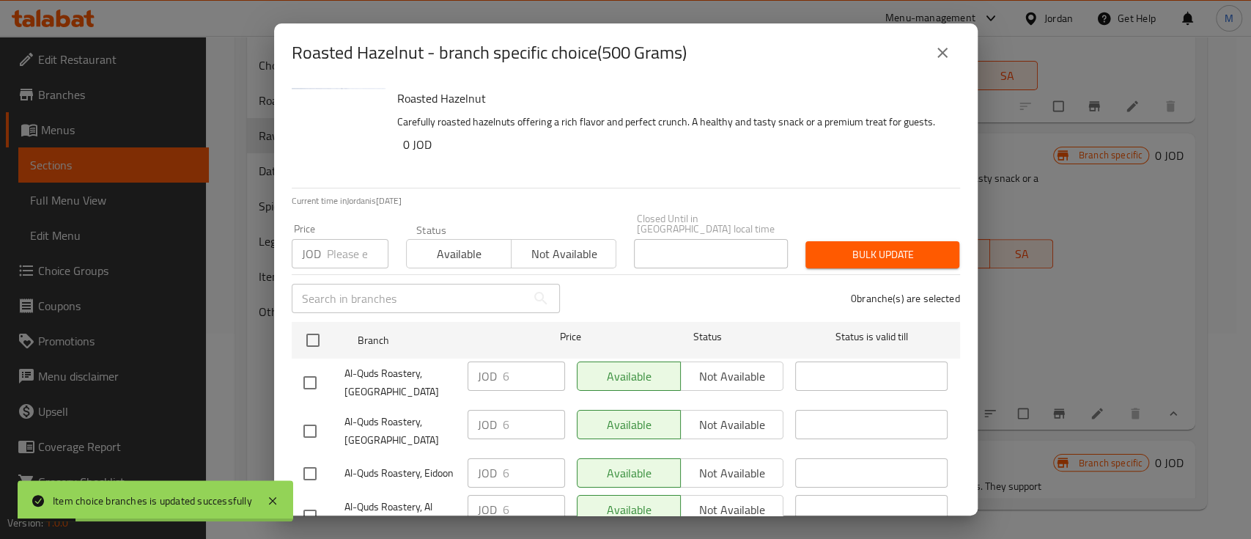
click at [323, 249] on div "JOD Price" at bounding box center [340, 253] width 97 height 29
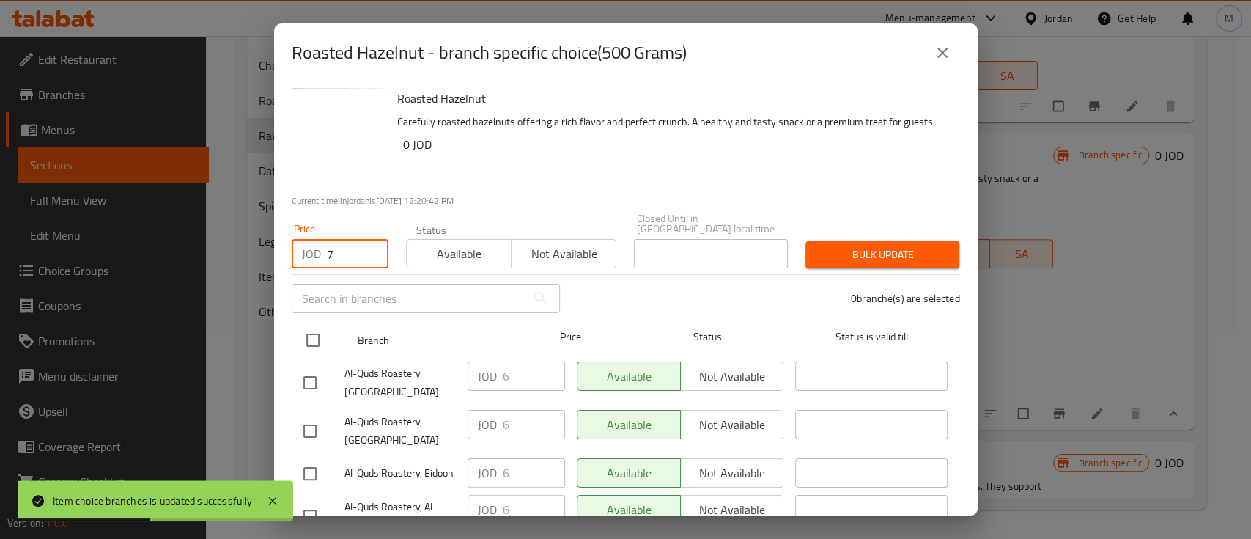
type input "7"
click at [318, 326] on input "checkbox" at bounding box center [313, 340] width 31 height 31
checkbox input "true"
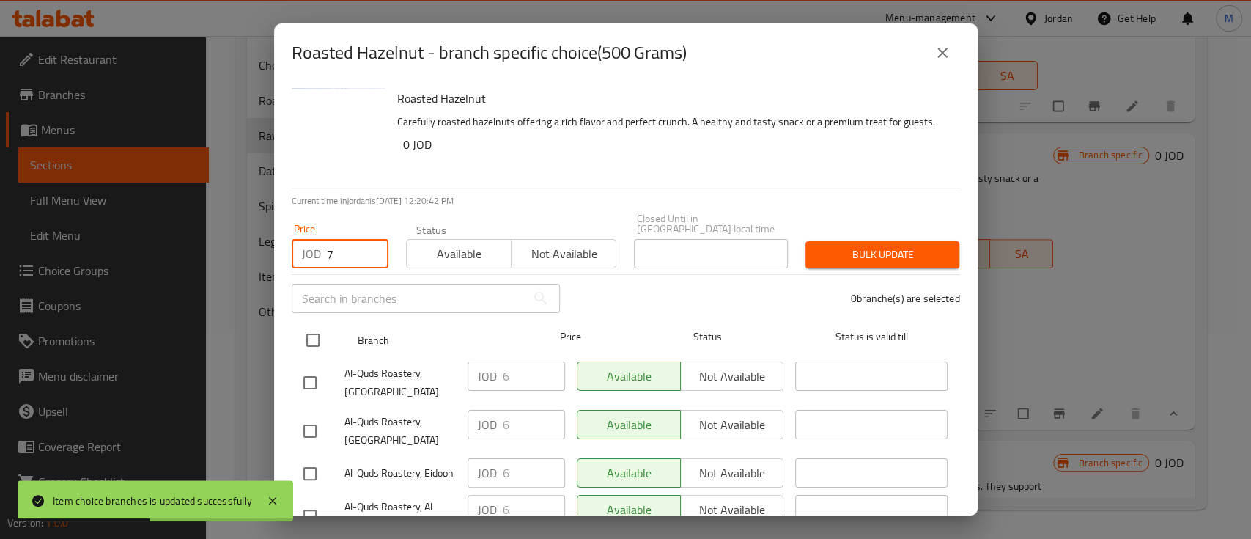
checkbox input "true"
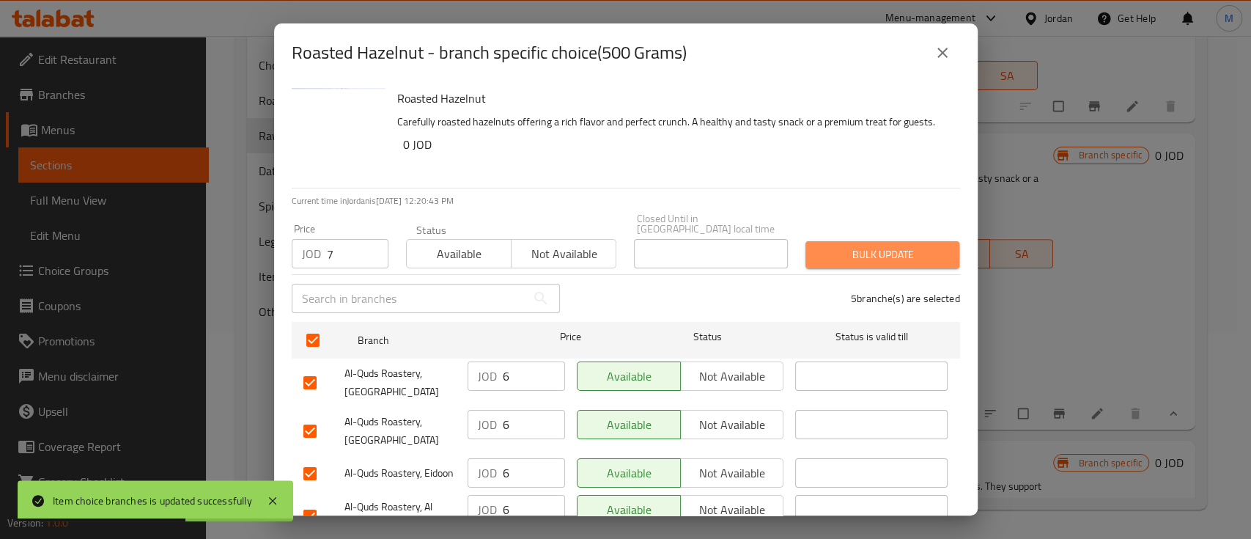
click at [874, 246] on span "Bulk update" at bounding box center [882, 255] width 131 height 18
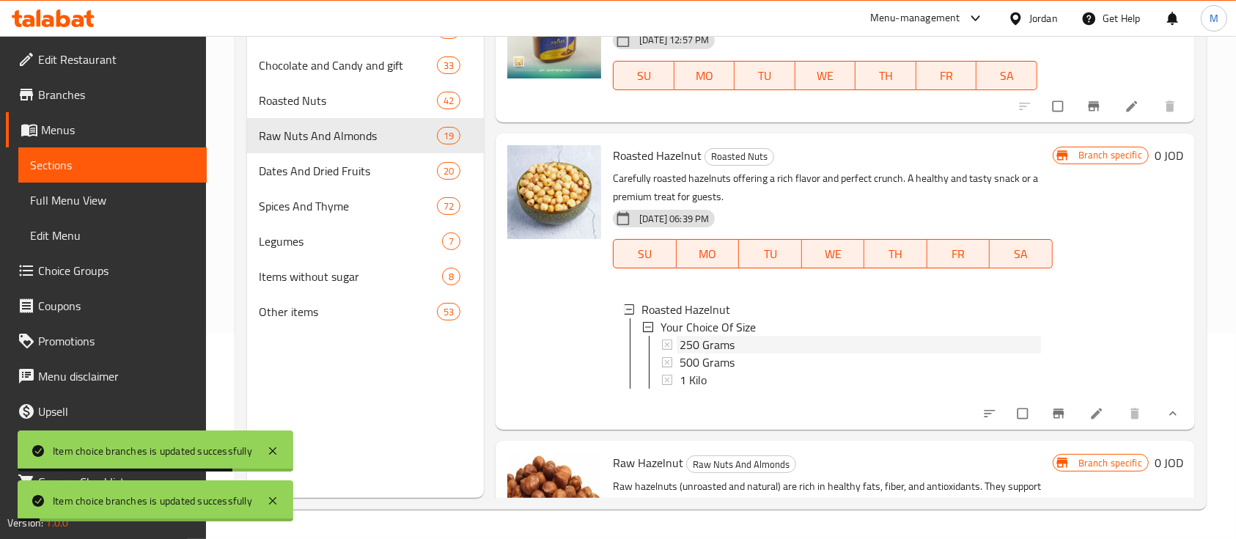
click at [722, 337] on span "250 Grams" at bounding box center [707, 345] width 55 height 18
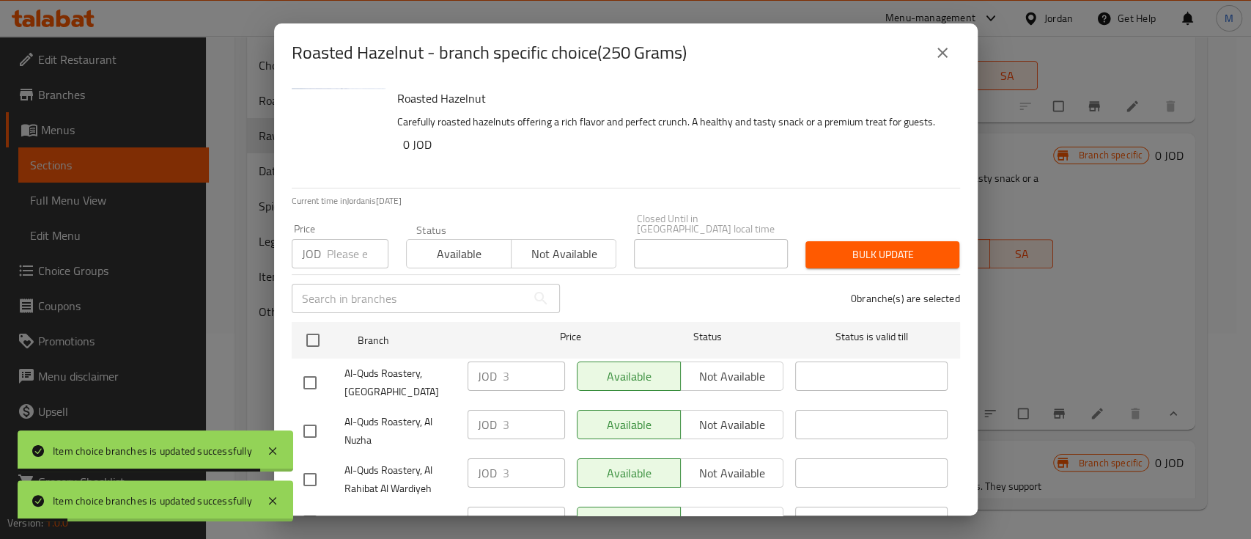
click at [335, 249] on input "number" at bounding box center [358, 253] width 62 height 29
type input "4"
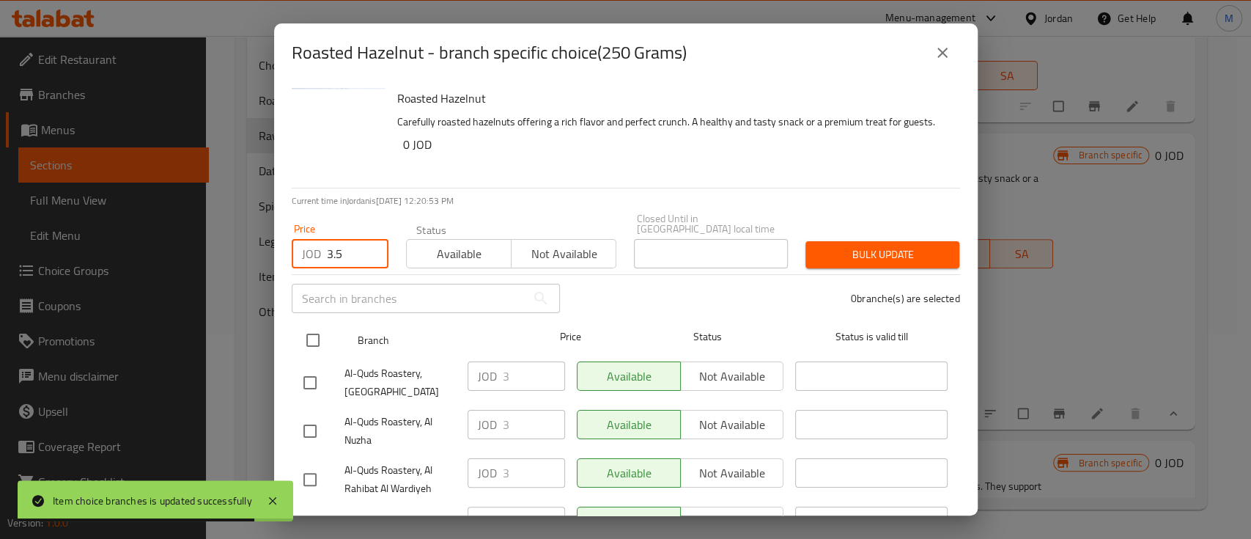
type input "3.5"
click at [313, 335] on input "checkbox" at bounding box center [313, 340] width 31 height 31
checkbox input "true"
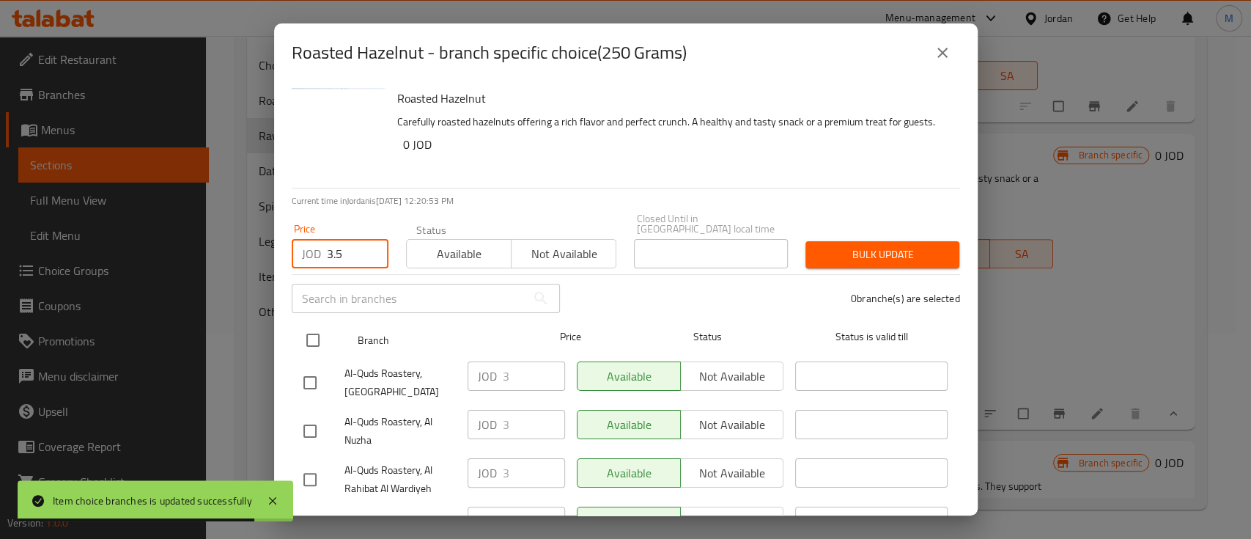
checkbox input "true"
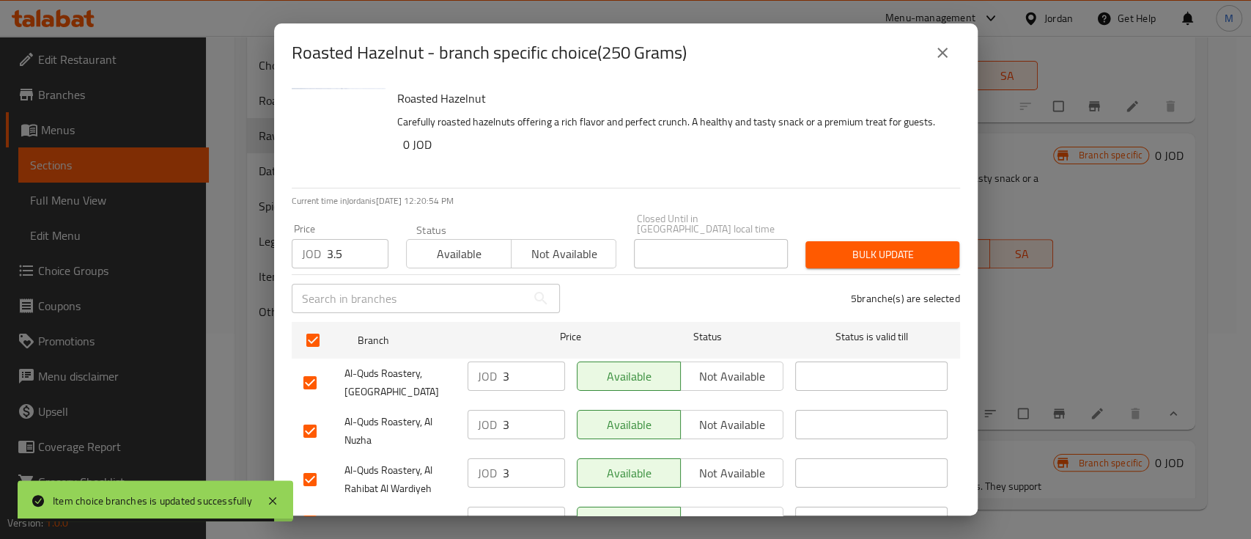
click at [833, 246] on span "Bulk update" at bounding box center [882, 255] width 131 height 18
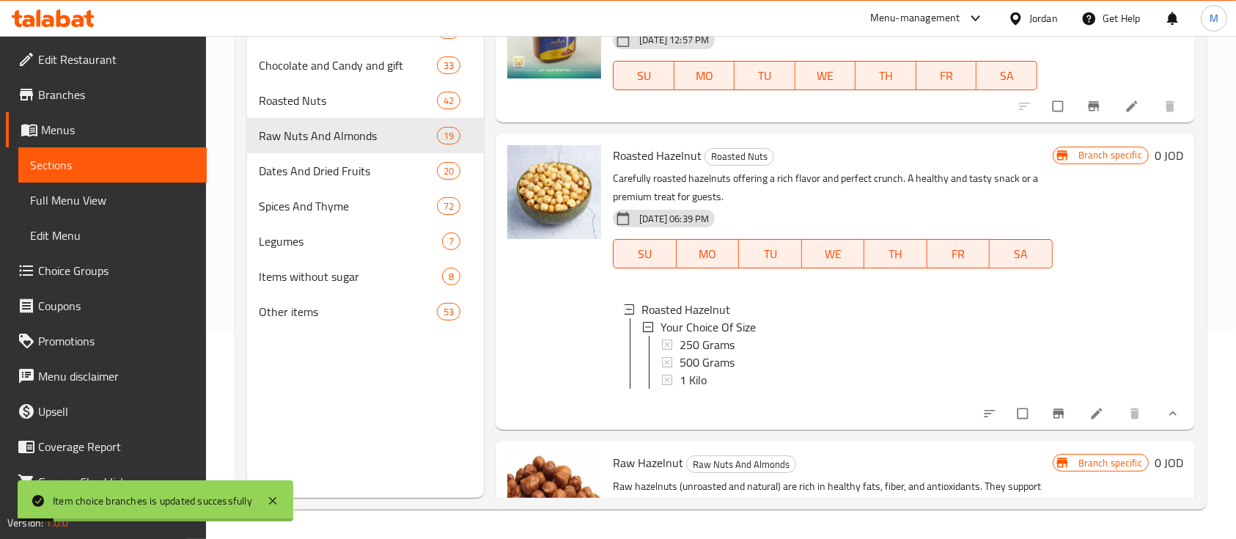
click at [1172, 430] on button "show more" at bounding box center [1171, 413] width 35 height 32
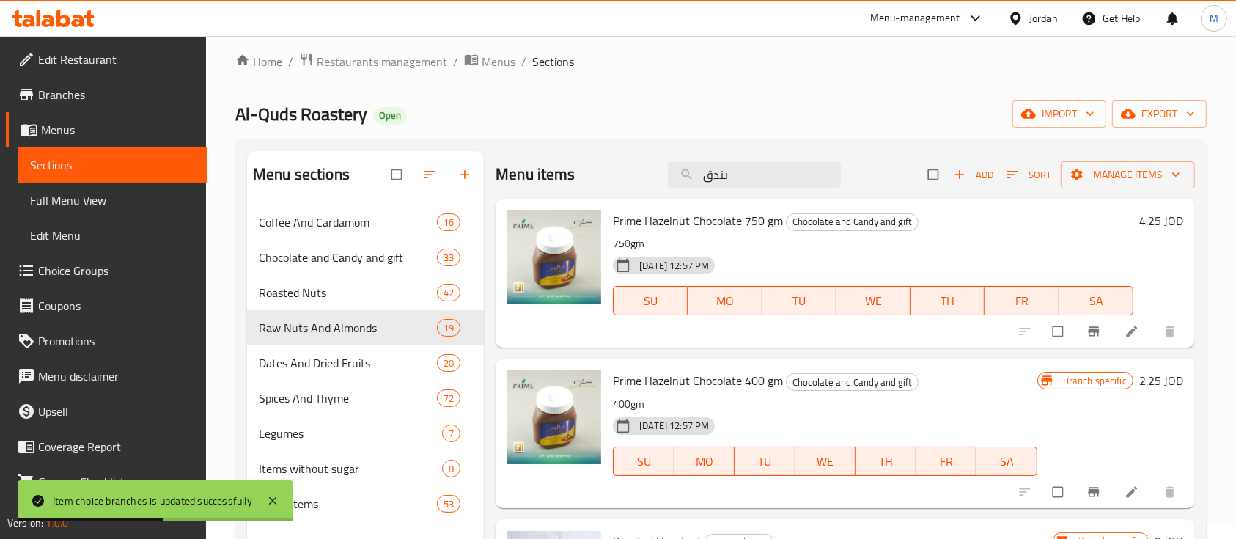
scroll to position [0, 0]
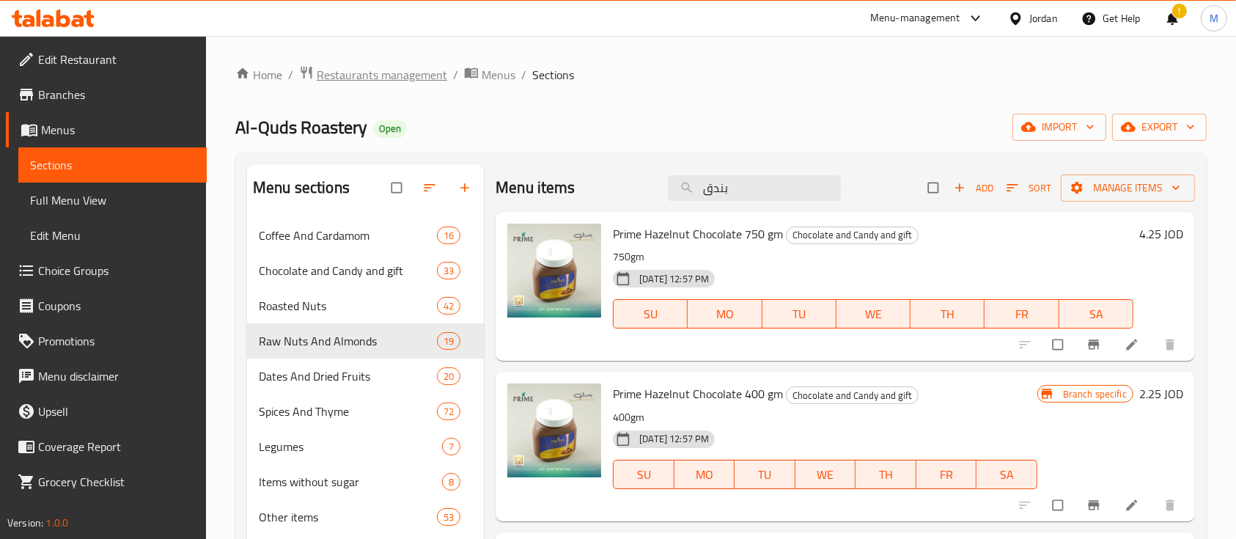
click at [405, 73] on span "Restaurants management" at bounding box center [382, 75] width 131 height 18
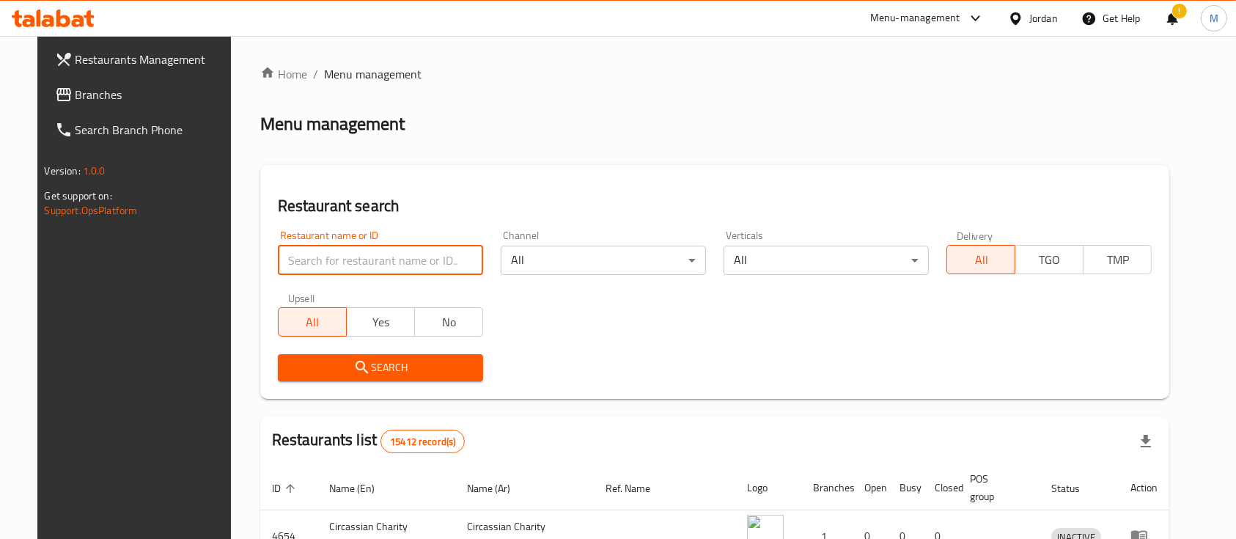
click at [400, 258] on input "search" at bounding box center [380, 260] width 205 height 29
type input "ي"
type input "دجاج الخير"
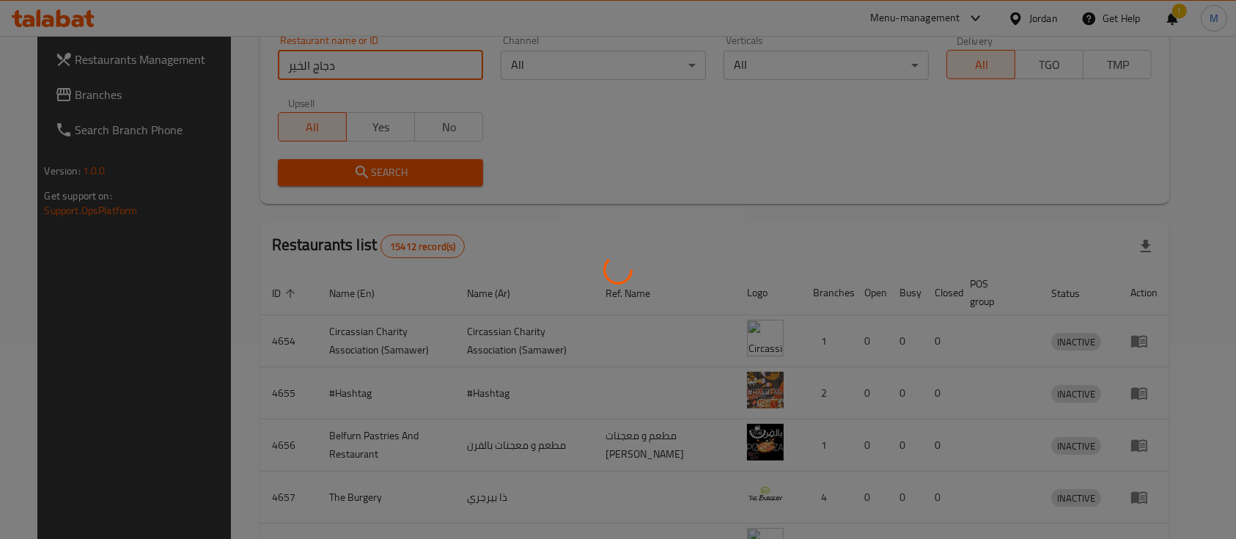
scroll to position [86, 0]
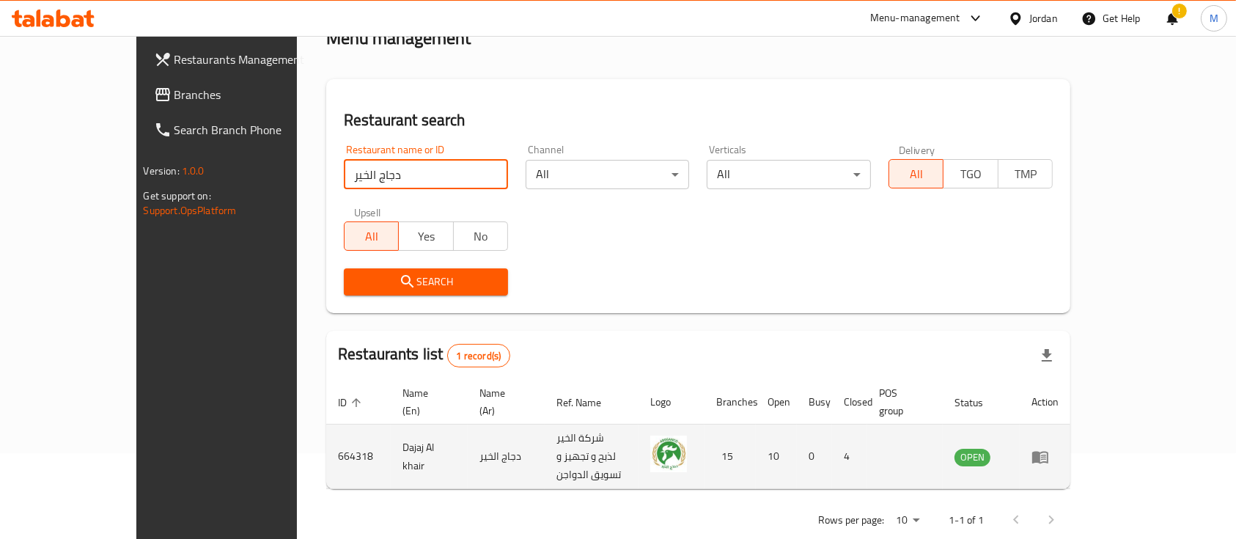
click at [1048, 451] on icon "enhanced table" at bounding box center [1040, 457] width 16 height 12
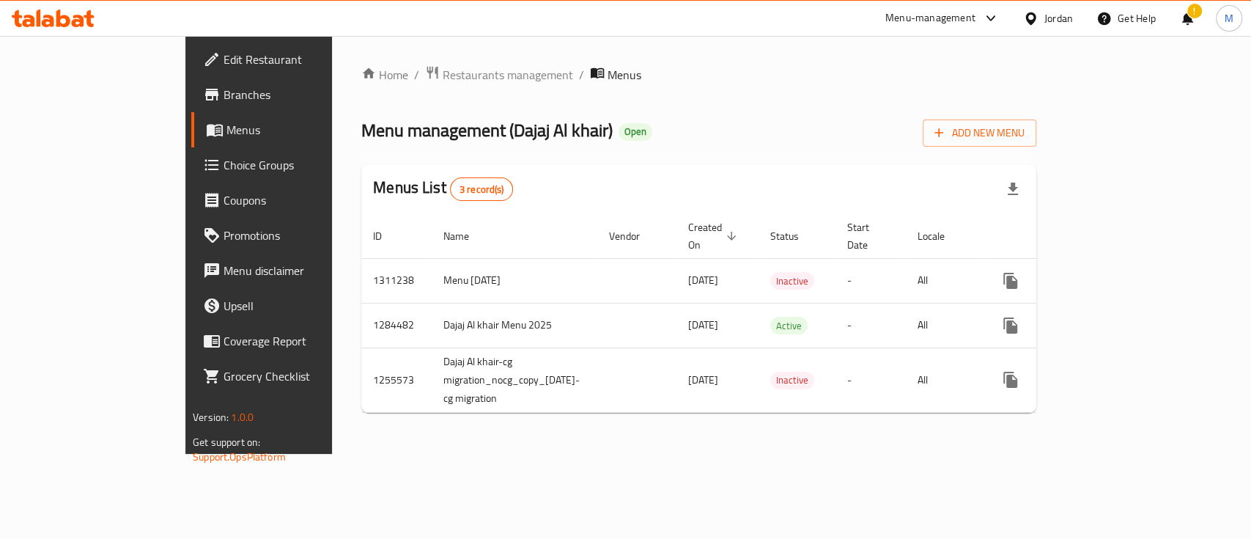
click at [224, 95] on span "Branches" at bounding box center [303, 95] width 159 height 18
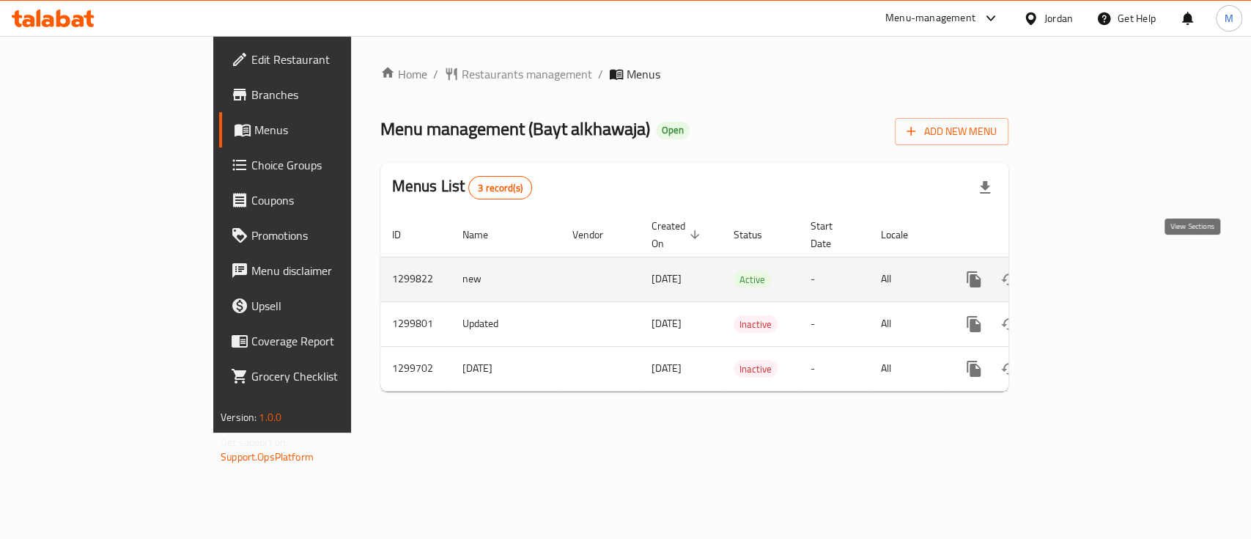
click at [1089, 271] on icon "enhanced table" at bounding box center [1080, 280] width 18 height 18
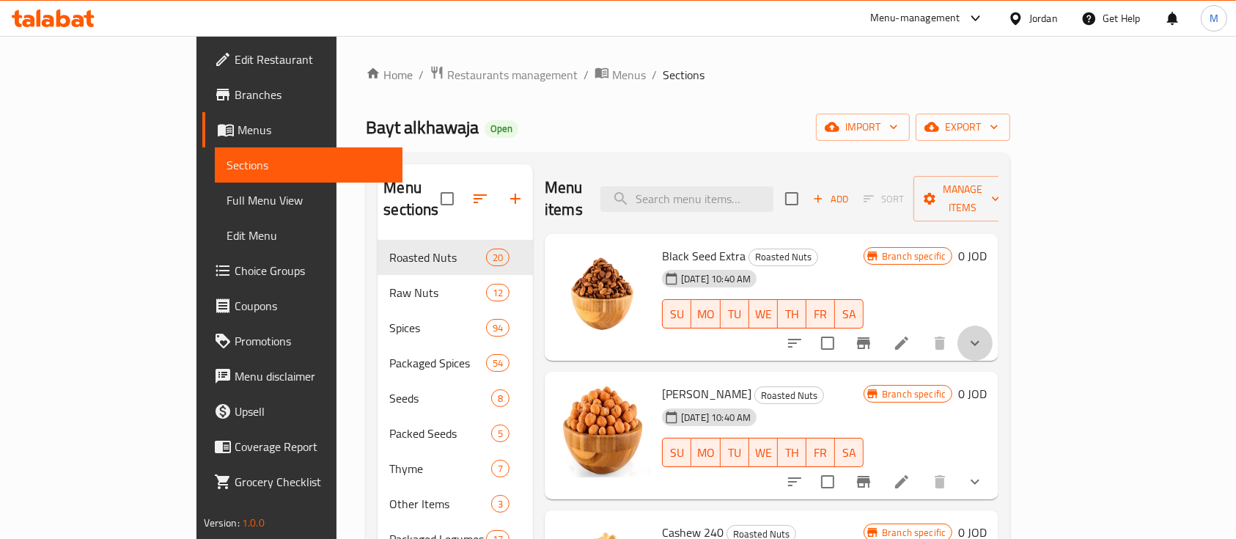
click at [984, 334] on icon "show more" at bounding box center [975, 343] width 18 height 18
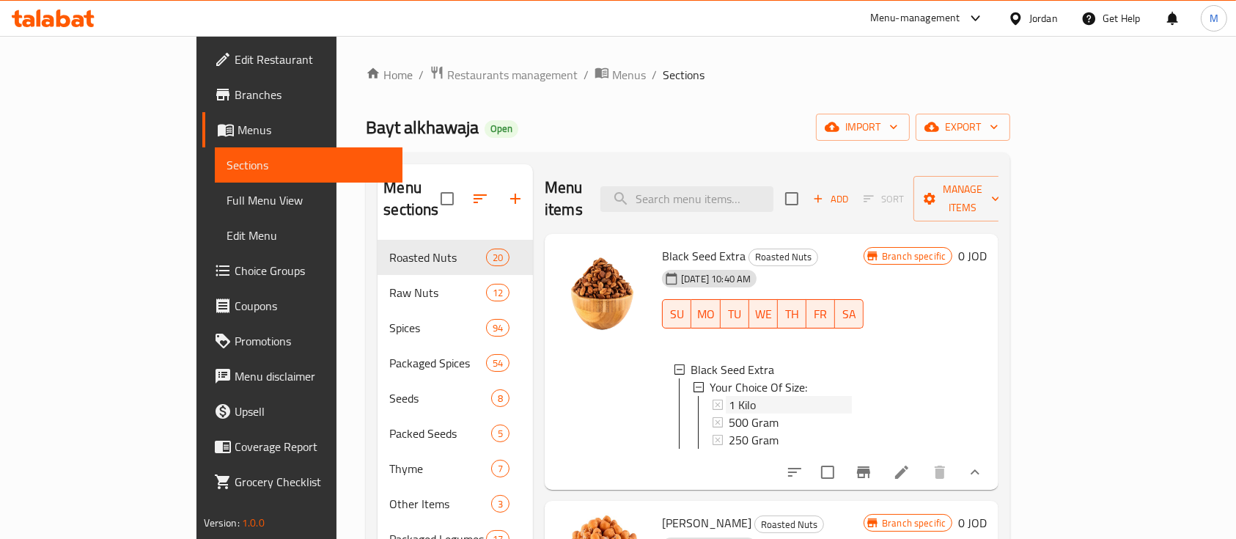
click at [788, 396] on div "1 Kilo" at bounding box center [790, 405] width 123 height 18
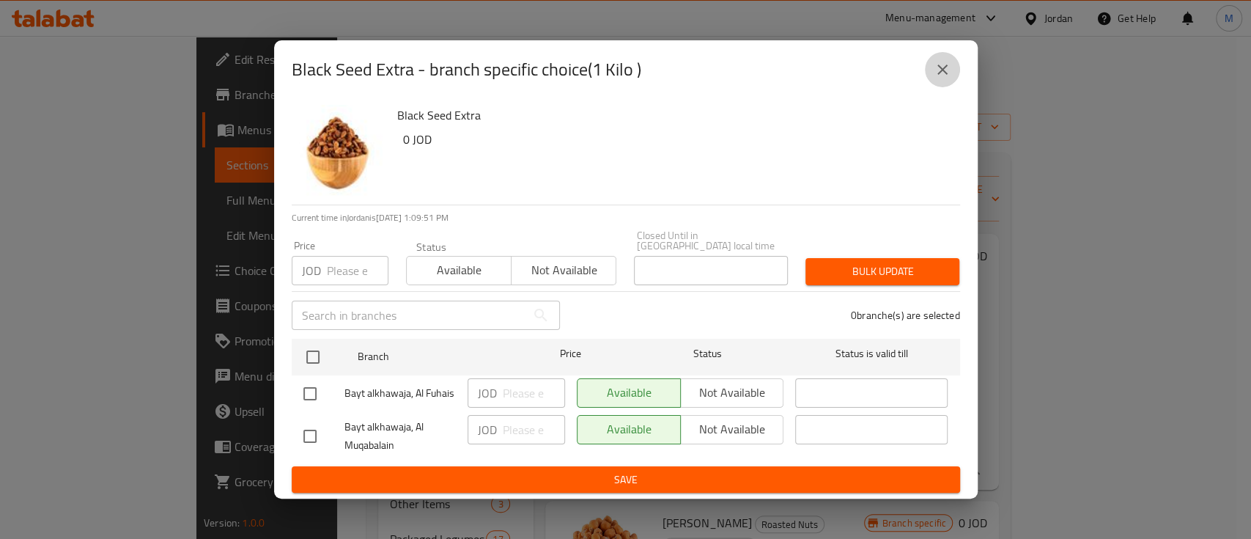
click at [946, 78] on icon "close" at bounding box center [943, 70] width 18 height 18
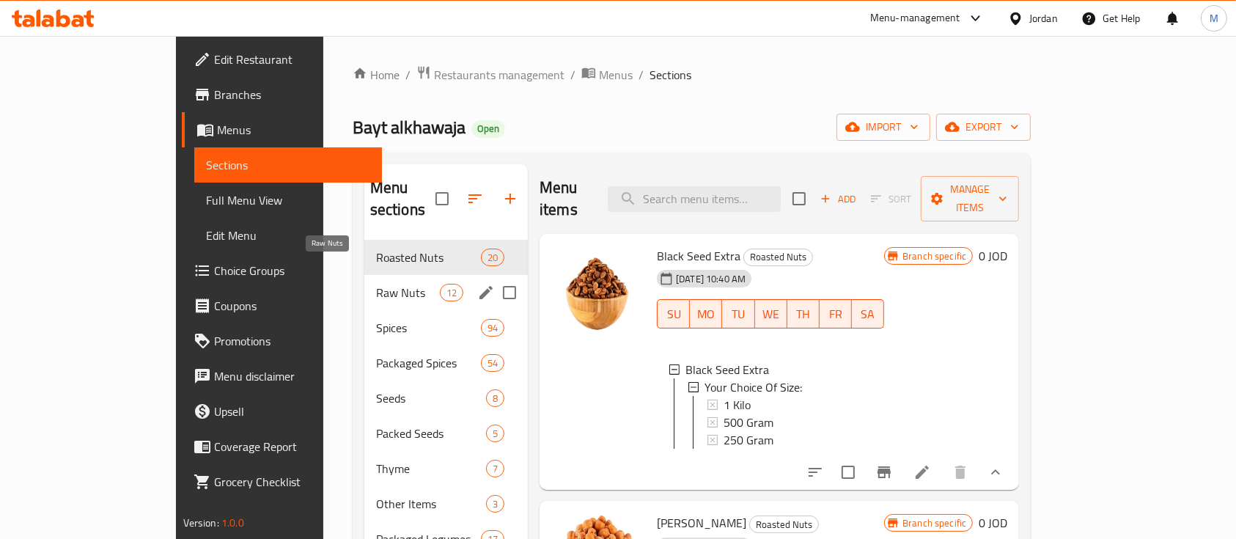
click at [376, 284] on span "Raw Nuts" at bounding box center [408, 293] width 64 height 18
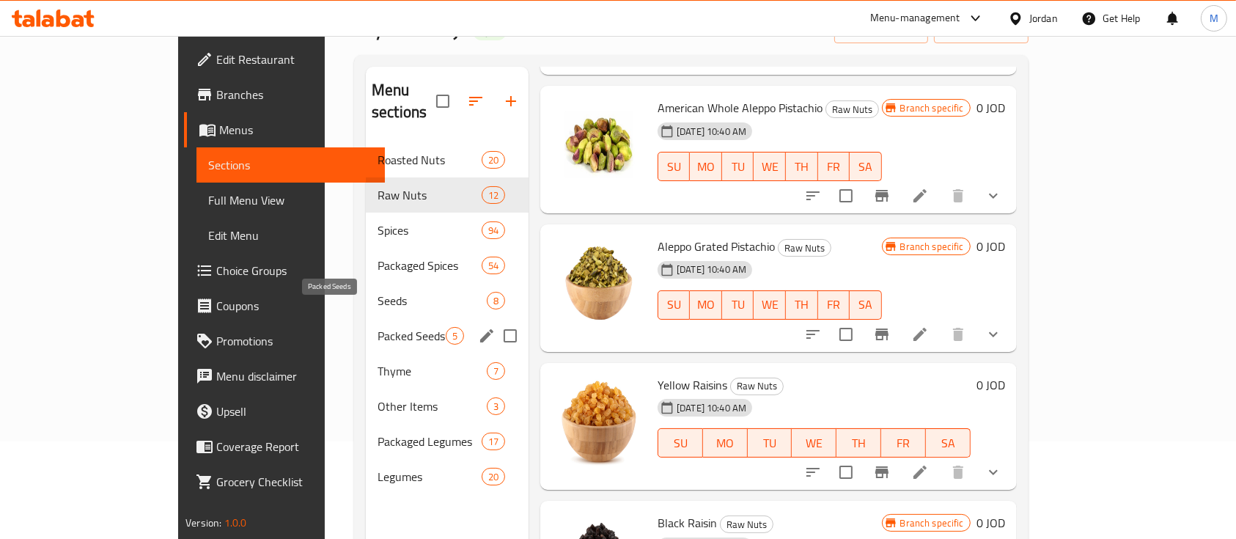
scroll to position [195, 0]
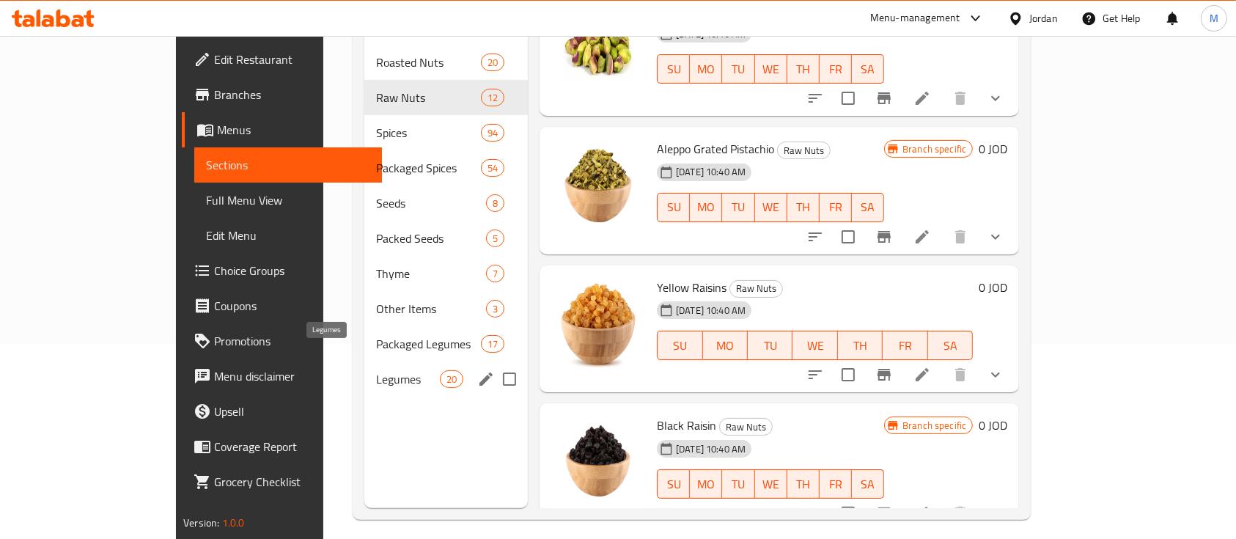
click at [376, 370] on span "Legumes" at bounding box center [408, 379] width 64 height 18
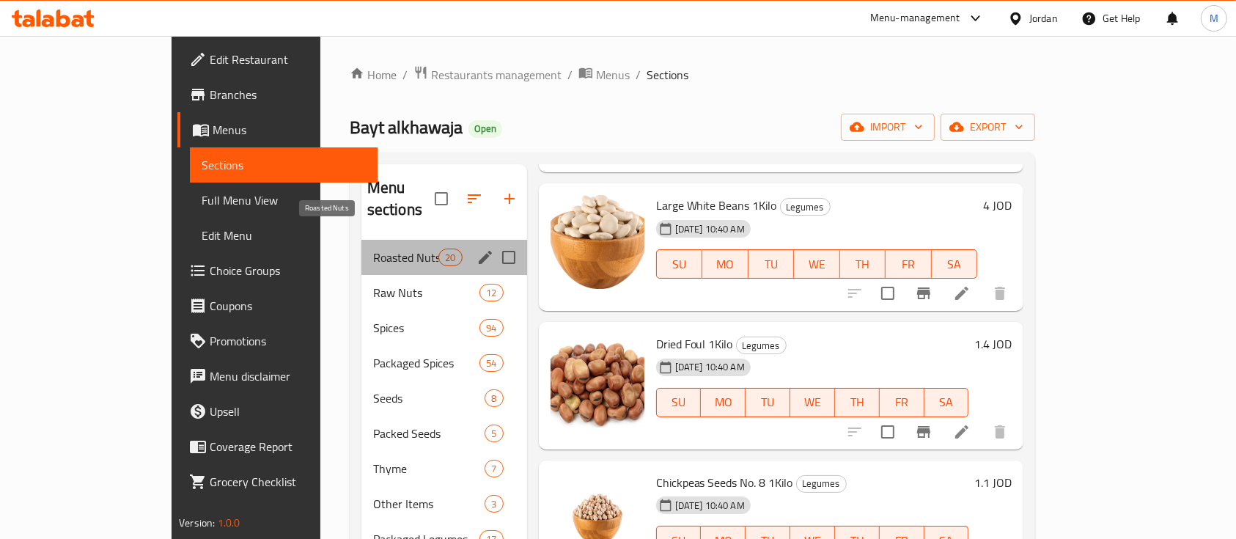
click at [373, 249] on span "Roasted Nuts" at bounding box center [406, 258] width 66 height 18
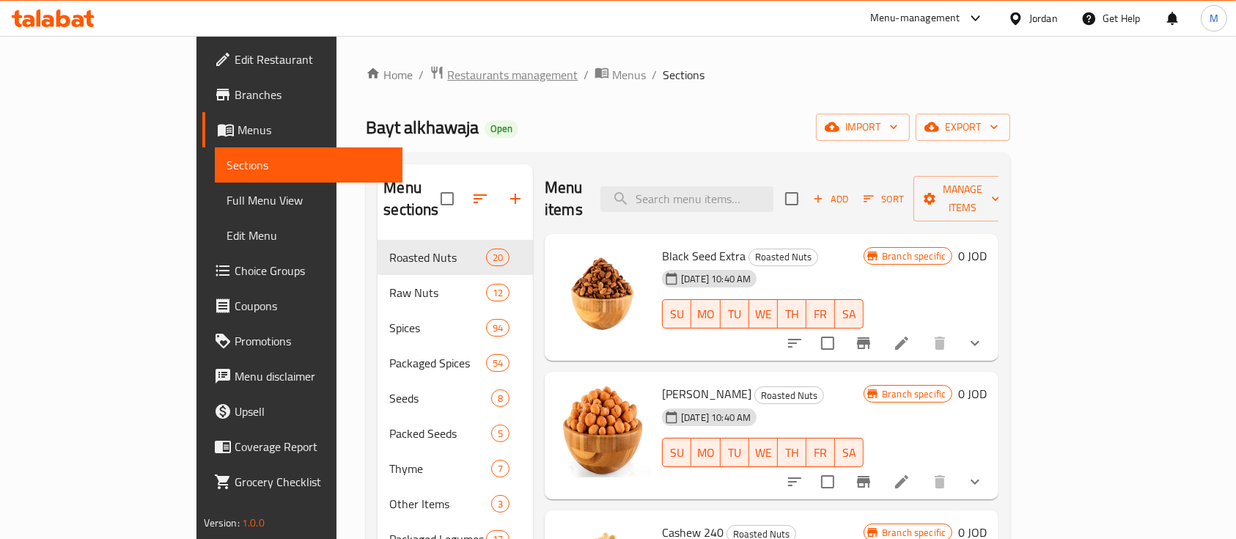
click at [447, 78] on span "Restaurants management" at bounding box center [512, 75] width 131 height 18
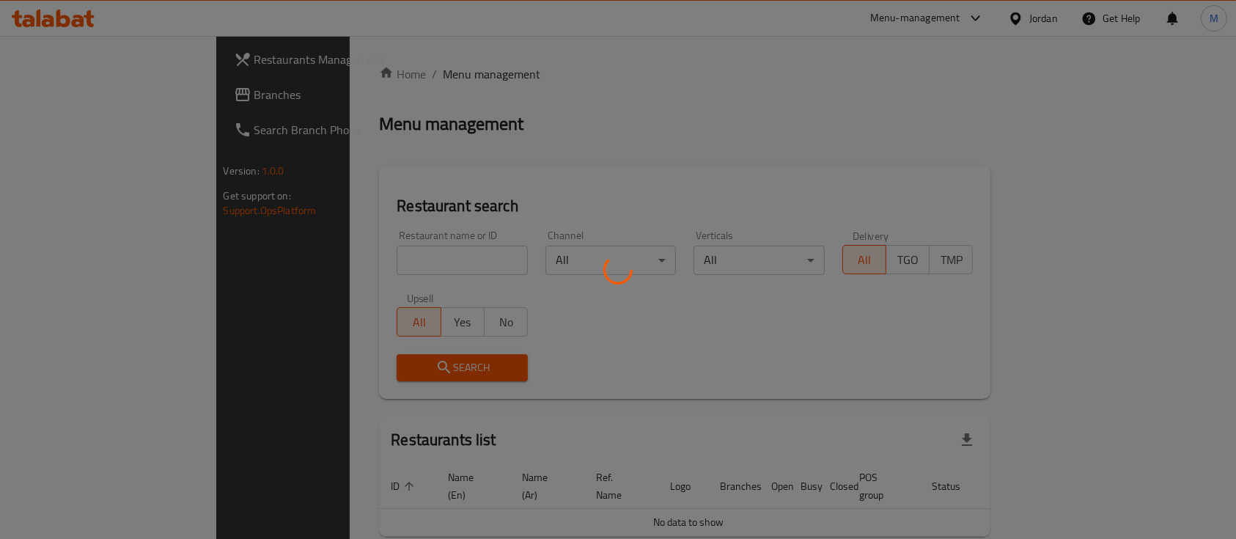
click at [394, 257] on div at bounding box center [618, 269] width 1236 height 539
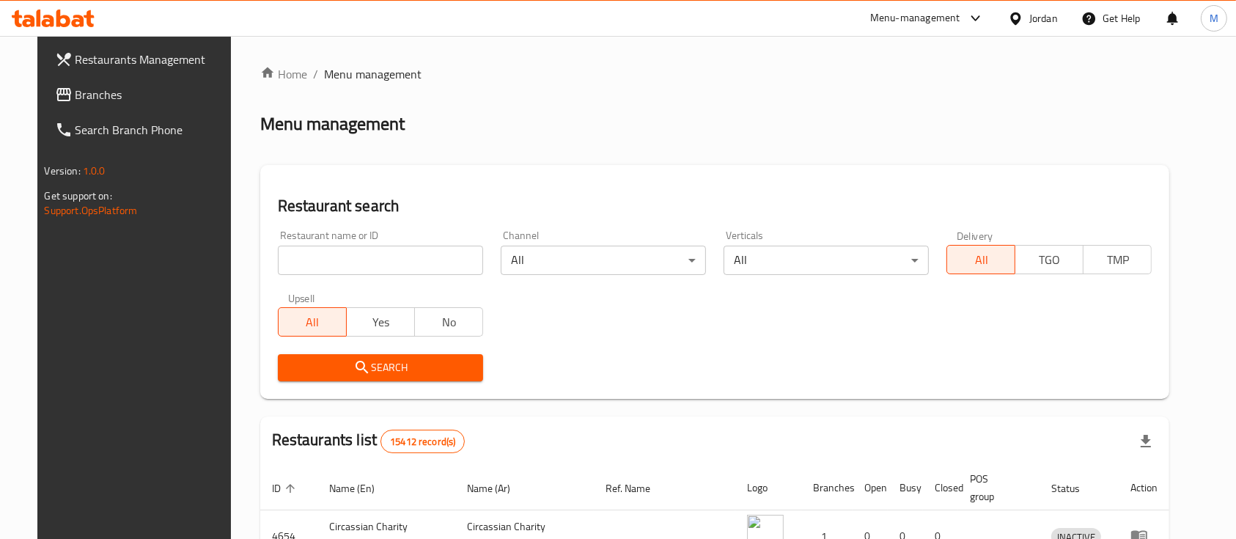
click at [394, 258] on input "search" at bounding box center [380, 260] width 205 height 29
type input "س"
type input "كابولي"
click button "Search" at bounding box center [380, 367] width 205 height 27
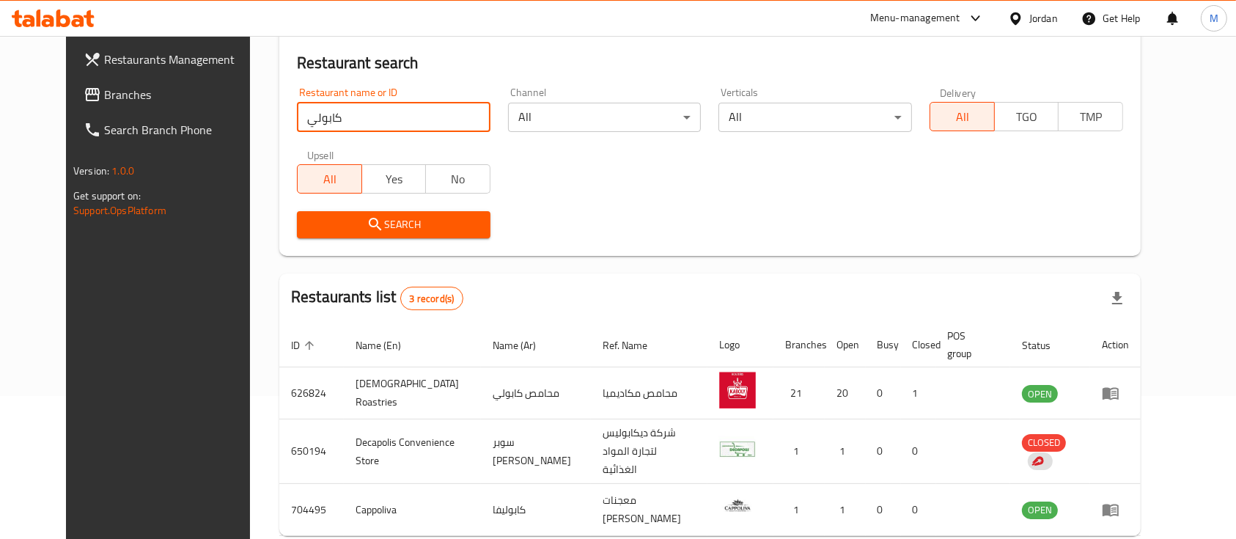
scroll to position [205, 0]
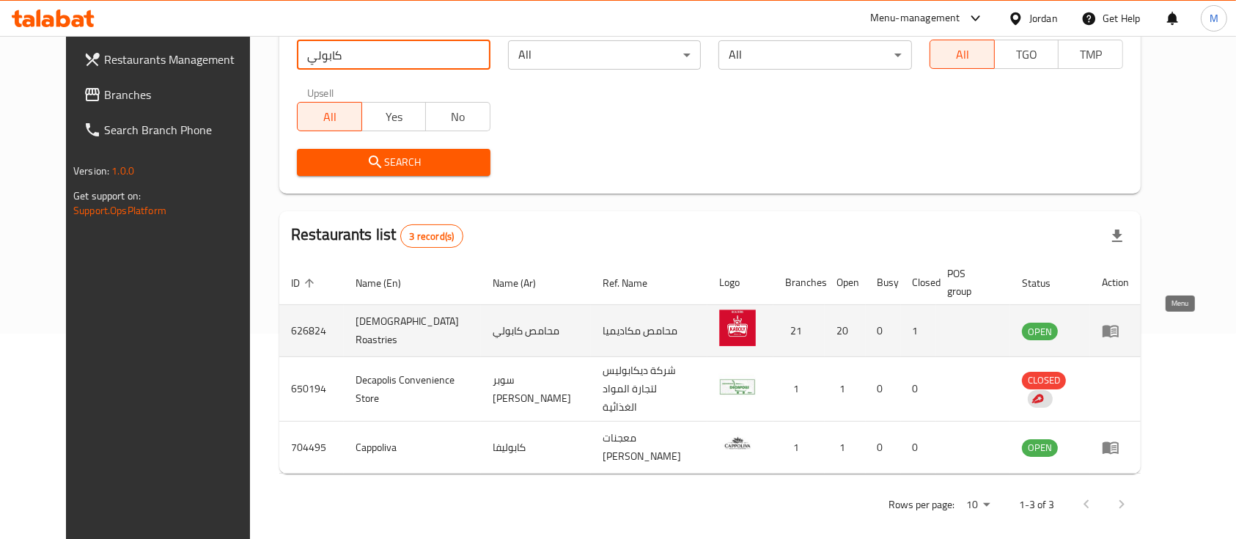
click at [1119, 326] on icon "enhanced table" at bounding box center [1111, 332] width 16 height 12
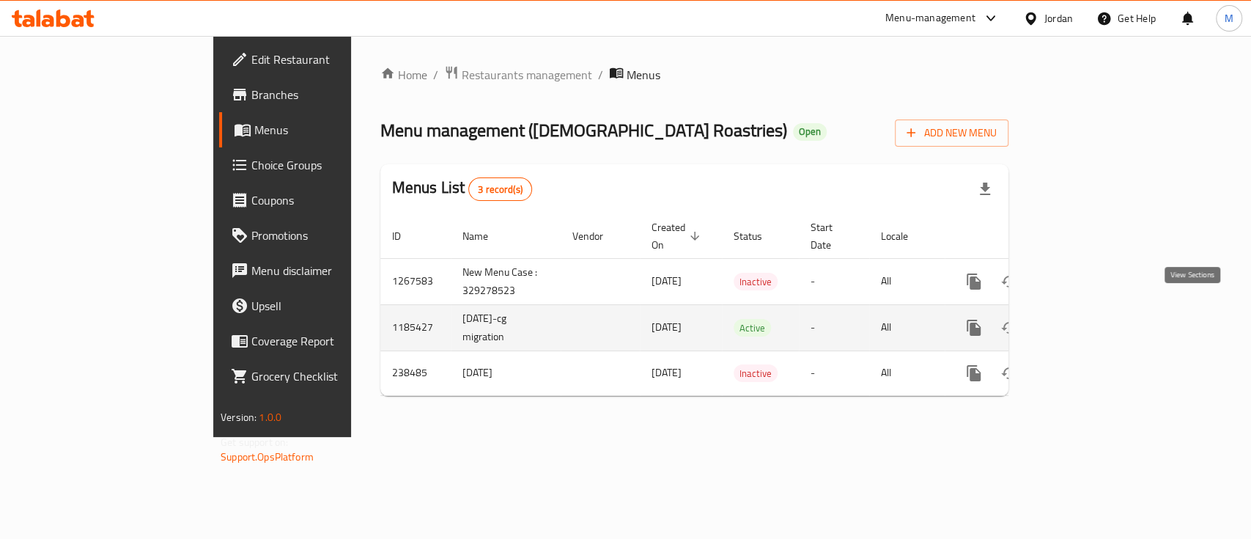
click at [1087, 321] on icon "enhanced table" at bounding box center [1079, 327] width 13 height 13
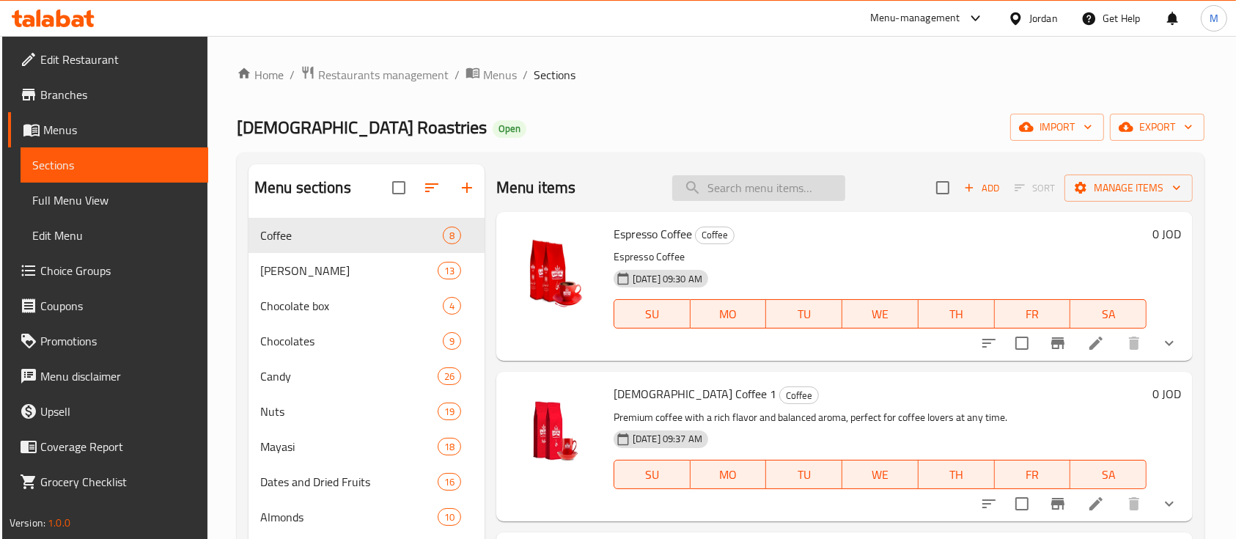
click at [751, 195] on input "search" at bounding box center [758, 188] width 173 height 26
type input "س"
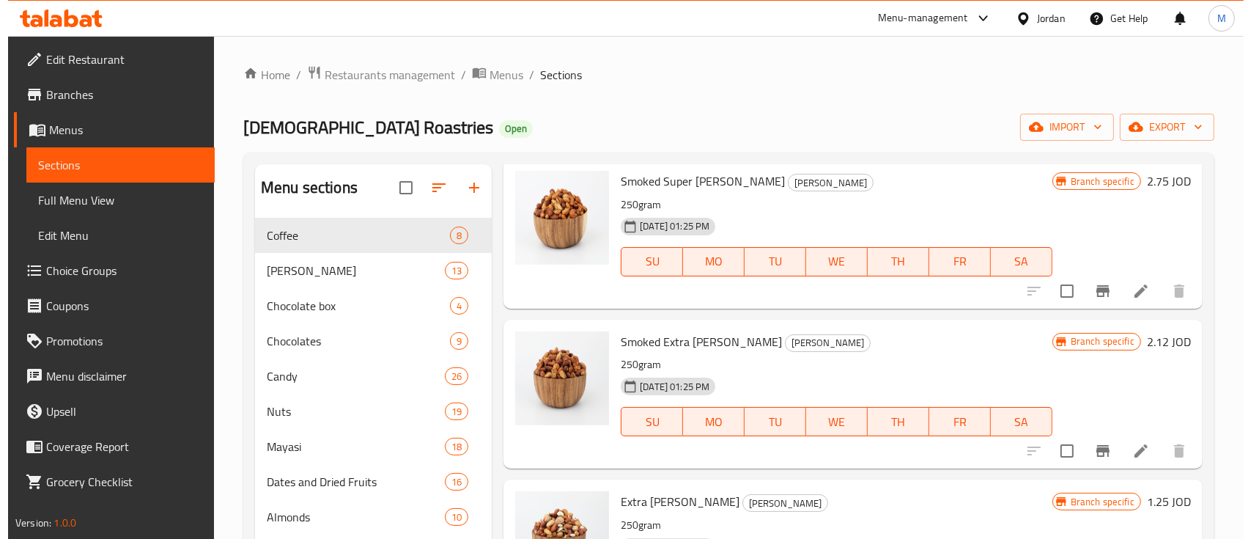
scroll to position [587, 0]
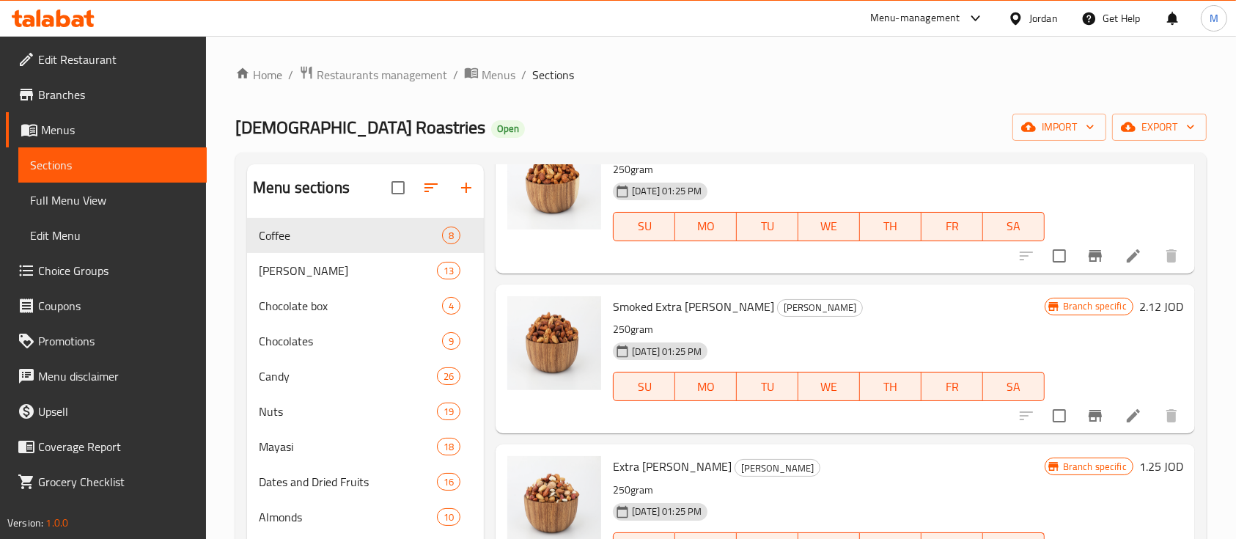
type input "مخلوطة"
click at [1089, 420] on icon "Branch-specific-item" at bounding box center [1095, 416] width 13 height 12
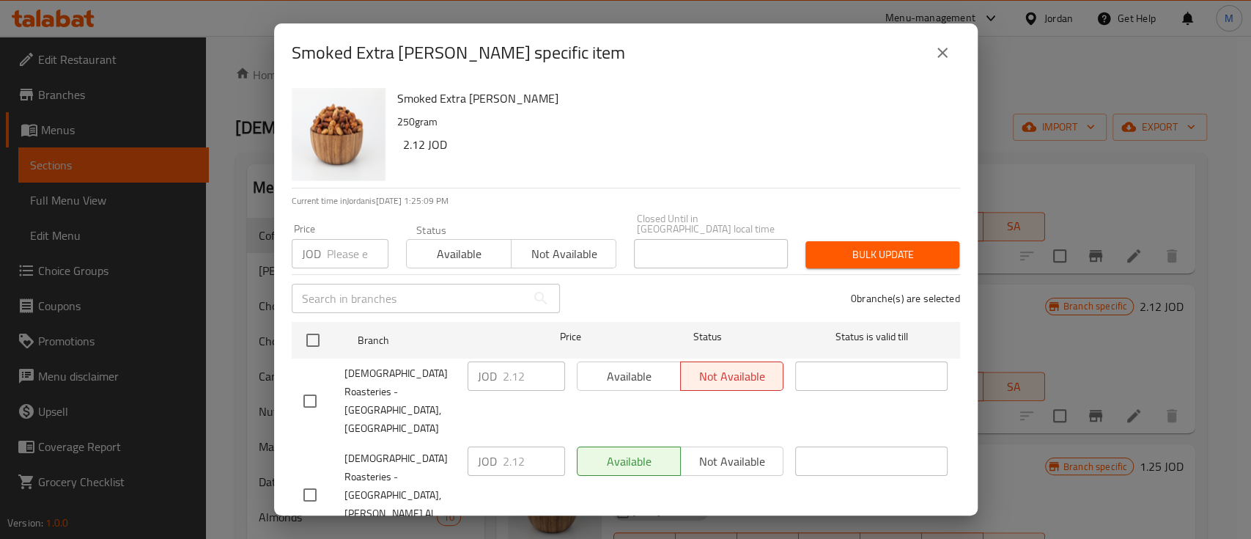
click at [344, 255] on input "number" at bounding box center [358, 253] width 62 height 29
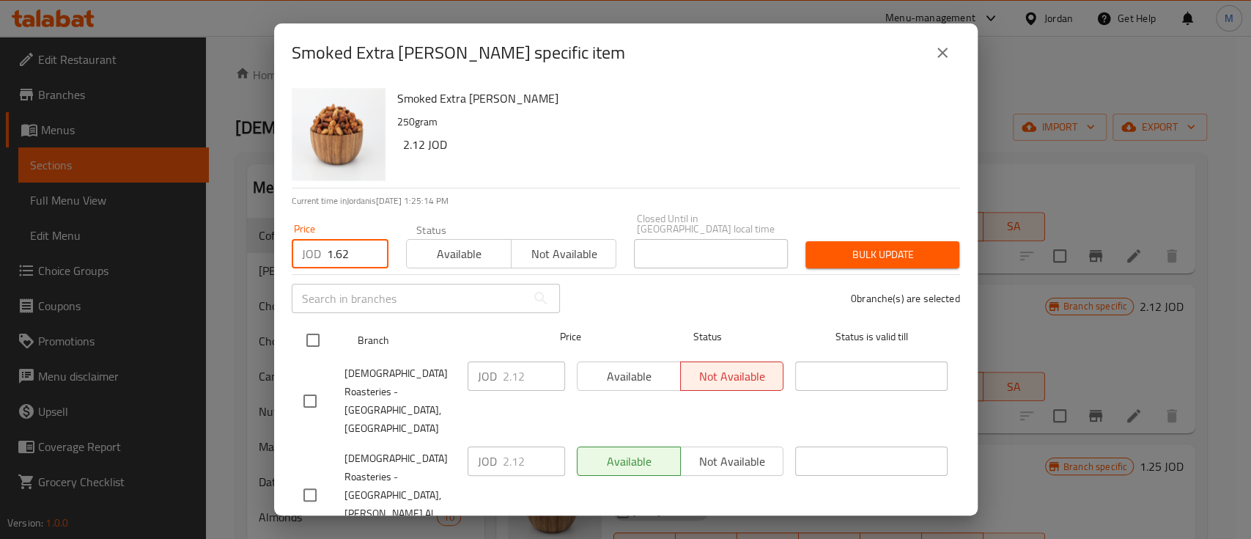
type input "1.62"
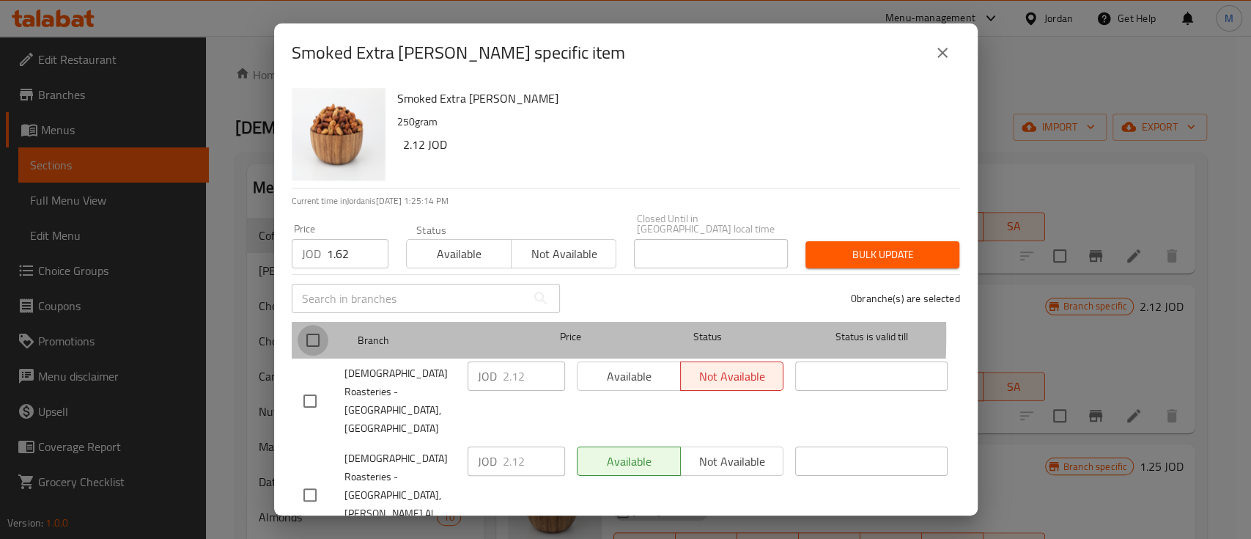
click at [320, 325] on input "checkbox" at bounding box center [313, 340] width 31 height 31
checkbox input "true"
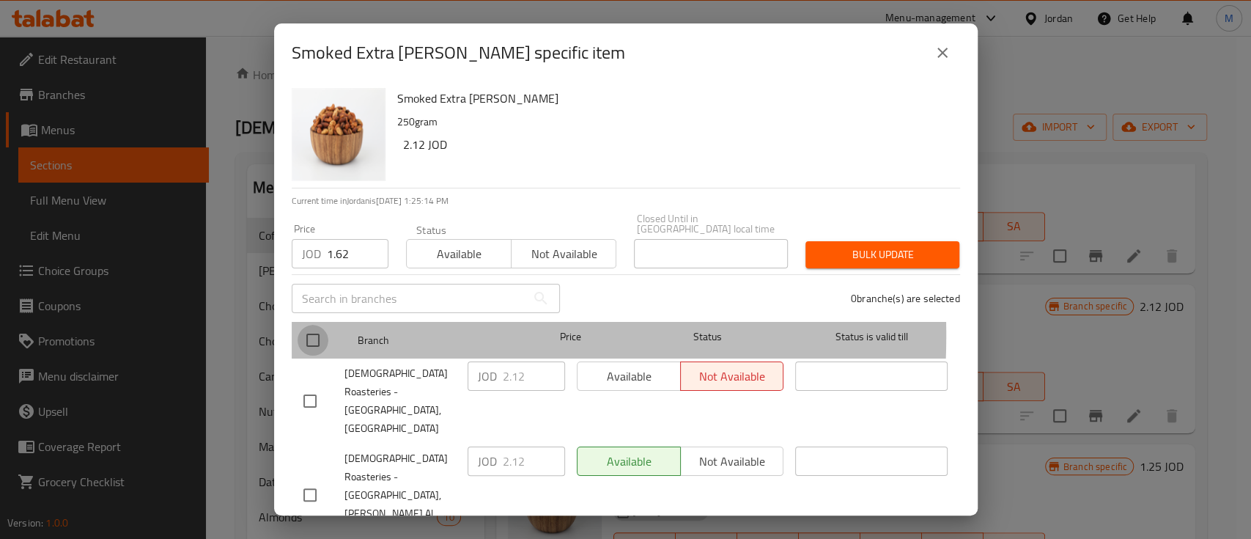
checkbox input "true"
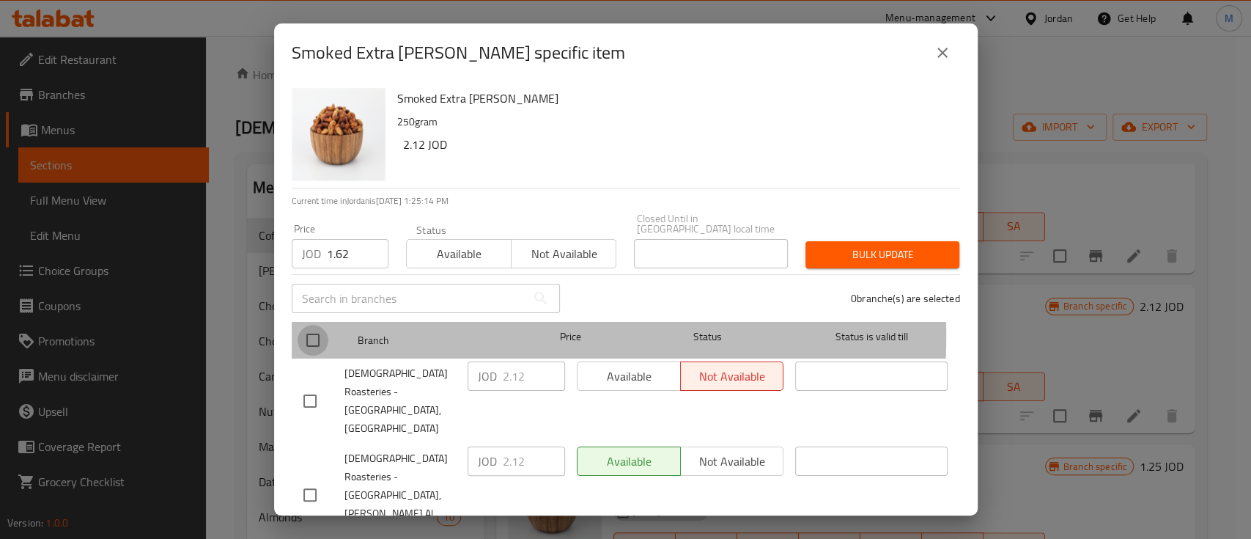
checkbox input "true"
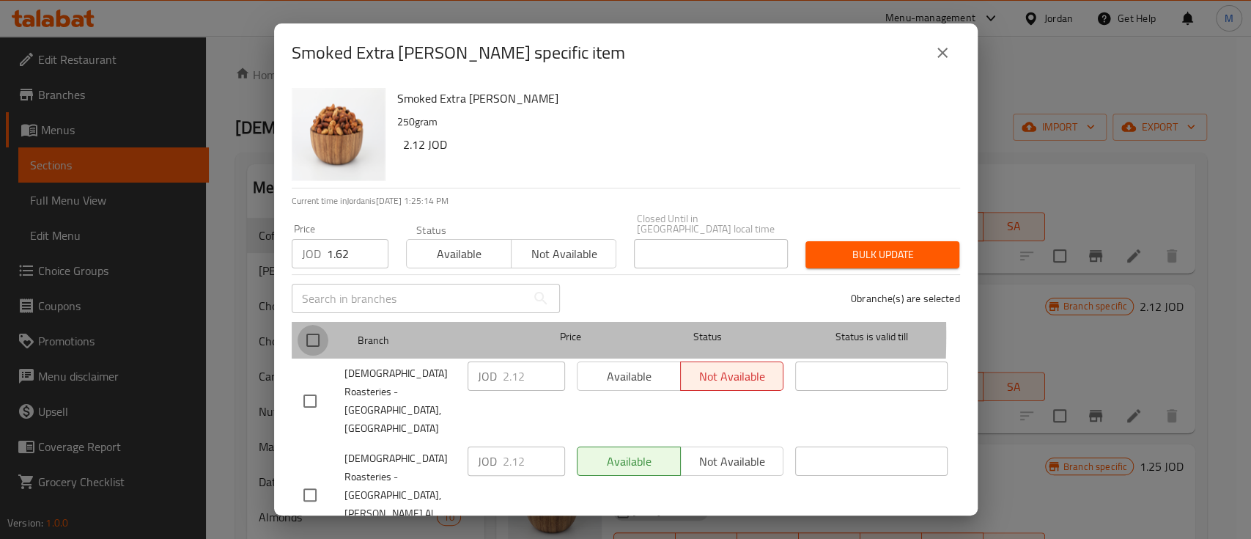
checkbox input "true"
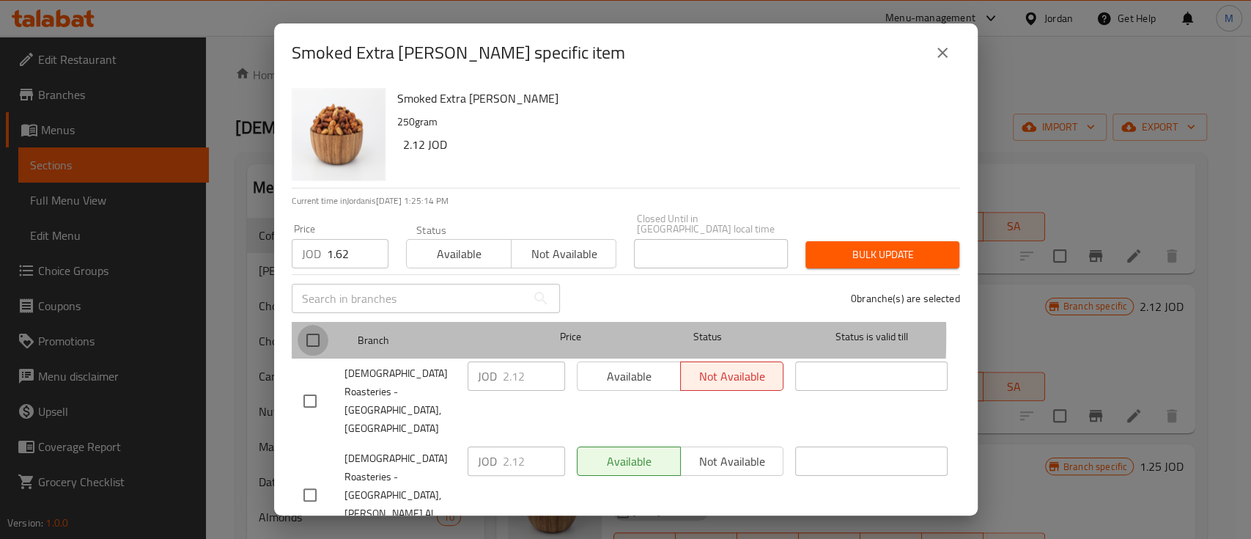
checkbox input "true"
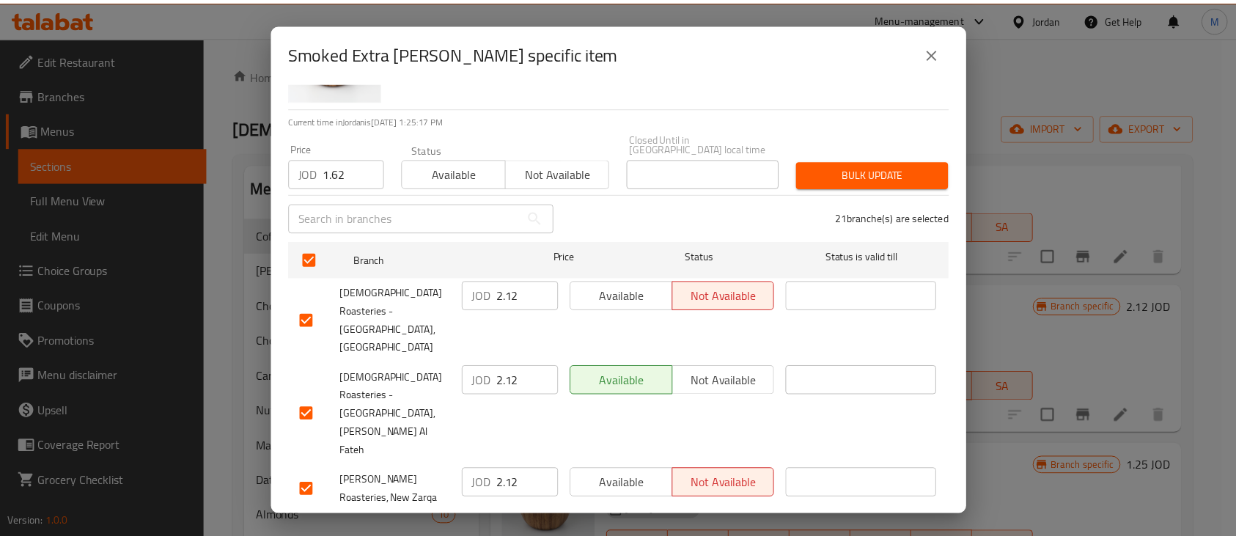
scroll to position [0, 0]
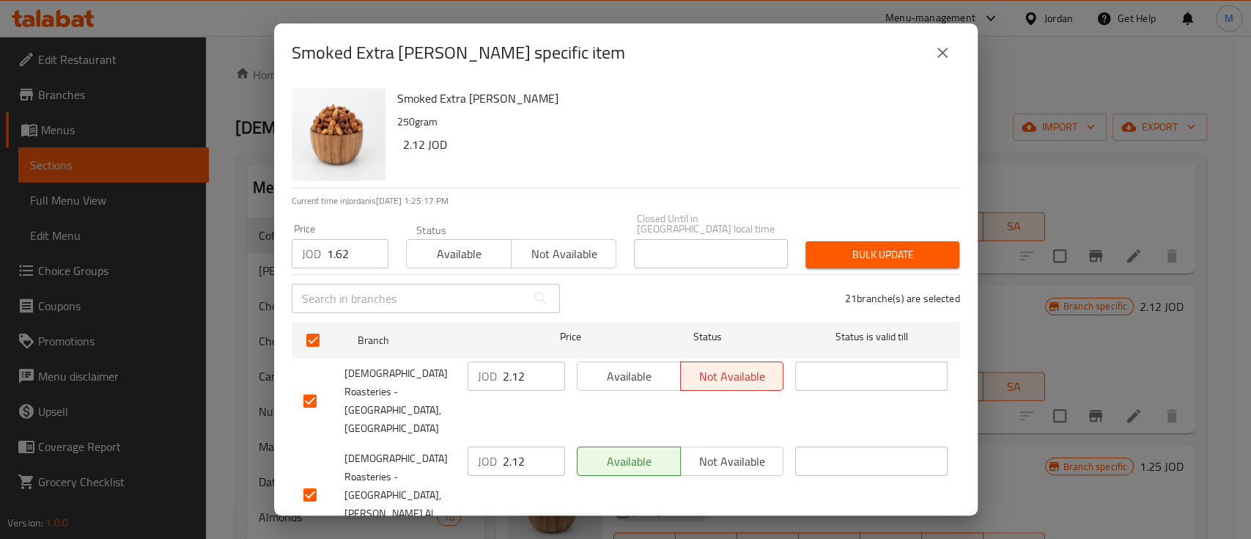
click at [898, 247] on span "Bulk update" at bounding box center [882, 255] width 131 height 18
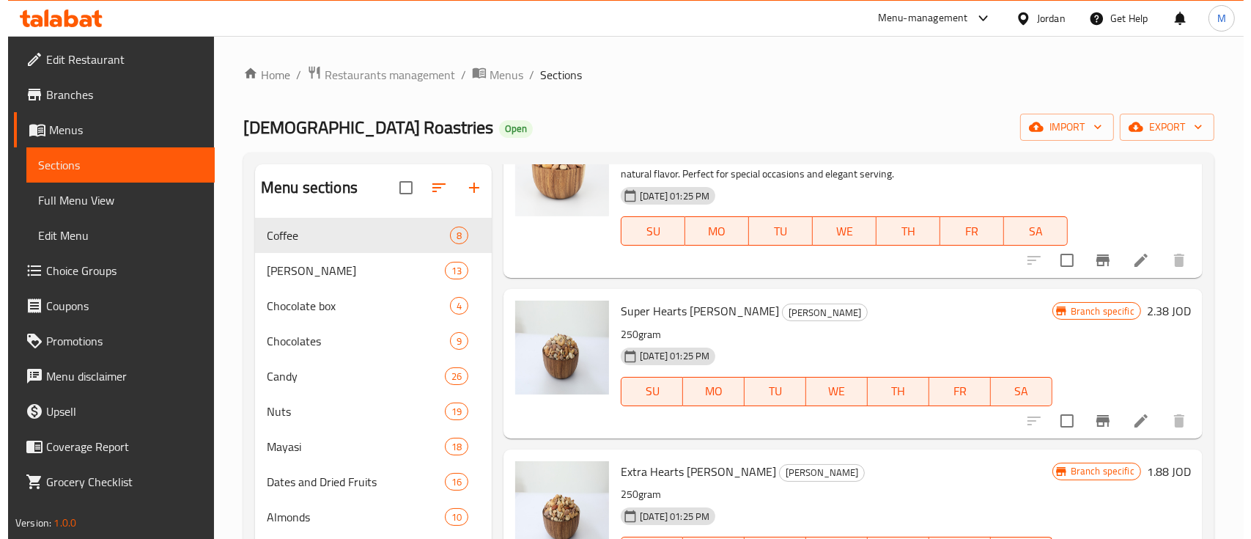
scroll to position [98, 0]
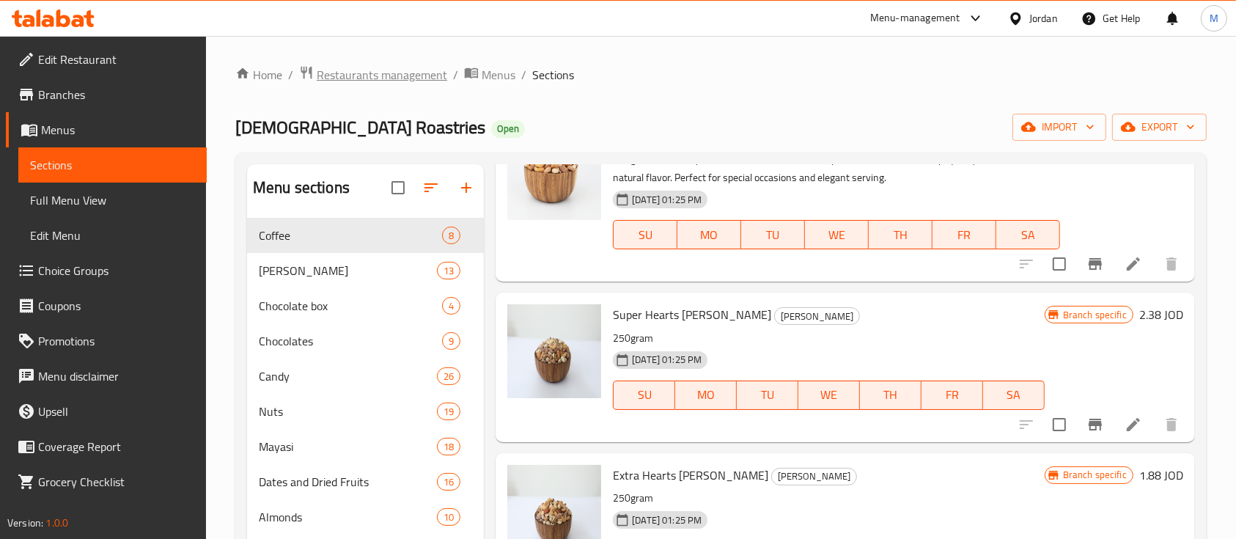
click at [418, 67] on span "Restaurants management" at bounding box center [382, 75] width 131 height 18
